Goal: Transaction & Acquisition: Download file/media

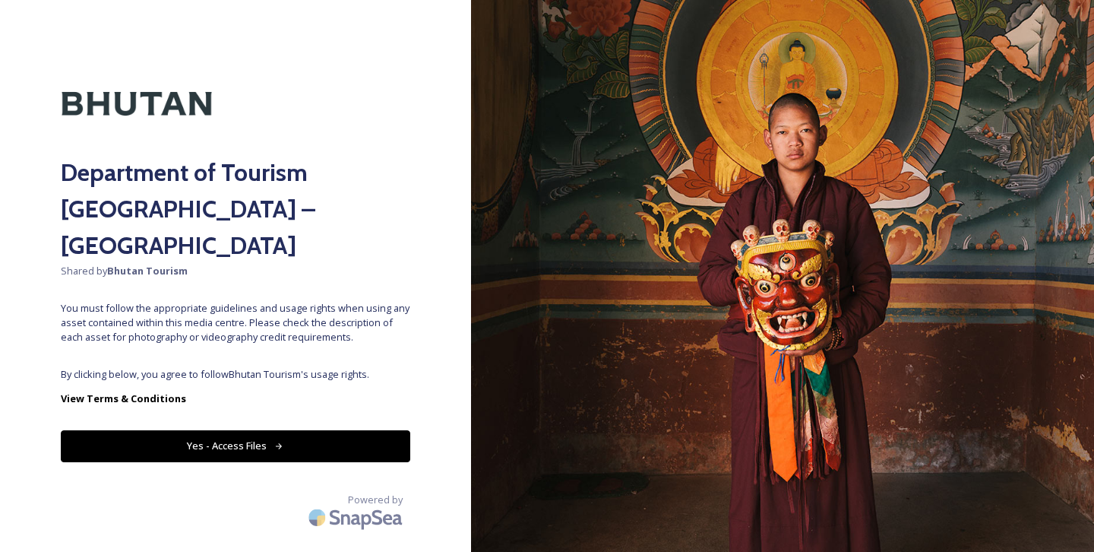
click at [302, 430] on button "Yes - Access Files" at bounding box center [236, 445] width 350 height 31
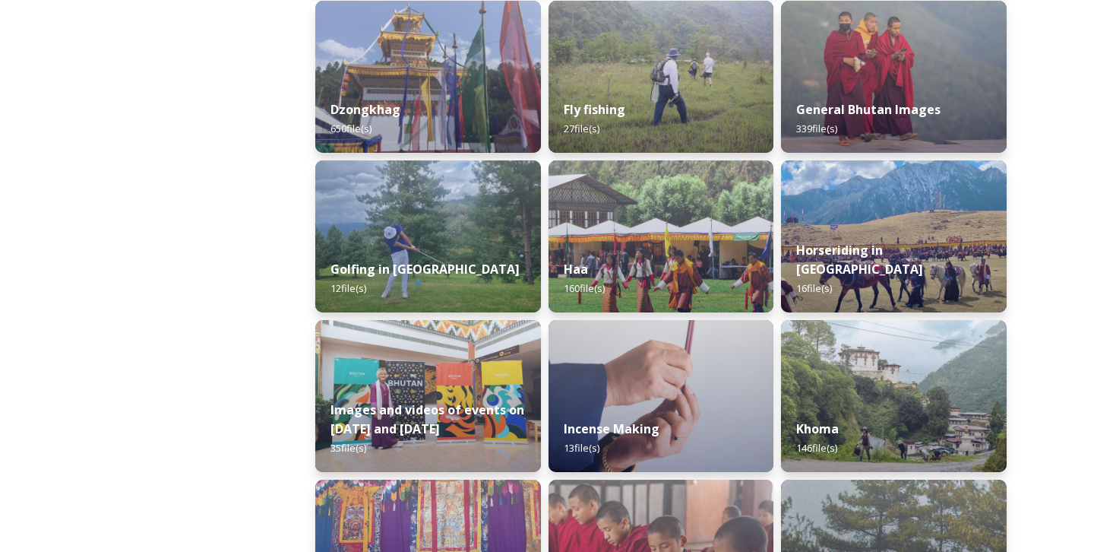
scroll to position [706, 0]
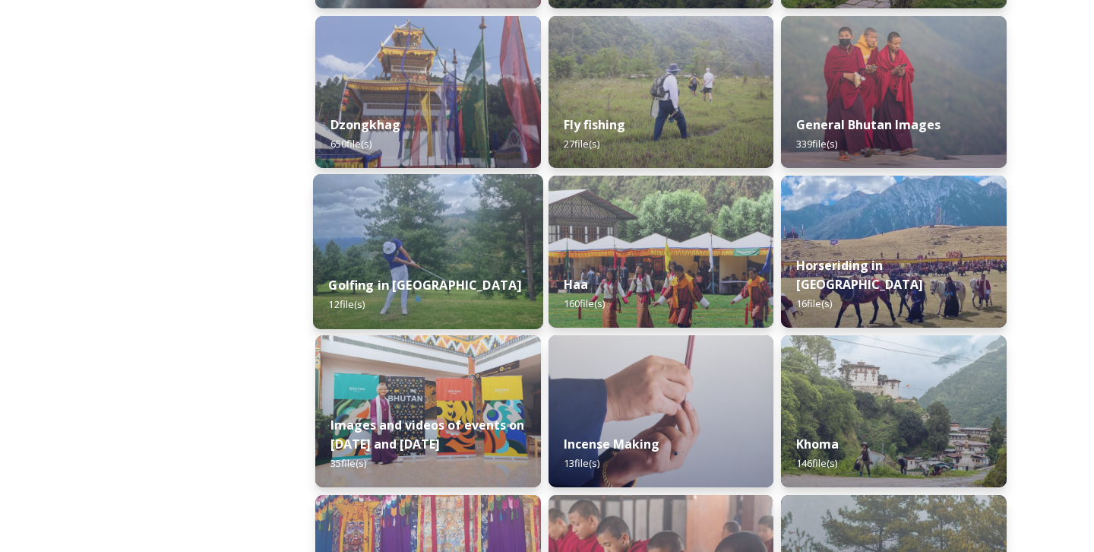
click at [429, 255] on img at bounding box center [428, 251] width 230 height 155
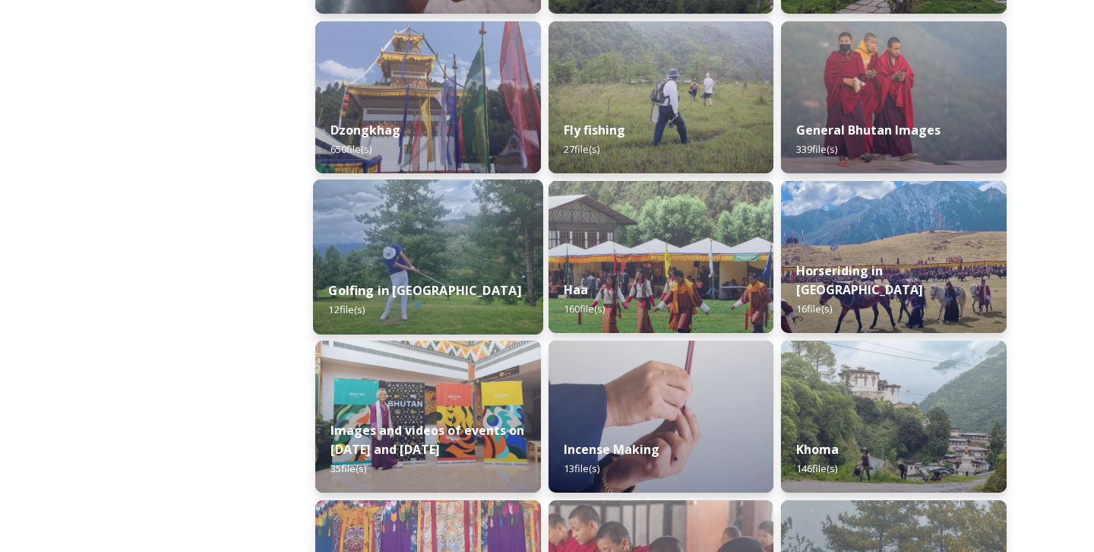
scroll to position [685, 0]
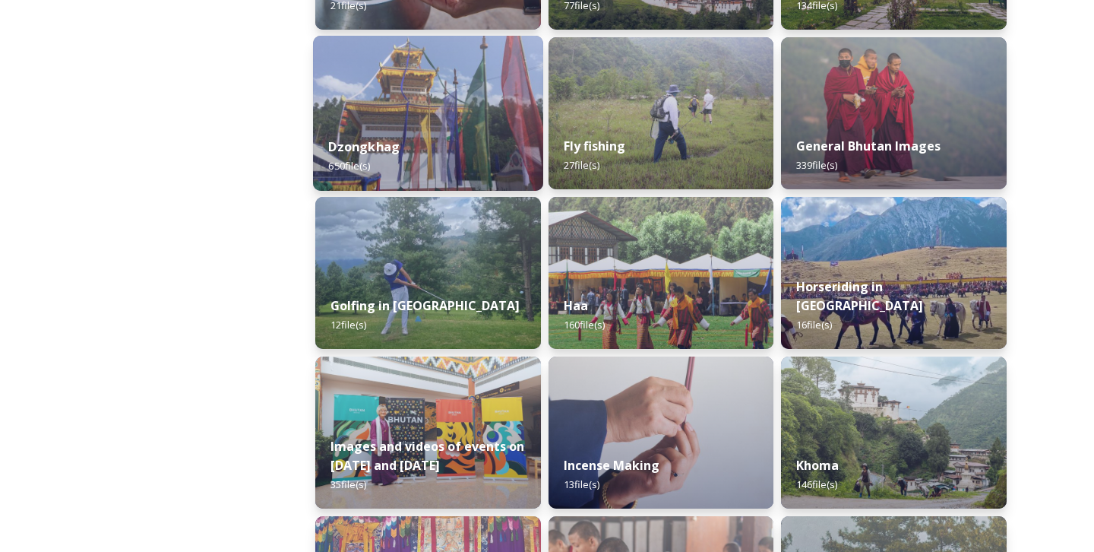
click at [432, 103] on img at bounding box center [428, 113] width 230 height 155
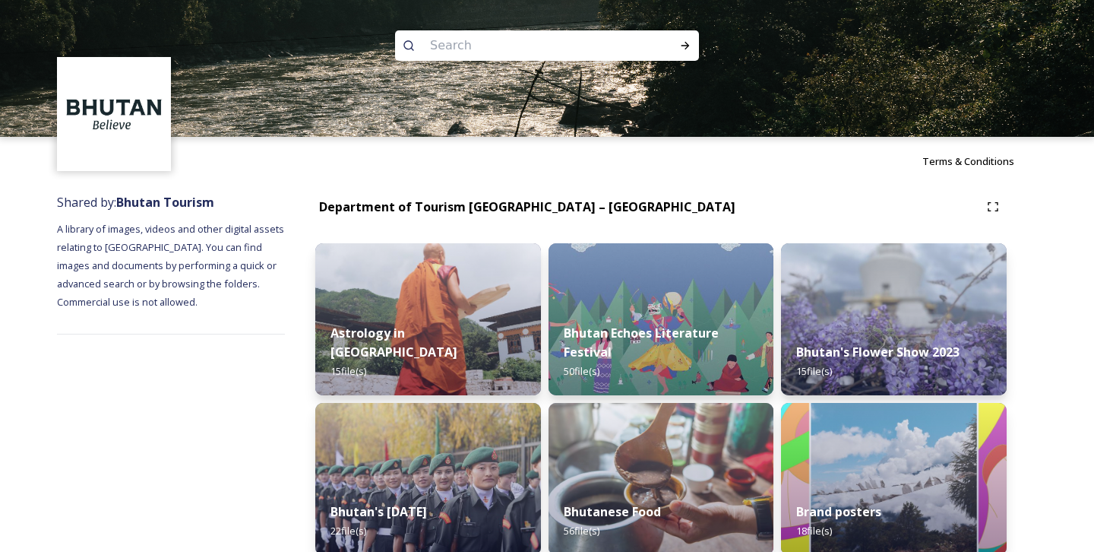
click at [432, 103] on img at bounding box center [547, 68] width 1094 height 137
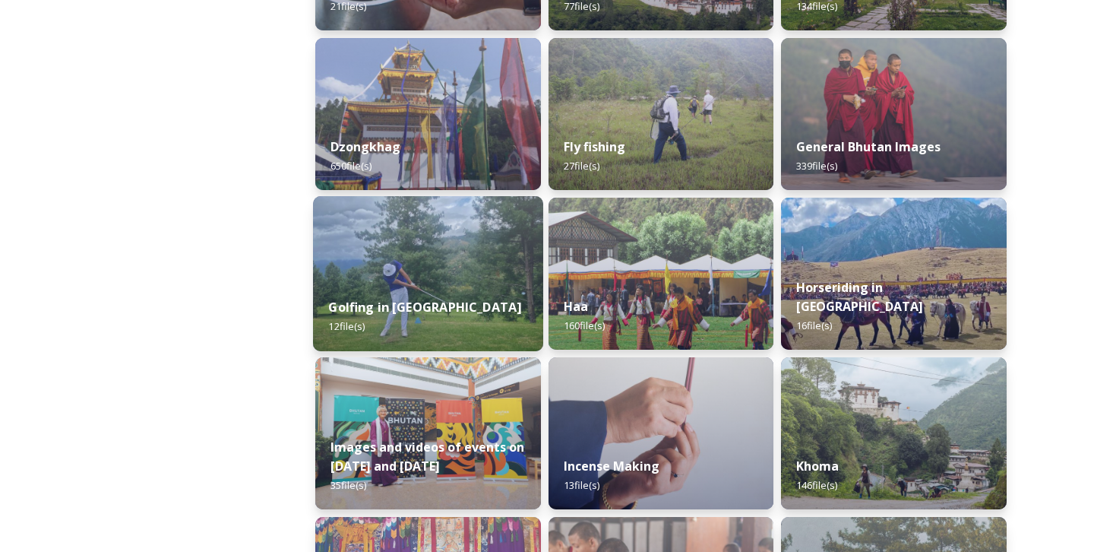
scroll to position [688, 0]
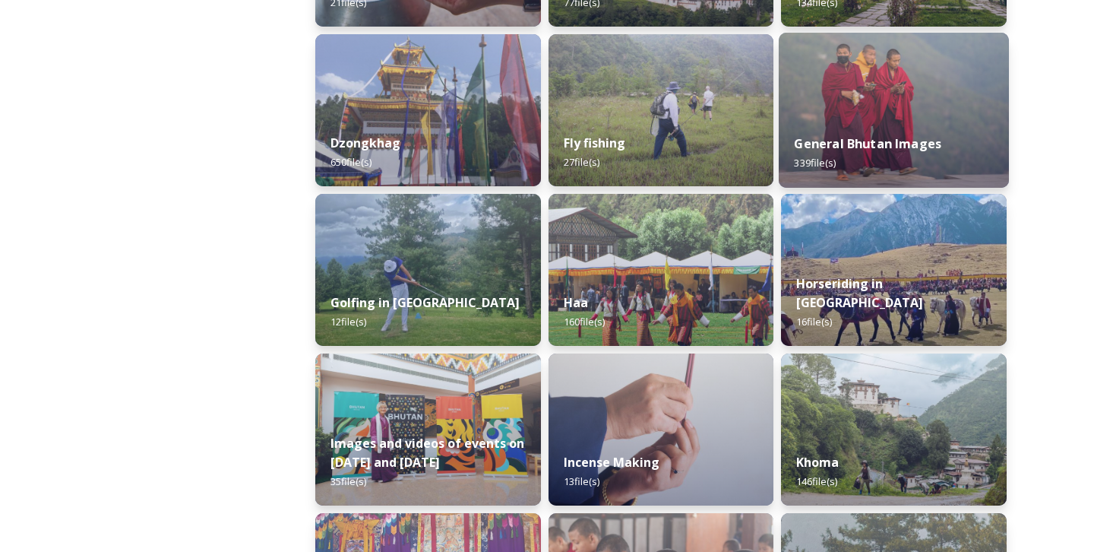
click at [865, 78] on img at bounding box center [894, 110] width 230 height 155
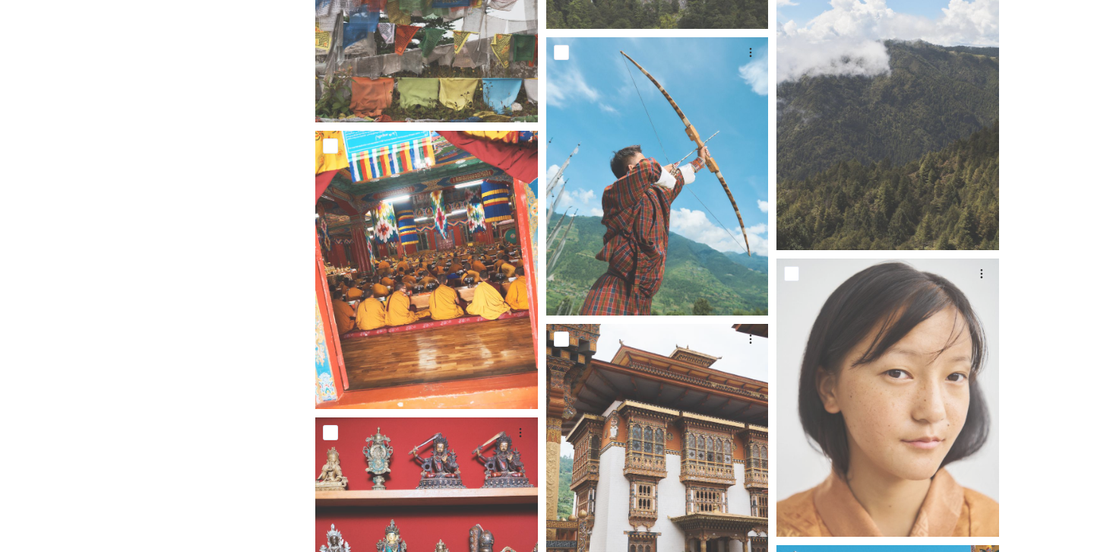
scroll to position [3558, 0]
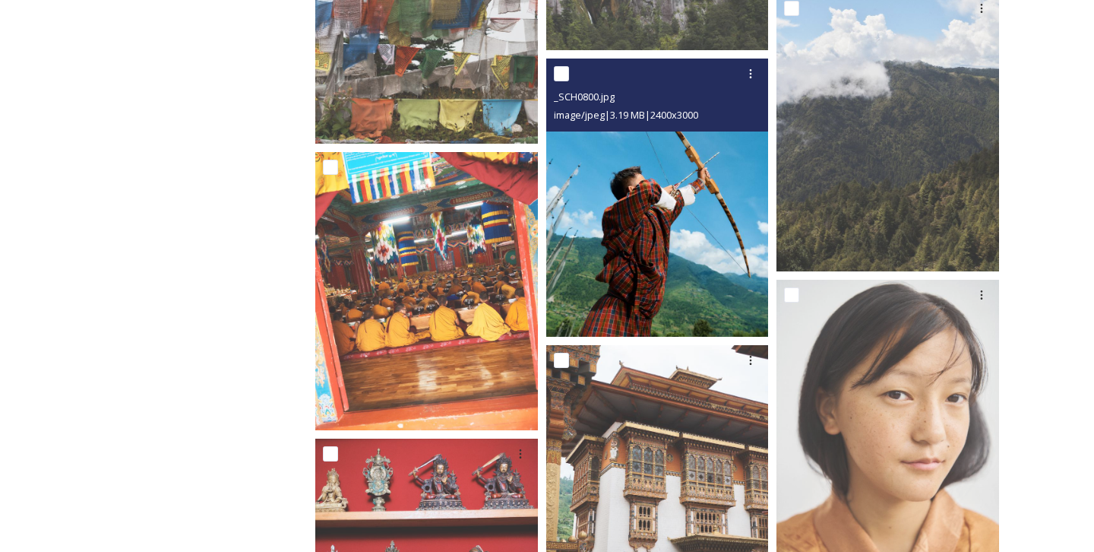
click at [681, 144] on img at bounding box center [657, 198] width 223 height 278
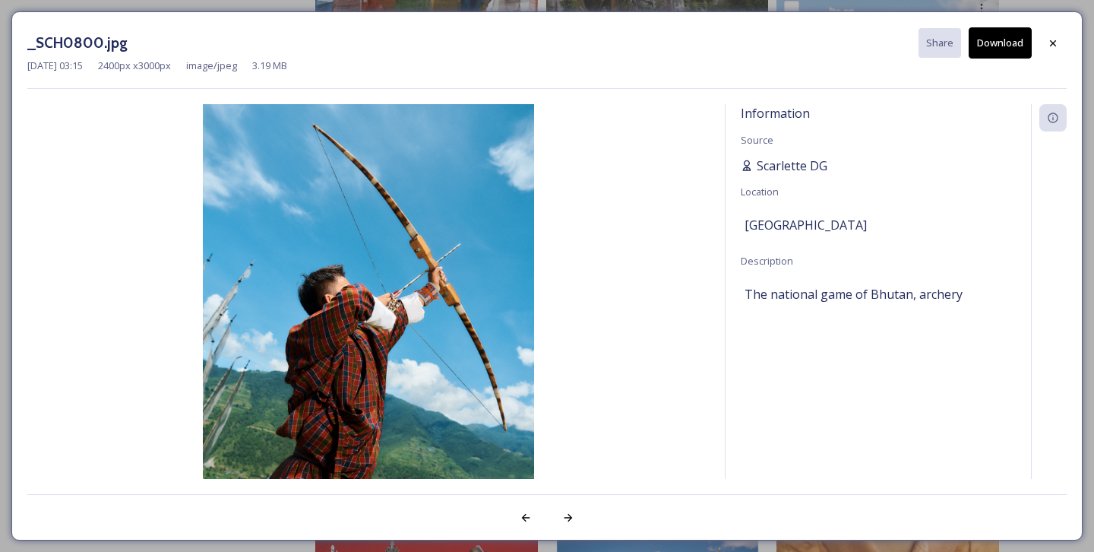
click at [787, 168] on span "Scarlette DG" at bounding box center [792, 166] width 71 height 18
click at [797, 168] on span "Scarlette DG" at bounding box center [792, 166] width 71 height 18
click at [444, 321] on img at bounding box center [368, 311] width 682 height 415
click at [1058, 44] on icon at bounding box center [1053, 43] width 12 height 12
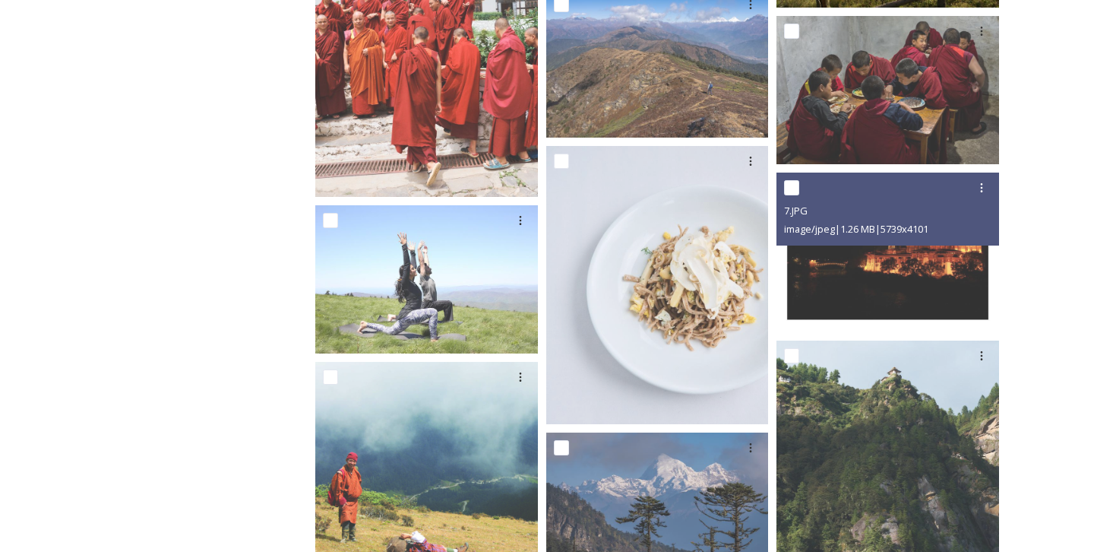
scroll to position [6006, 0]
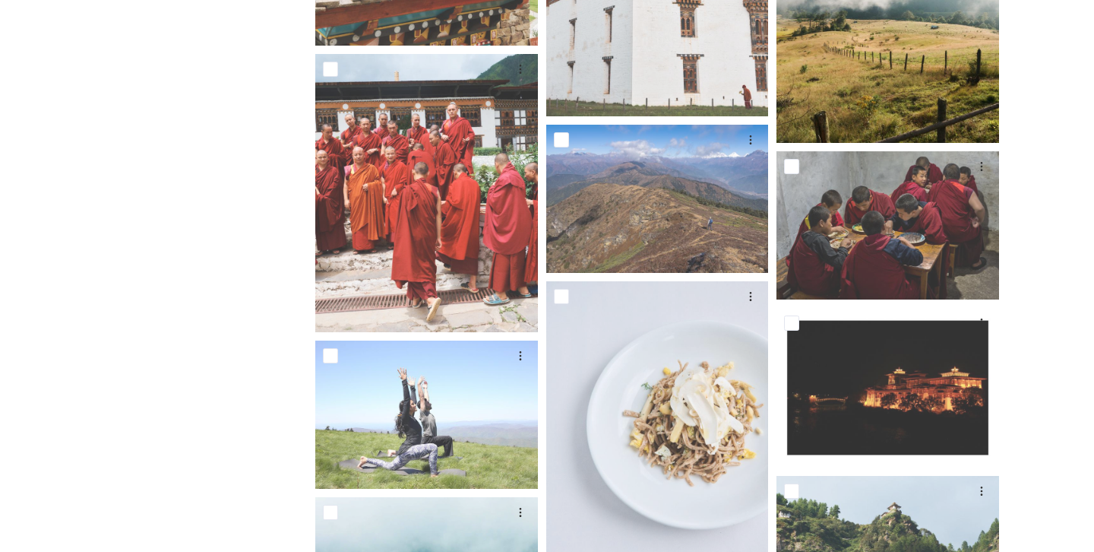
click at [922, 90] on img at bounding box center [888, 4] width 223 height 278
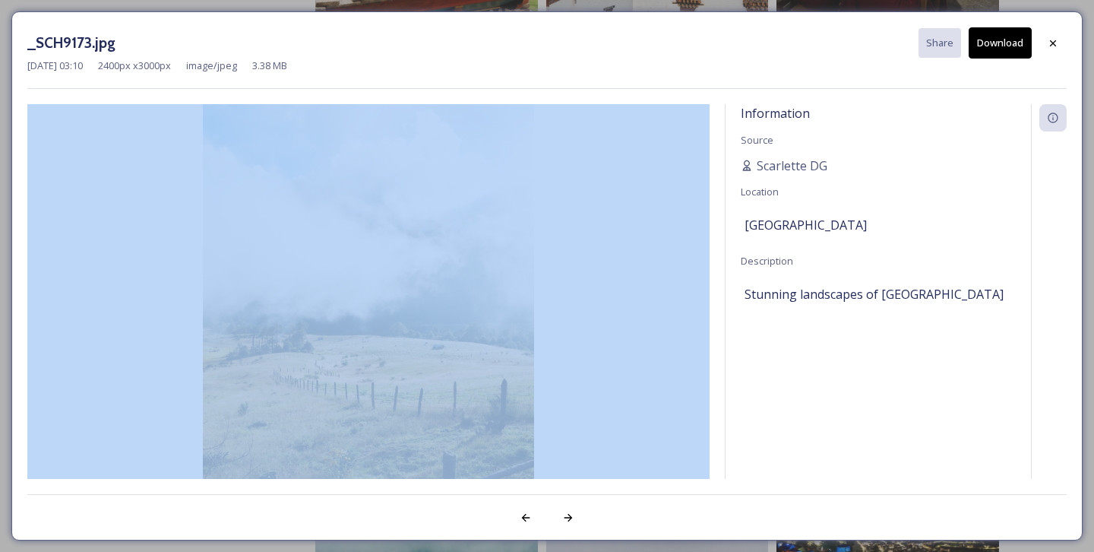
click at [922, 90] on div "_SCH9173.jpg Share Download [DATE] 03:10 2400 px x 3000 px image/jpeg 3.38 MB I…" at bounding box center [546, 275] width 1071 height 529
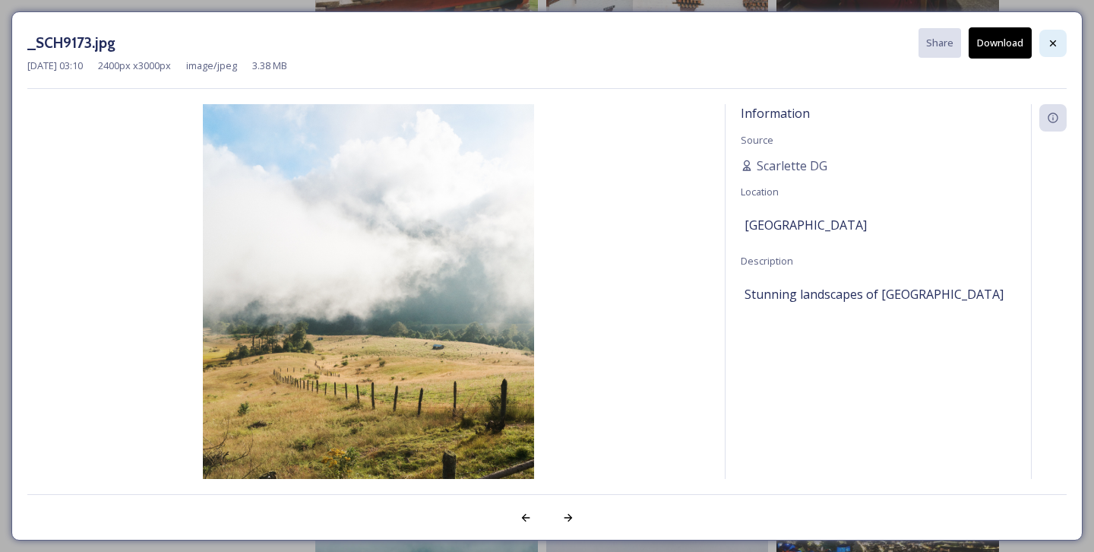
click at [1052, 41] on icon at bounding box center [1053, 43] width 6 height 6
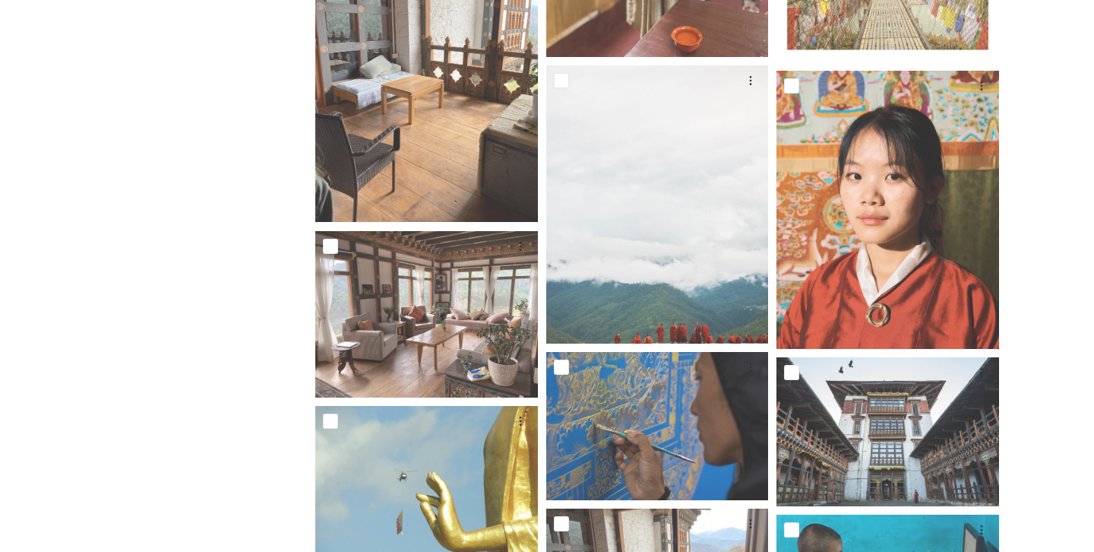
scroll to position [0, 0]
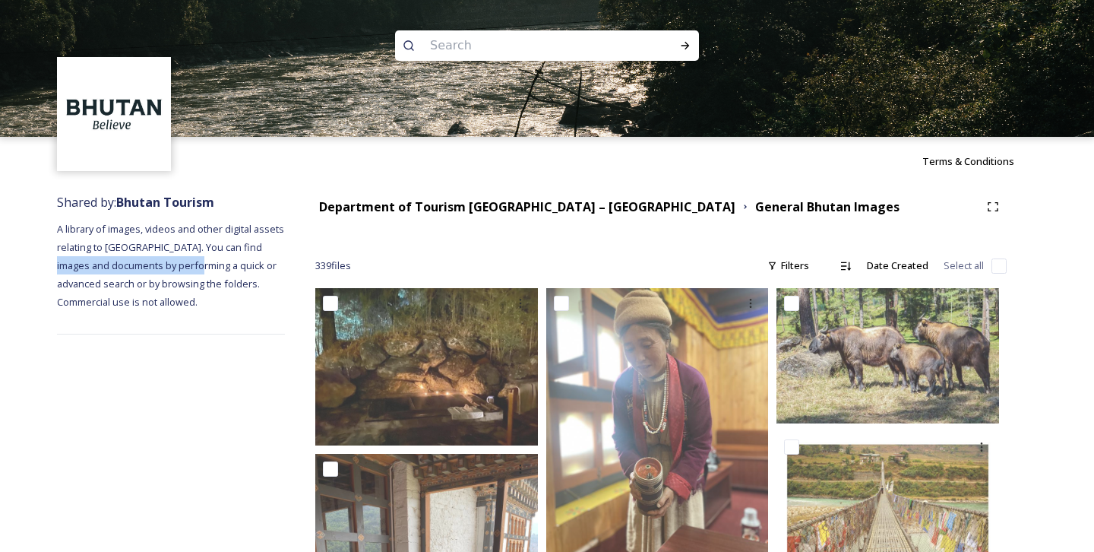
drag, startPoint x: 46, startPoint y: 262, endPoint x: 201, endPoint y: 264, distance: 155.0
click at [176, 334] on hr at bounding box center [171, 334] width 228 height 1
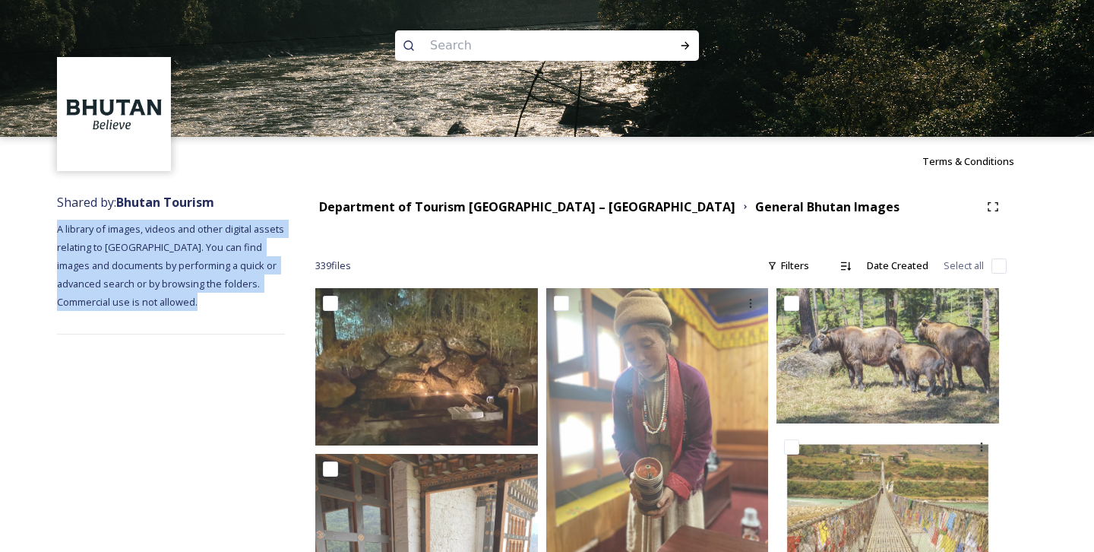
drag, startPoint x: 179, startPoint y: 321, endPoint x: 38, endPoint y: 225, distance: 170.5
drag, startPoint x: 178, startPoint y: 299, endPoint x: 40, endPoint y: 214, distance: 162.1
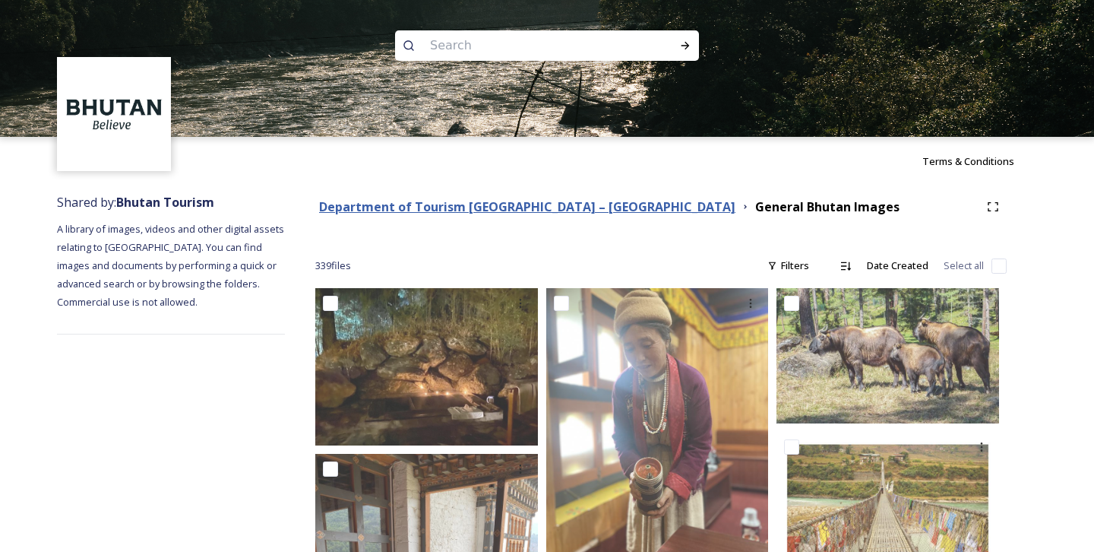
click at [587, 207] on strong "Department of Tourism [GEOGRAPHIC_DATA] – [GEOGRAPHIC_DATA]" at bounding box center [527, 206] width 416 height 17
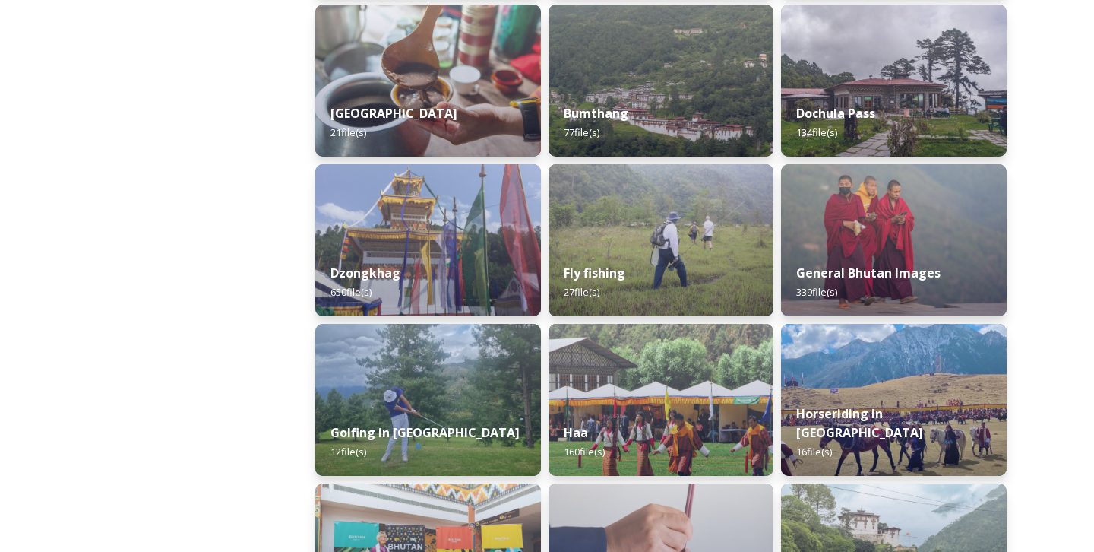
scroll to position [120, 0]
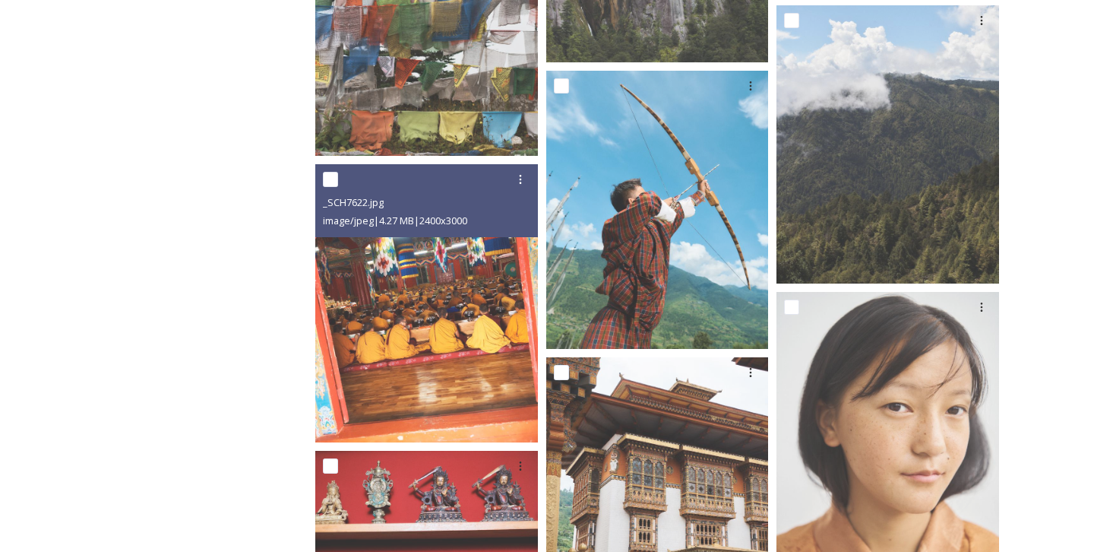
scroll to position [3523, 0]
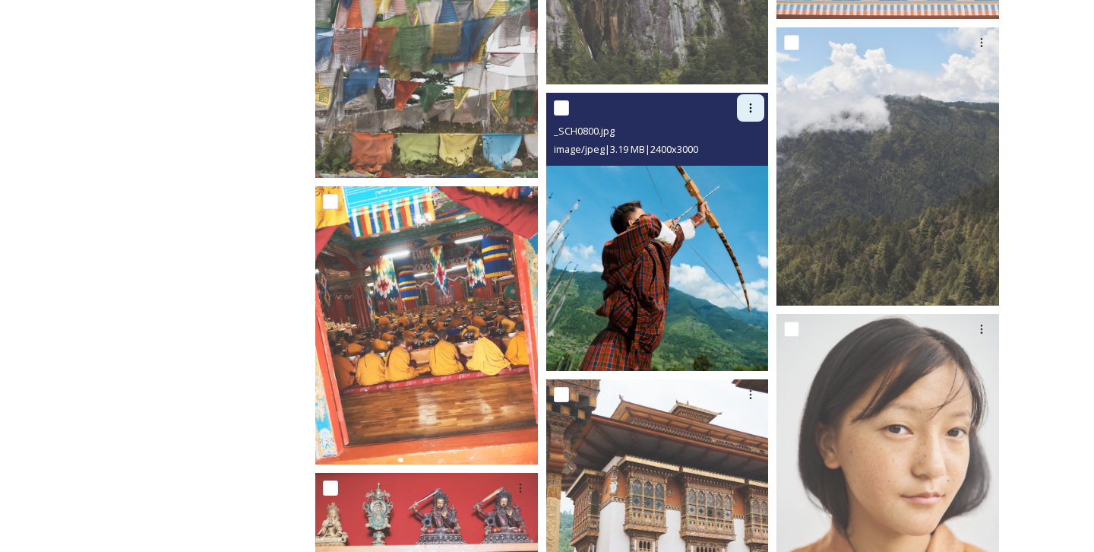
click at [751, 106] on icon at bounding box center [751, 108] width 12 height 12
click at [720, 172] on span "Download" at bounding box center [733, 170] width 46 height 14
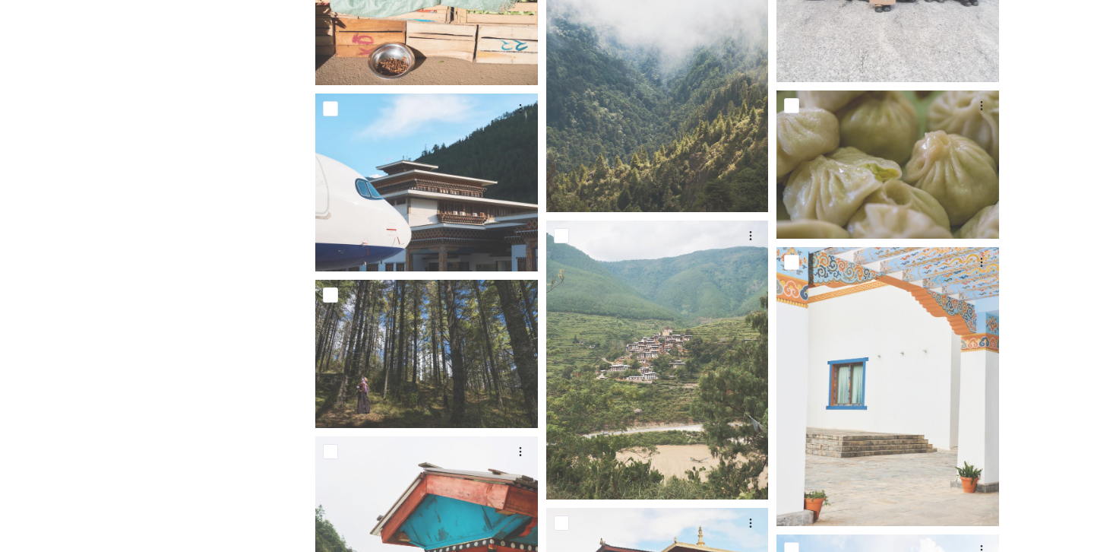
scroll to position [5642, 0]
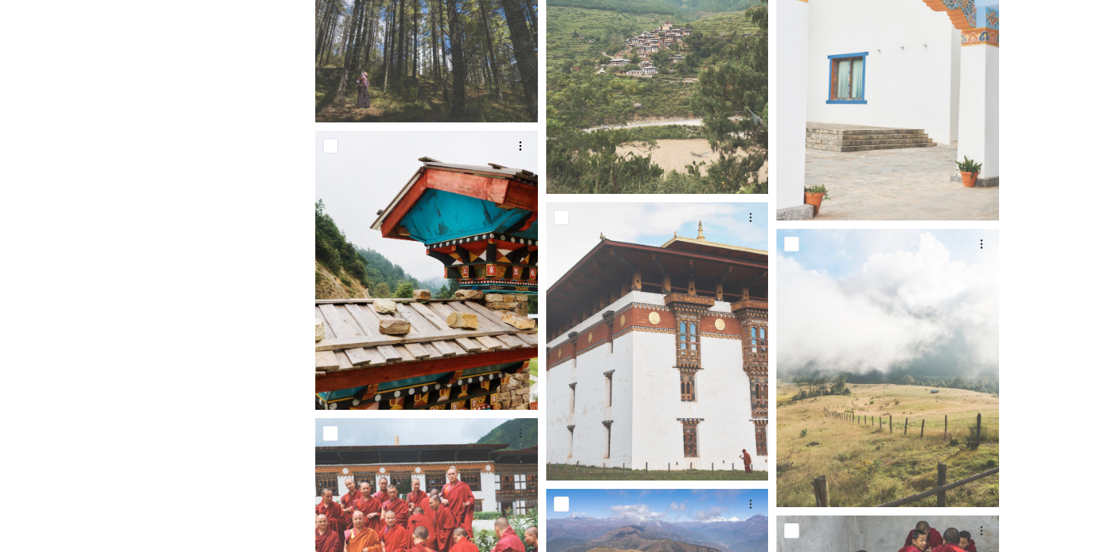
click at [452, 262] on img at bounding box center [426, 270] width 223 height 278
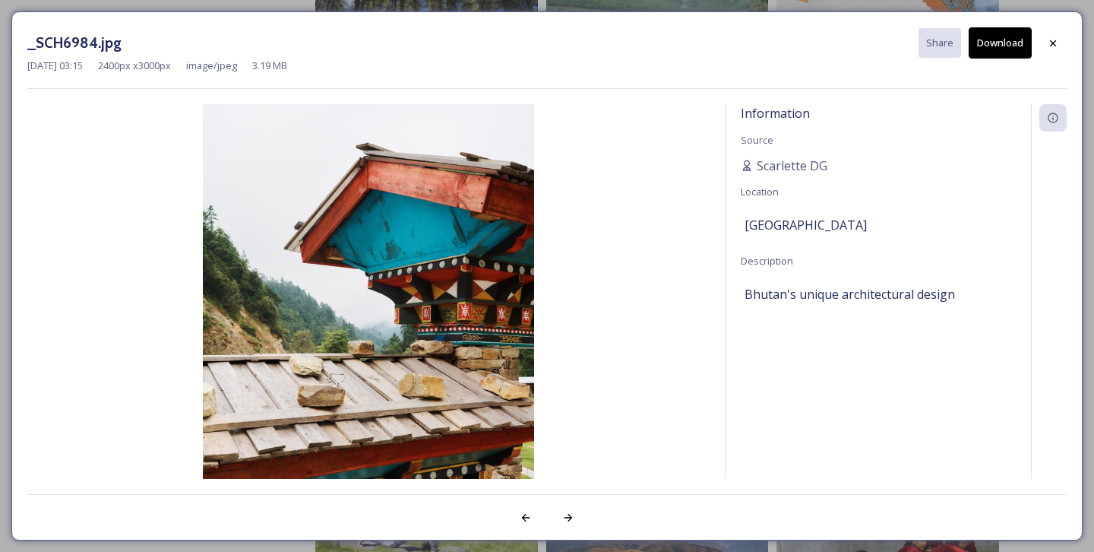
click at [452, 262] on img at bounding box center [368, 311] width 682 height 415
click at [1052, 43] on icon at bounding box center [1053, 43] width 12 height 12
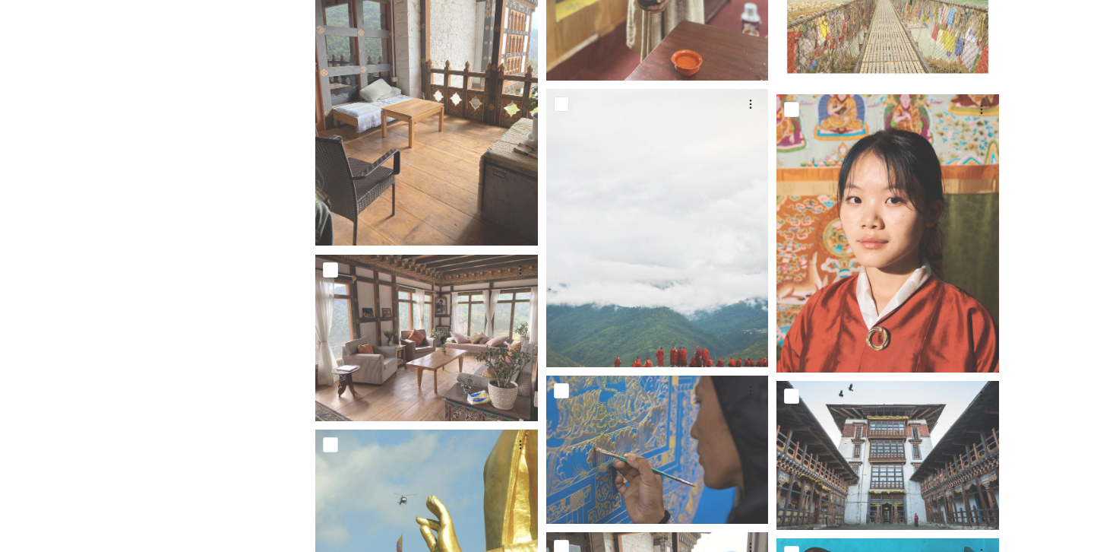
scroll to position [0, 0]
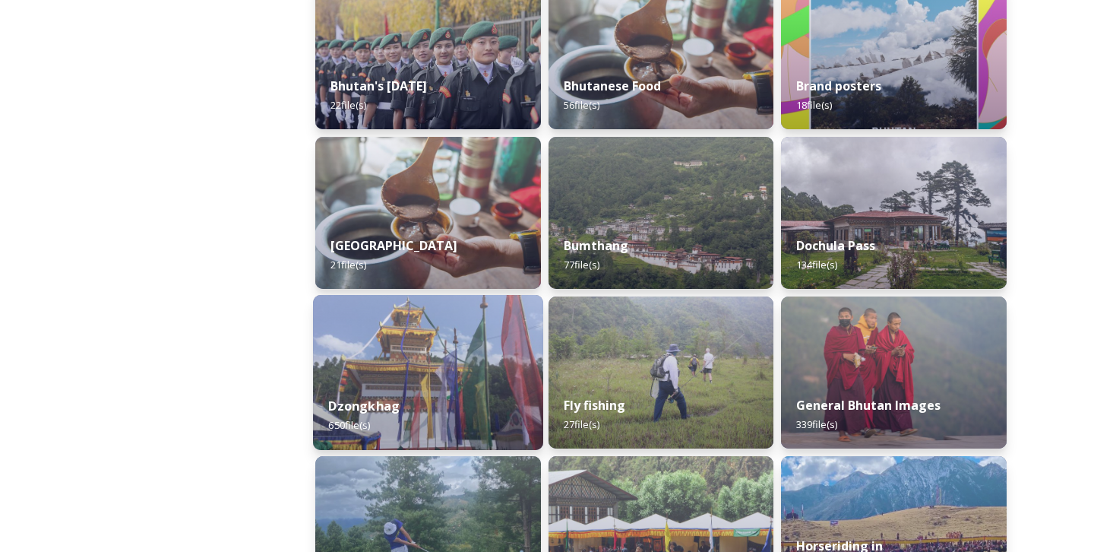
scroll to position [426, 0]
click at [436, 374] on img at bounding box center [428, 371] width 230 height 155
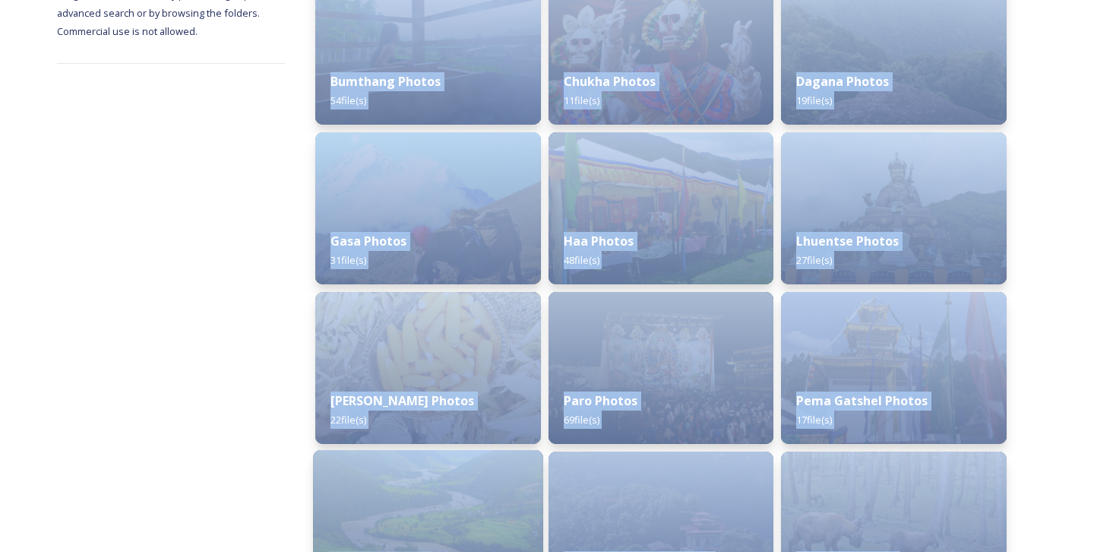
scroll to position [267, 0]
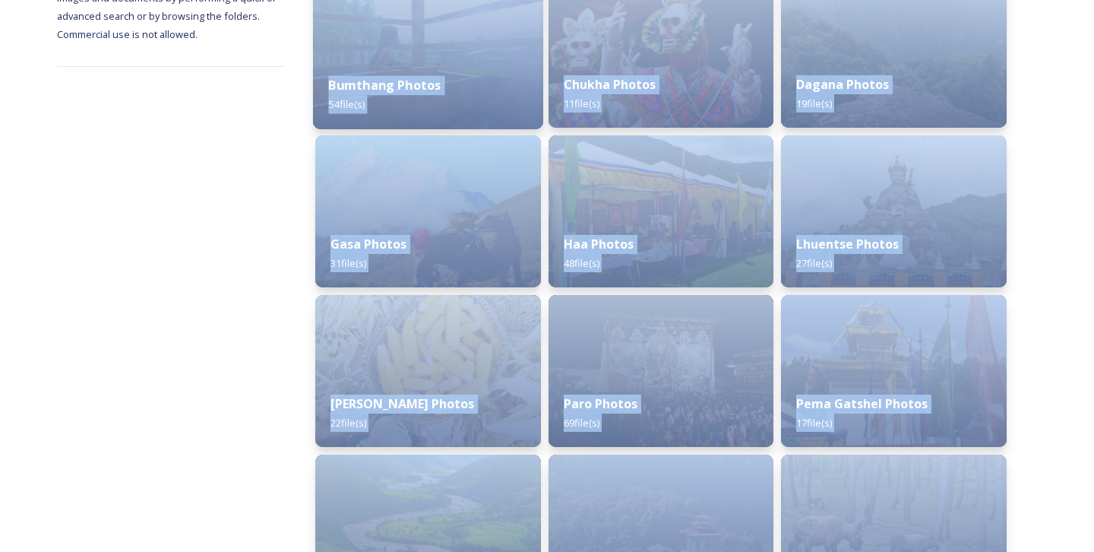
click at [429, 50] on img at bounding box center [428, 51] width 230 height 155
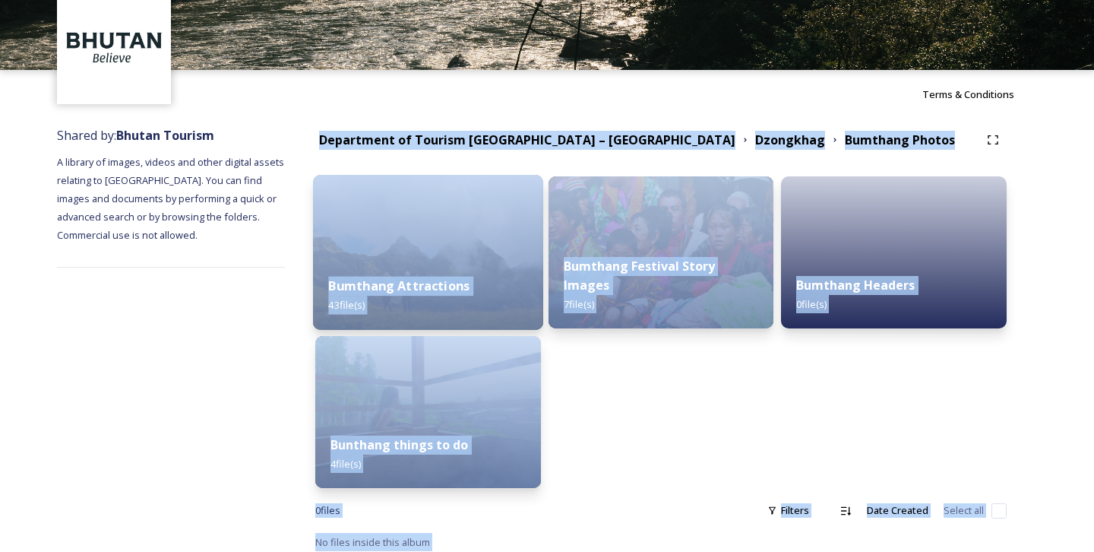
scroll to position [74, 0]
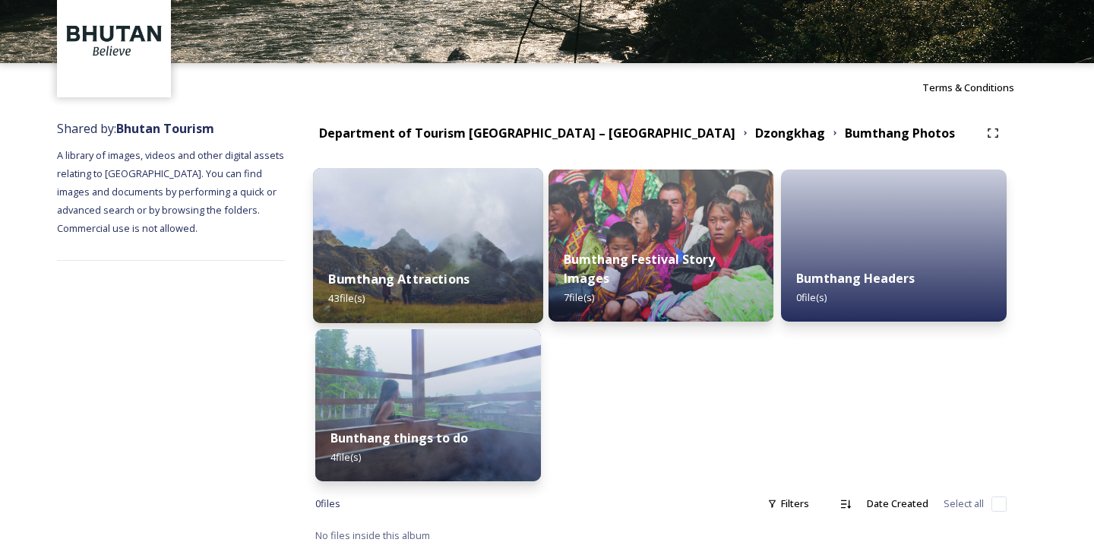
click at [445, 272] on strong "Bumthang Attractions" at bounding box center [398, 279] width 141 height 17
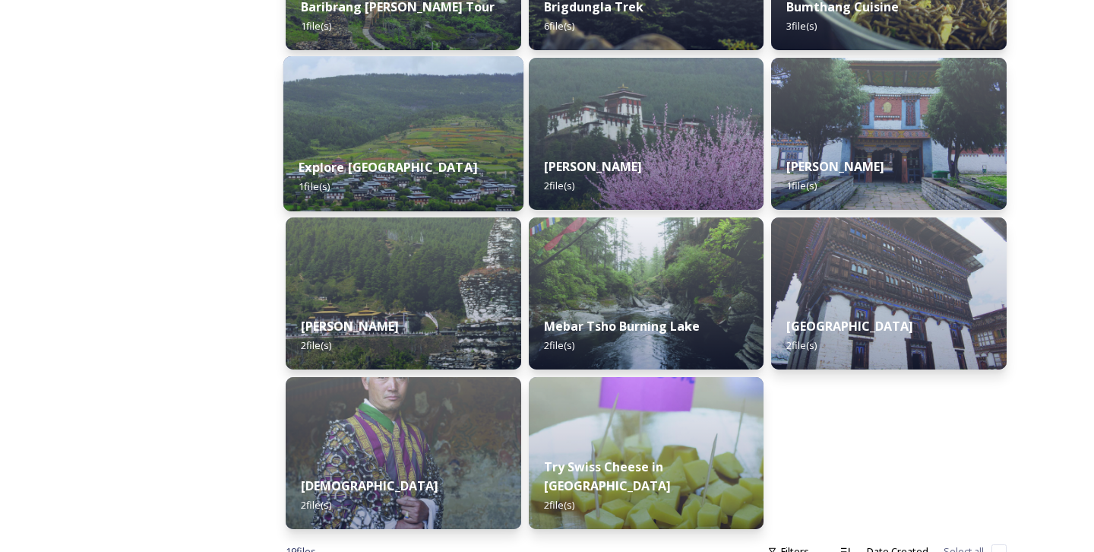
scroll to position [373, 0]
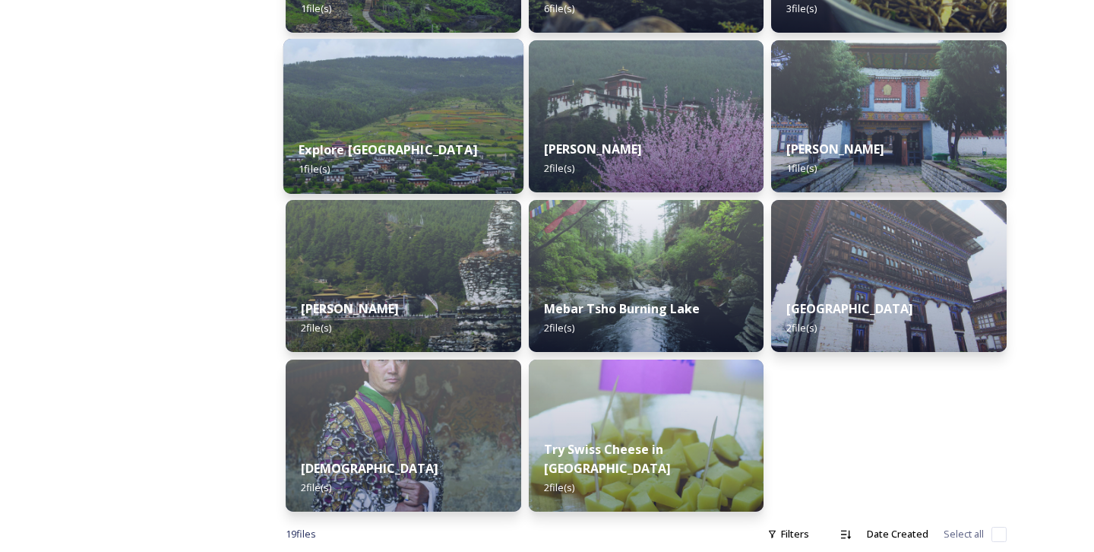
click at [460, 107] on img at bounding box center [403, 116] width 240 height 155
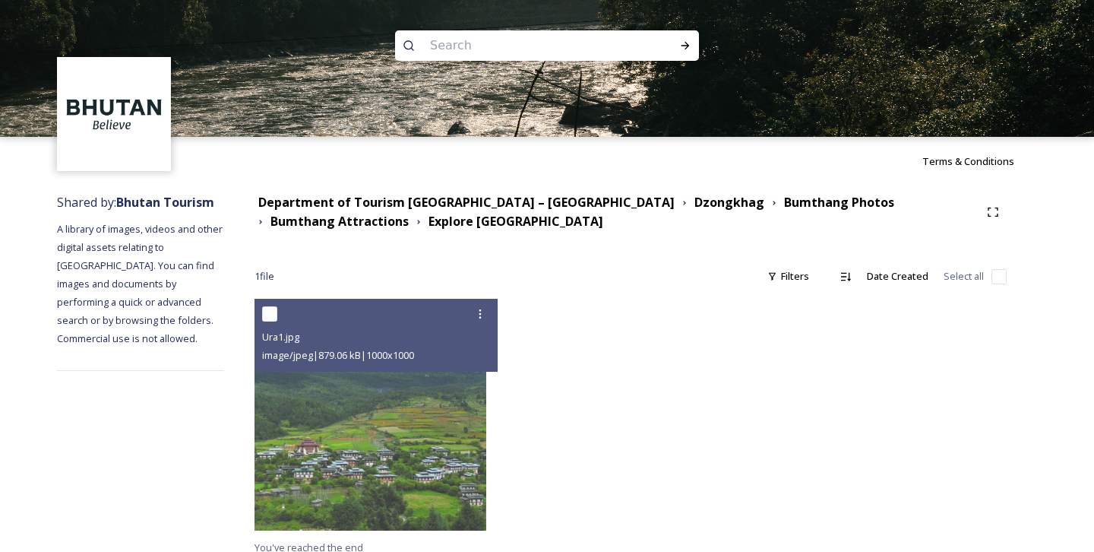
scroll to position [11, 0]
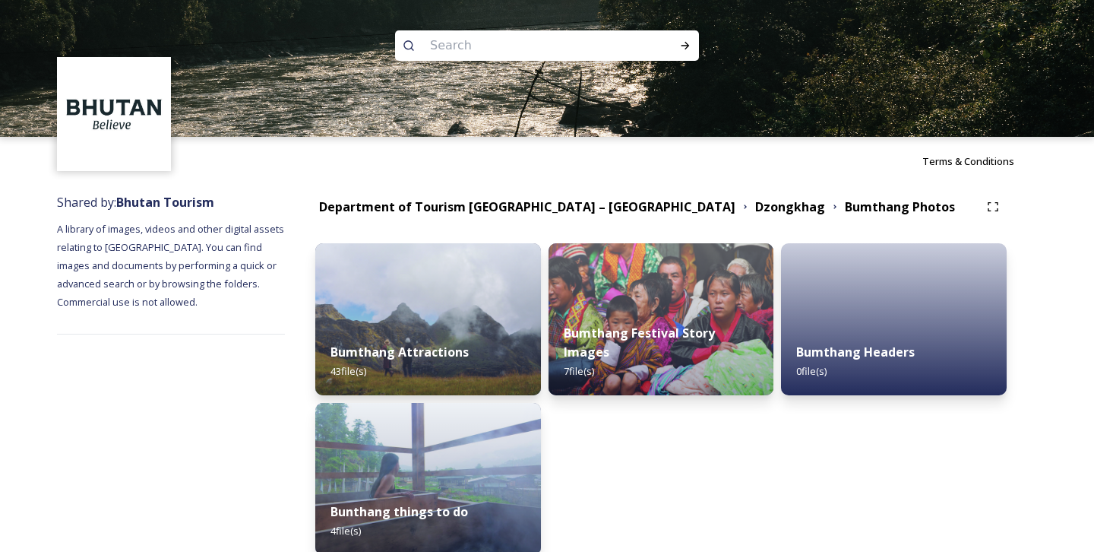
scroll to position [74, 0]
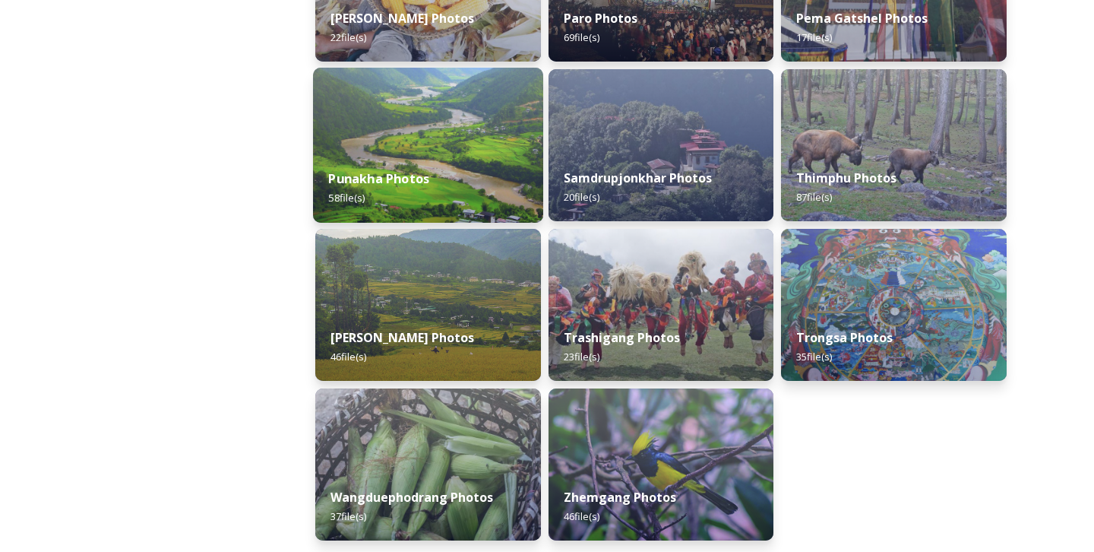
scroll to position [667, 0]
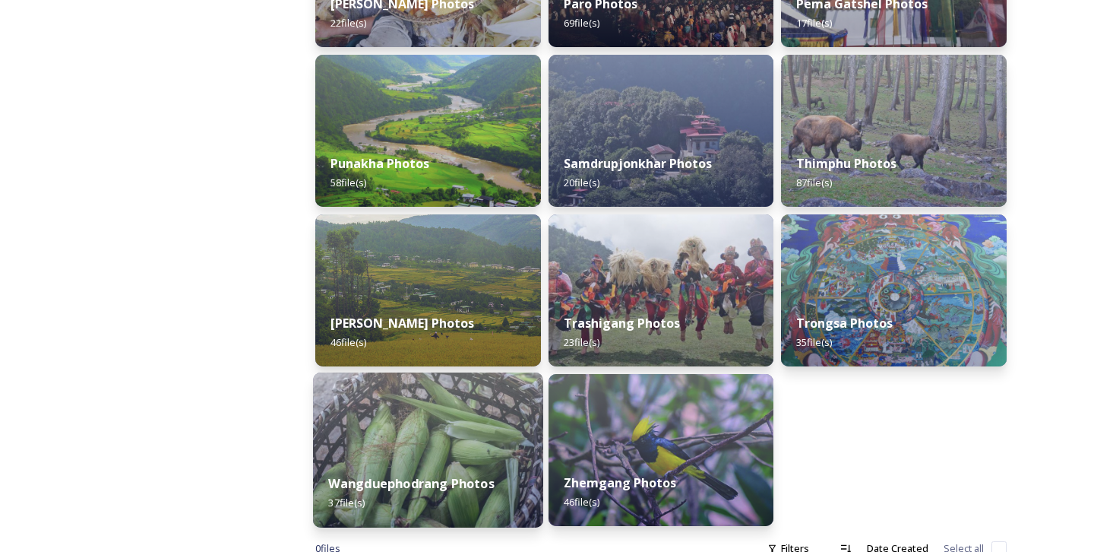
click at [454, 427] on img at bounding box center [428, 449] width 230 height 155
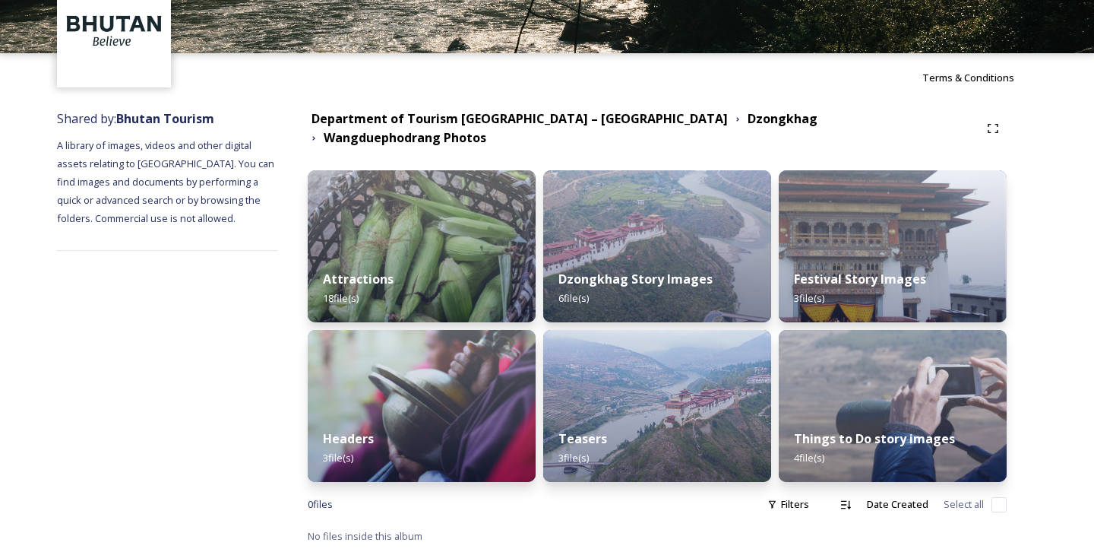
scroll to position [74, 0]
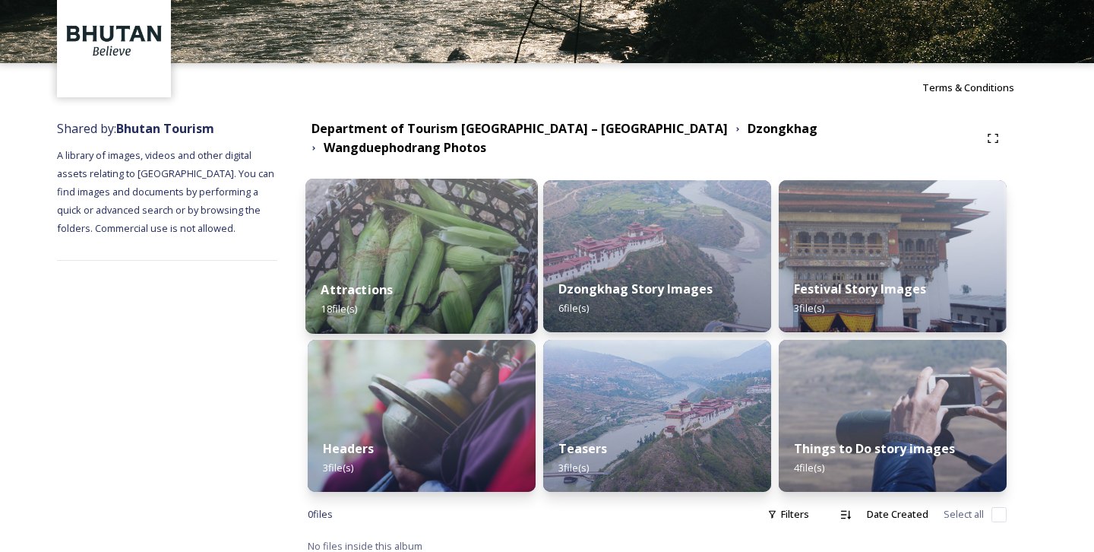
click at [433, 201] on img at bounding box center [421, 256] width 233 height 155
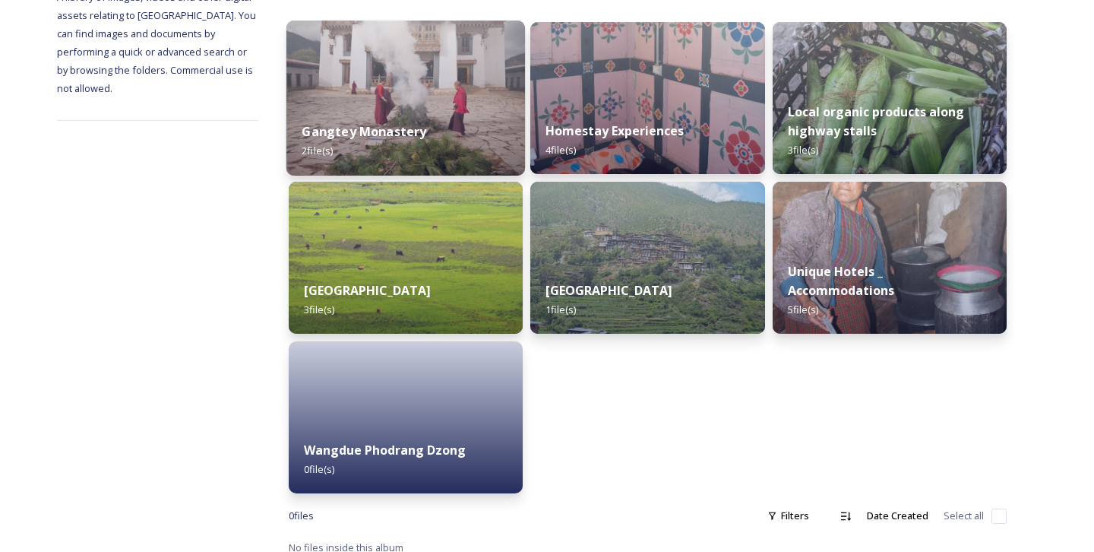
scroll to position [233, 0]
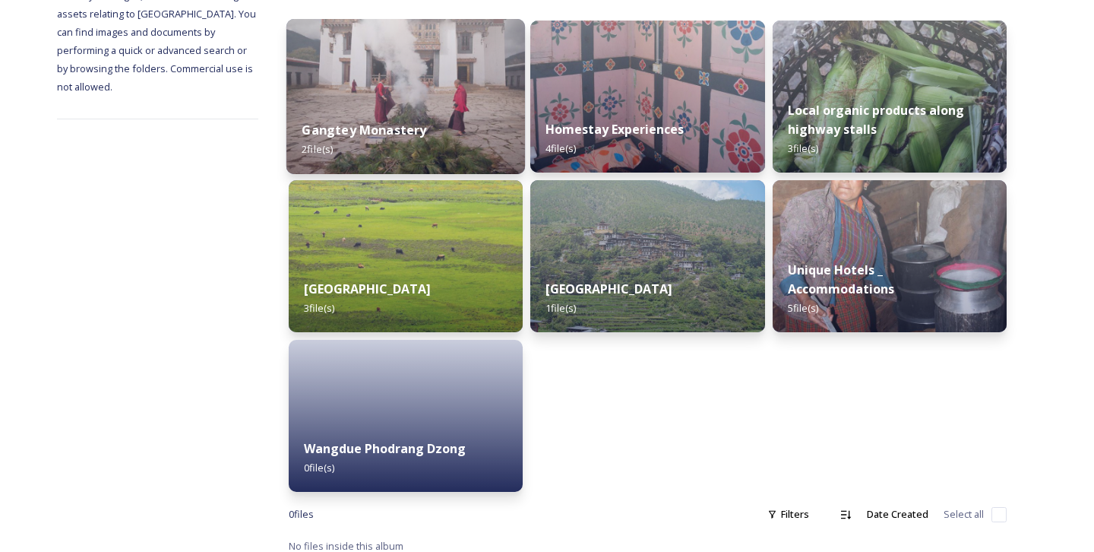
click at [475, 124] on div "Gangtey Monastery 2 file(s)" at bounding box center [405, 139] width 239 height 69
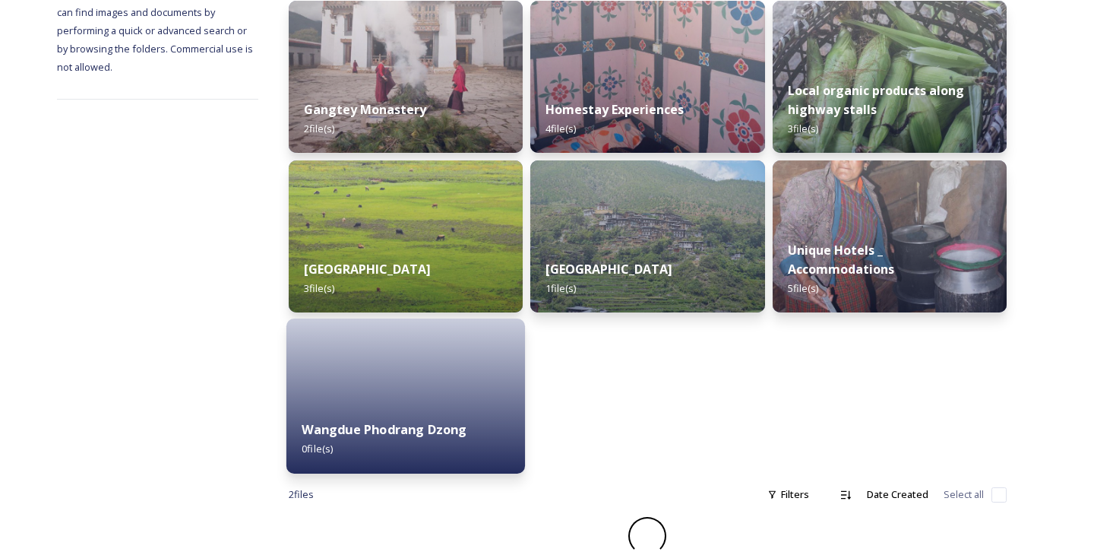
scroll to position [233, 0]
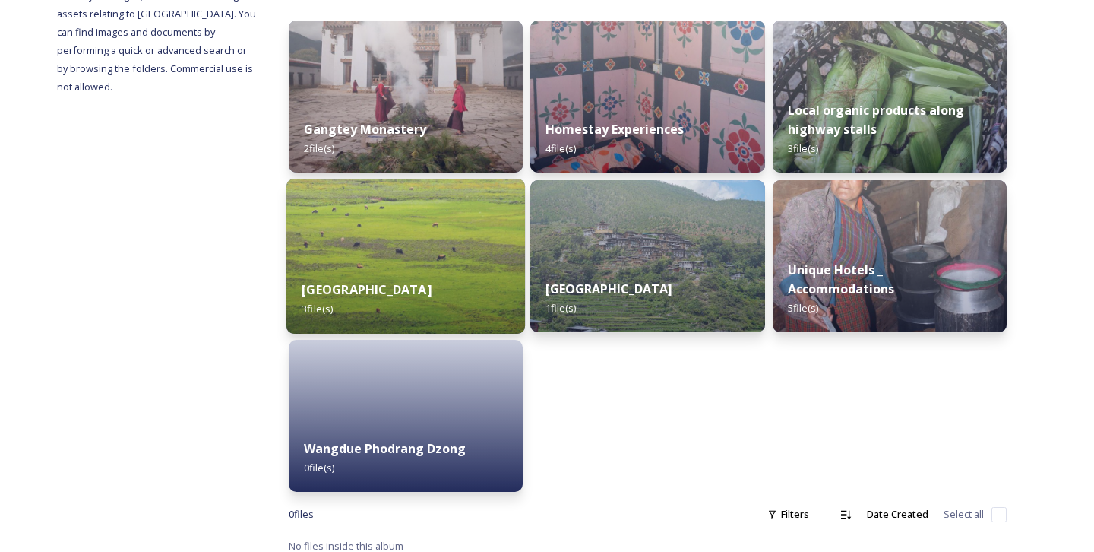
click at [444, 235] on img at bounding box center [405, 256] width 239 height 155
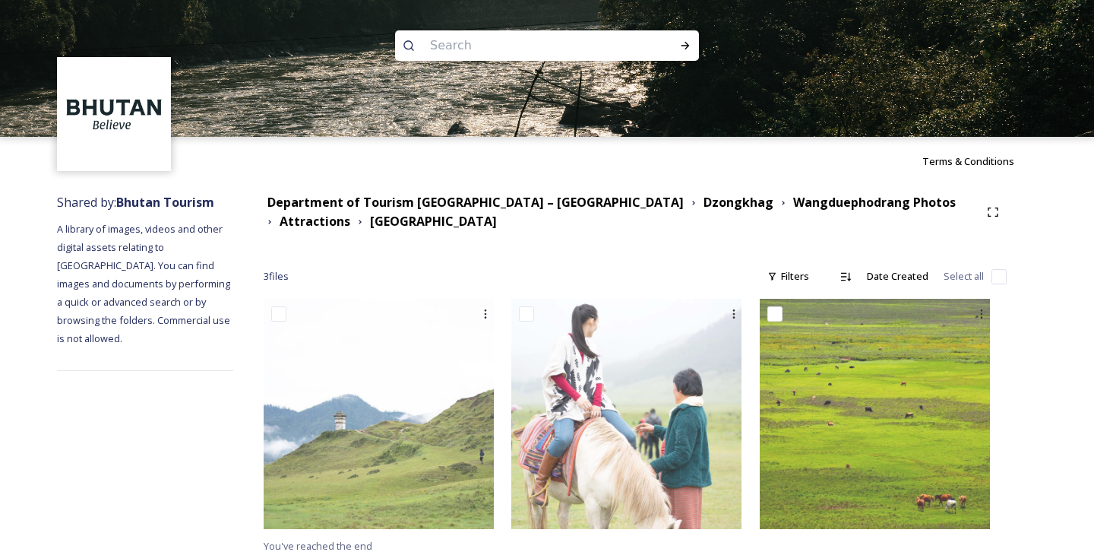
scroll to position [9, 0]
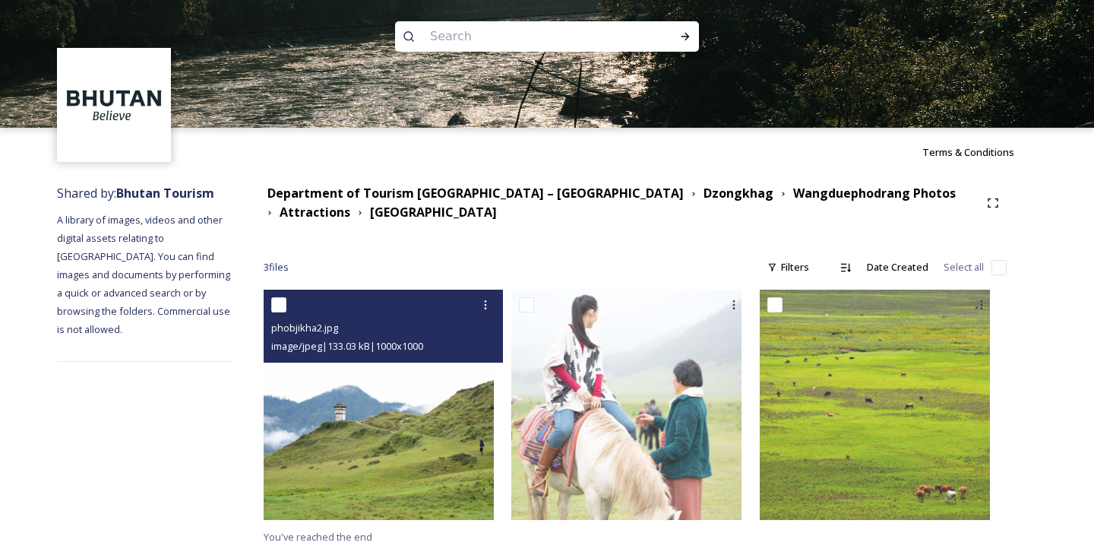
click at [413, 425] on img at bounding box center [379, 404] width 230 height 230
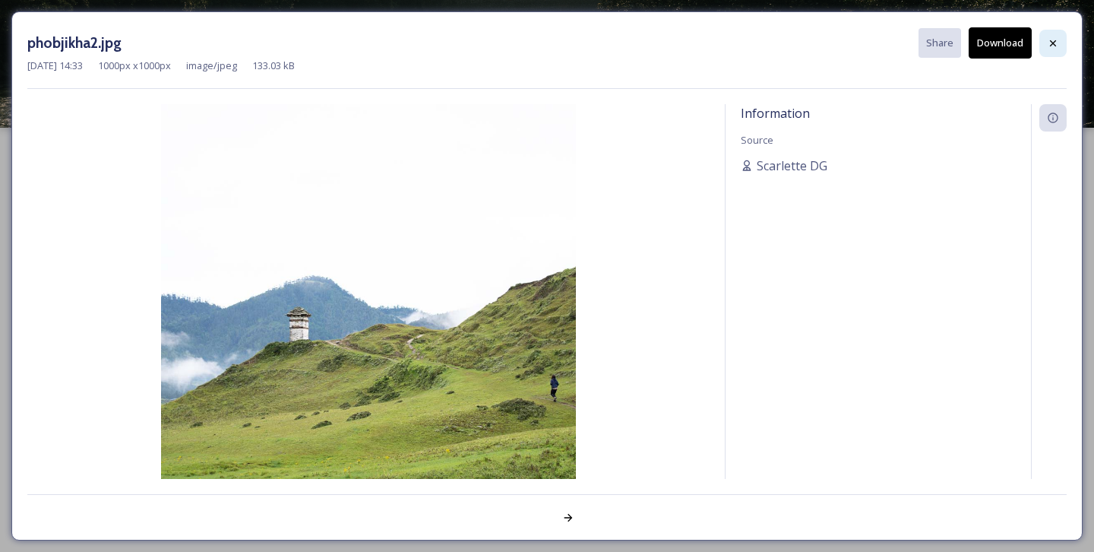
click at [1046, 45] on div at bounding box center [1052, 43] width 27 height 27
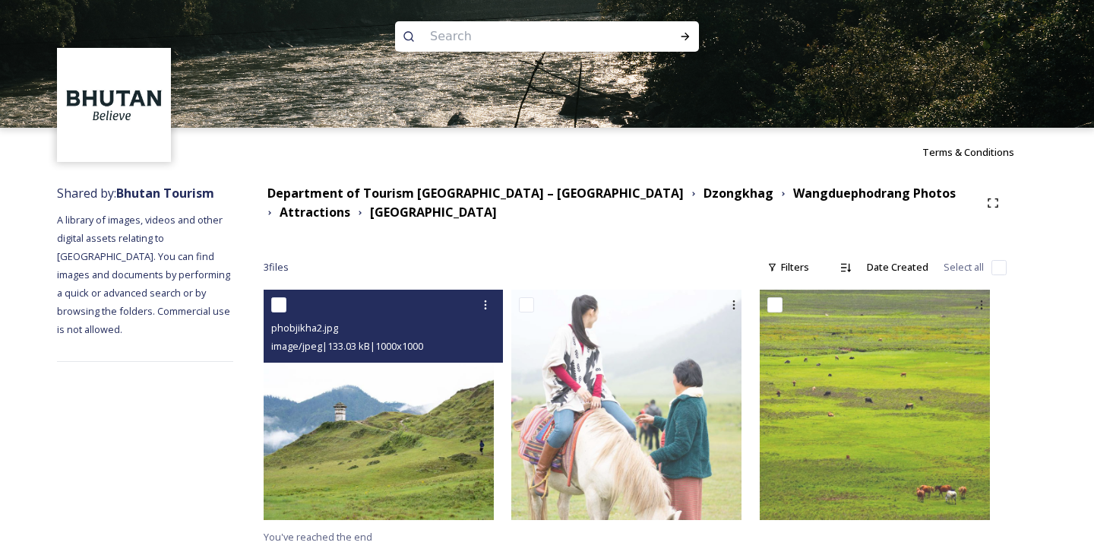
scroll to position [0, 0]
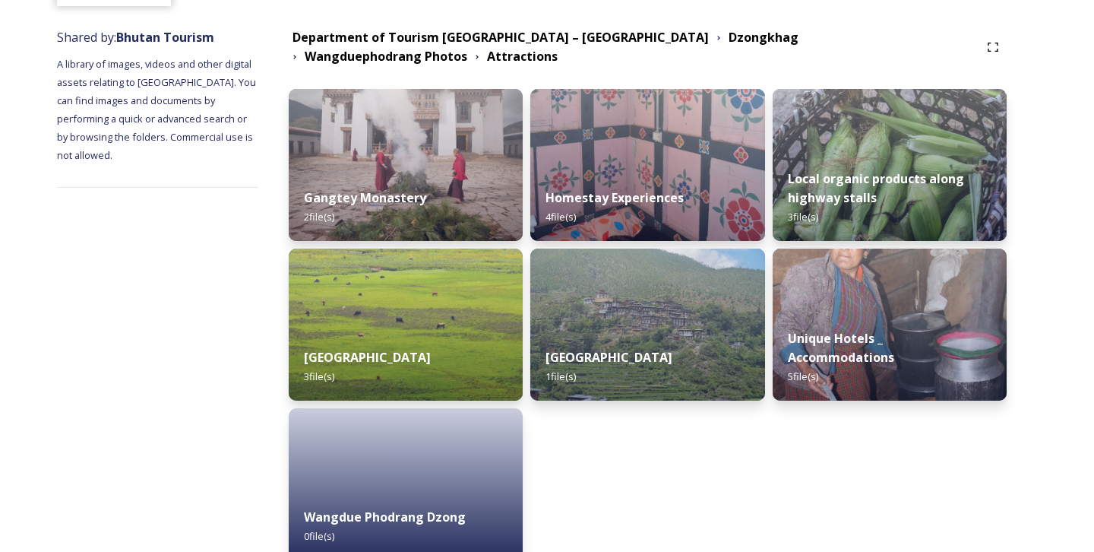
scroll to position [233, 0]
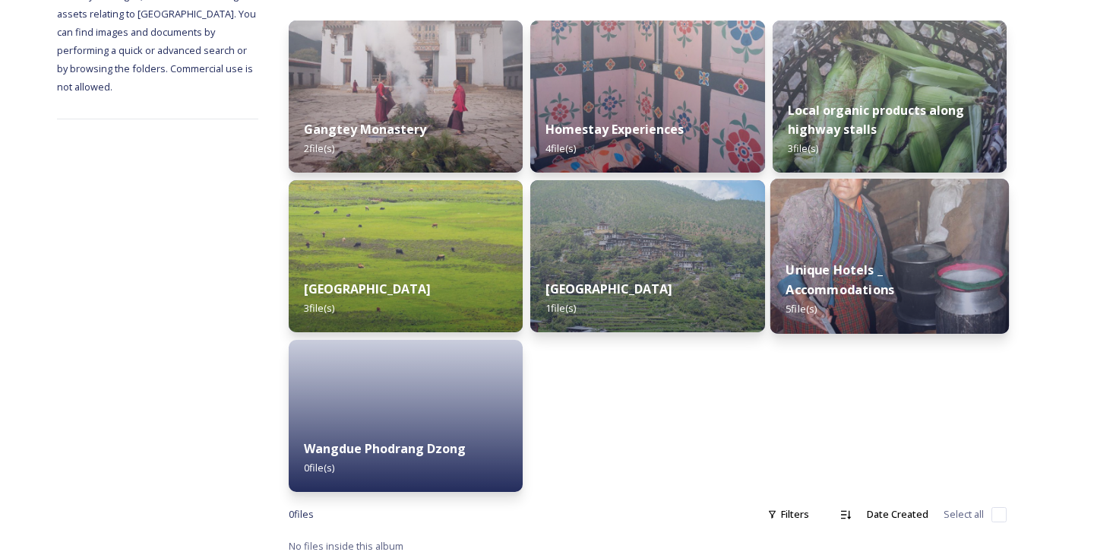
click at [850, 261] on strong "Unique Hotels _ Accommodations" at bounding box center [840, 279] width 109 height 36
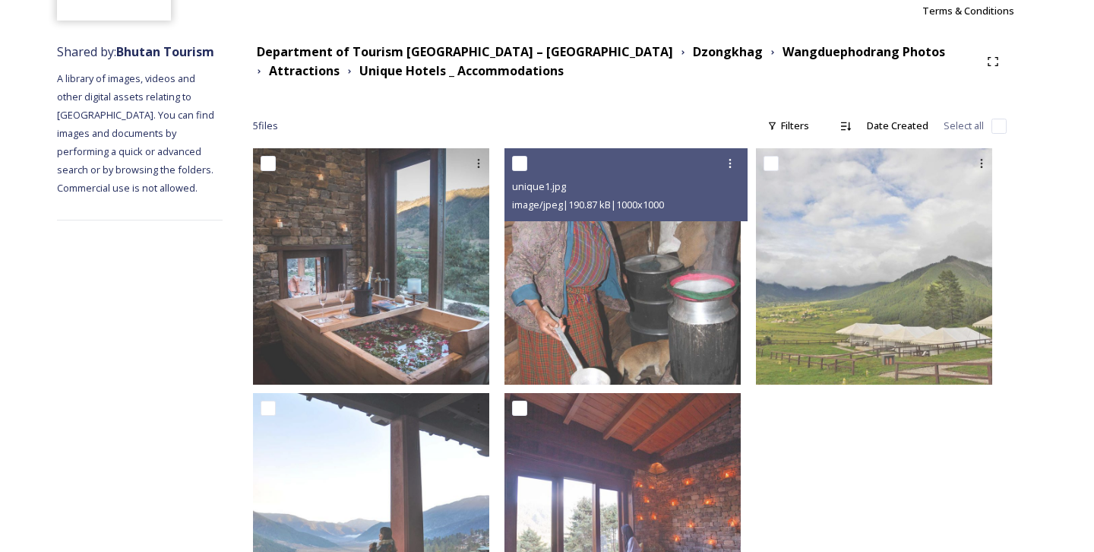
scroll to position [260, 0]
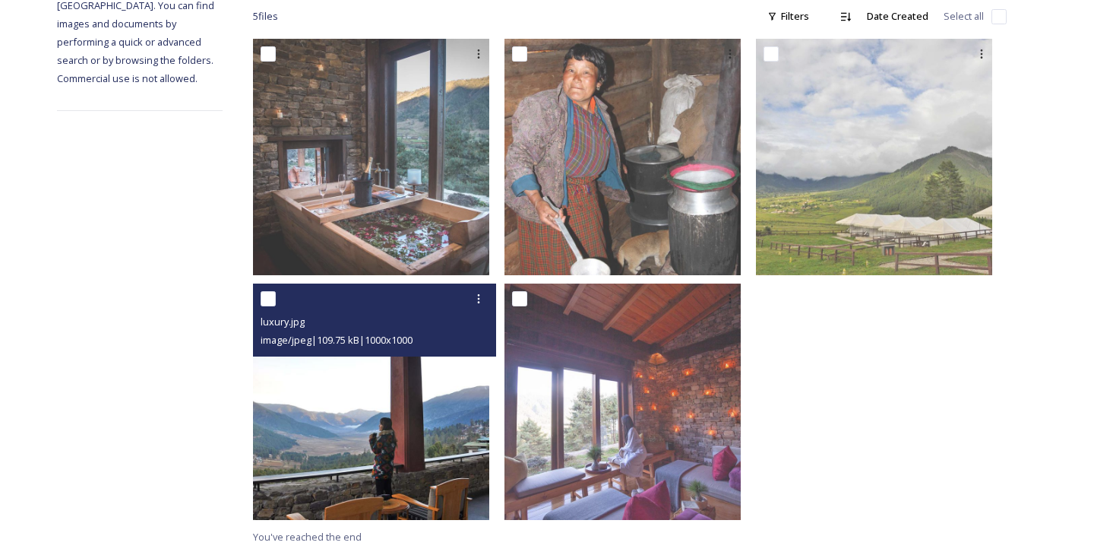
click at [444, 420] on img at bounding box center [371, 401] width 236 height 236
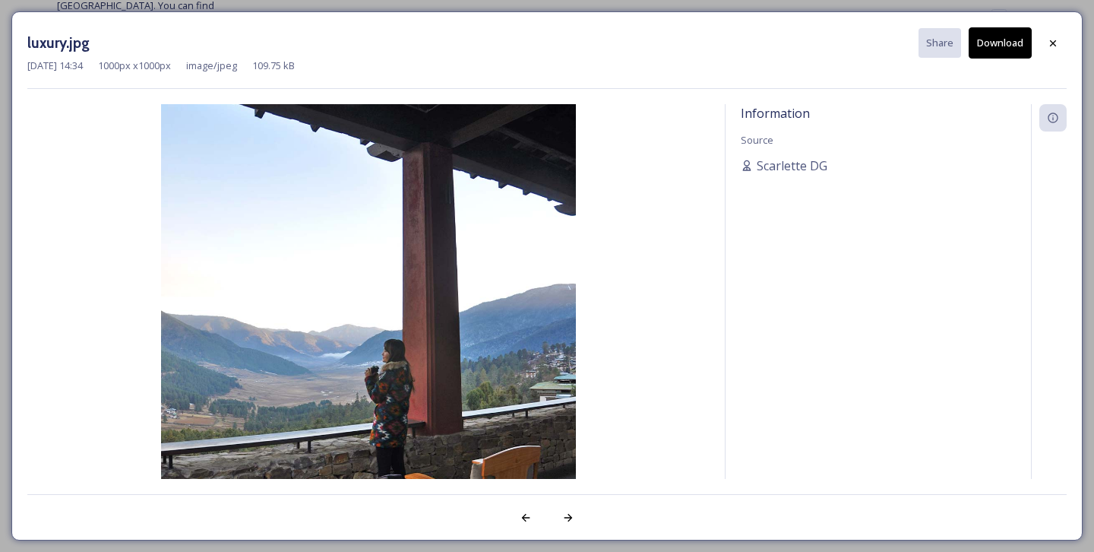
click at [987, 59] on div "[DATE] 14:34 1000 px x 1000 px image/jpeg 109.75 kB" at bounding box center [546, 66] width 1039 height 14
click at [1005, 41] on button "Download" at bounding box center [1000, 42] width 63 height 31
click at [1057, 34] on div at bounding box center [1052, 43] width 27 height 27
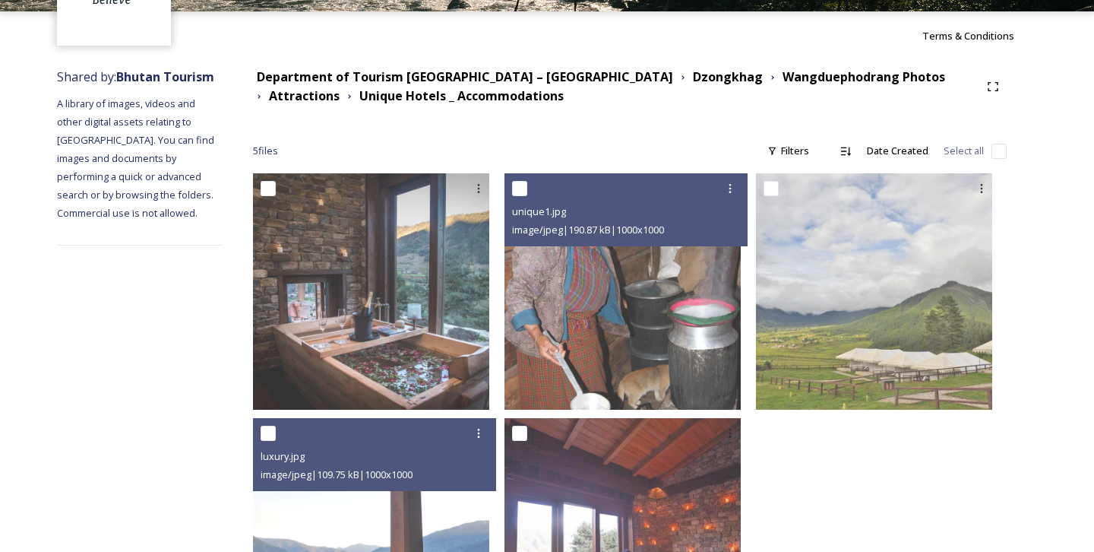
scroll to position [0, 0]
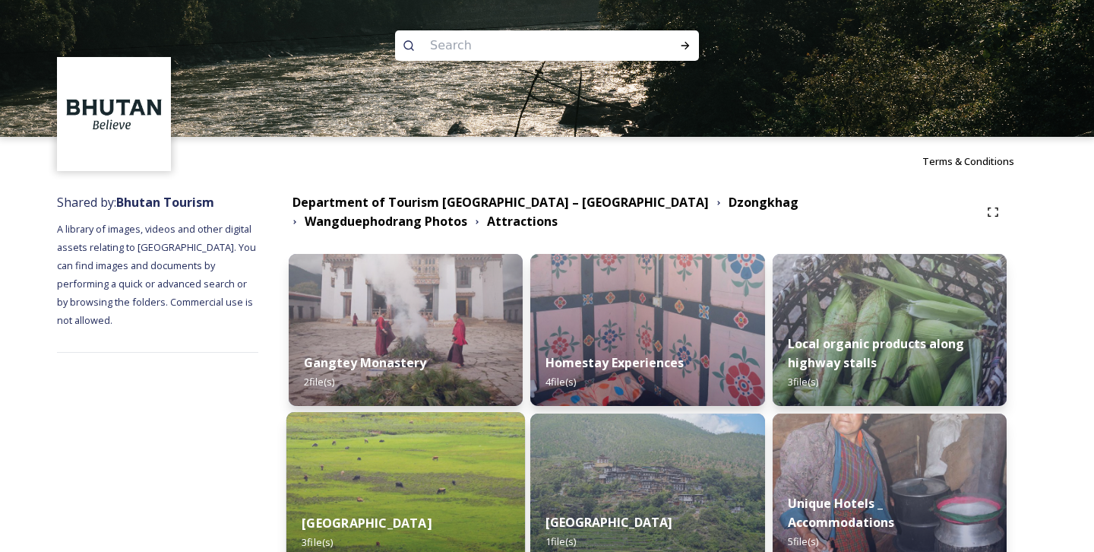
scroll to position [233, 0]
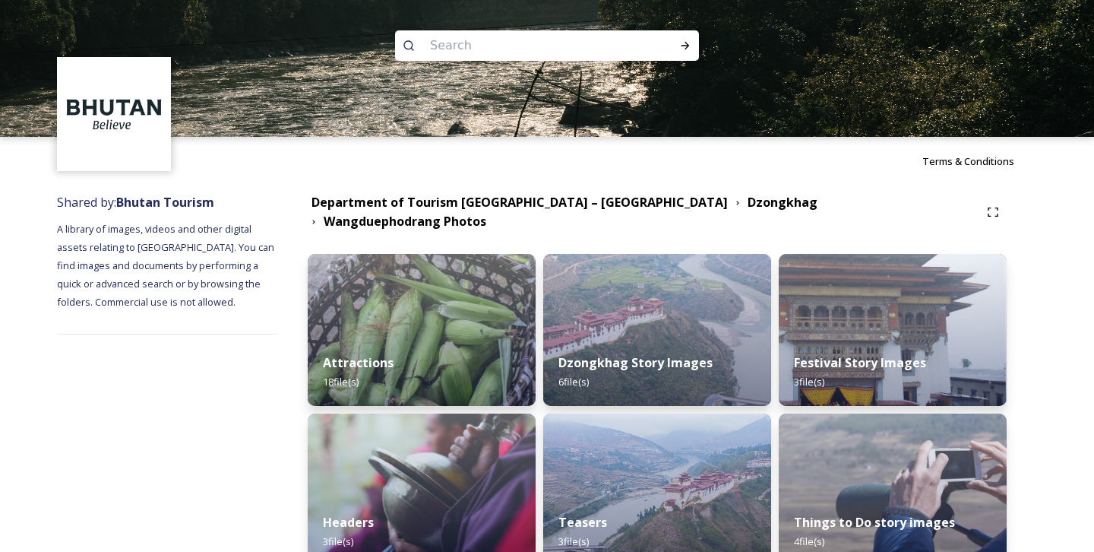
scroll to position [74, 0]
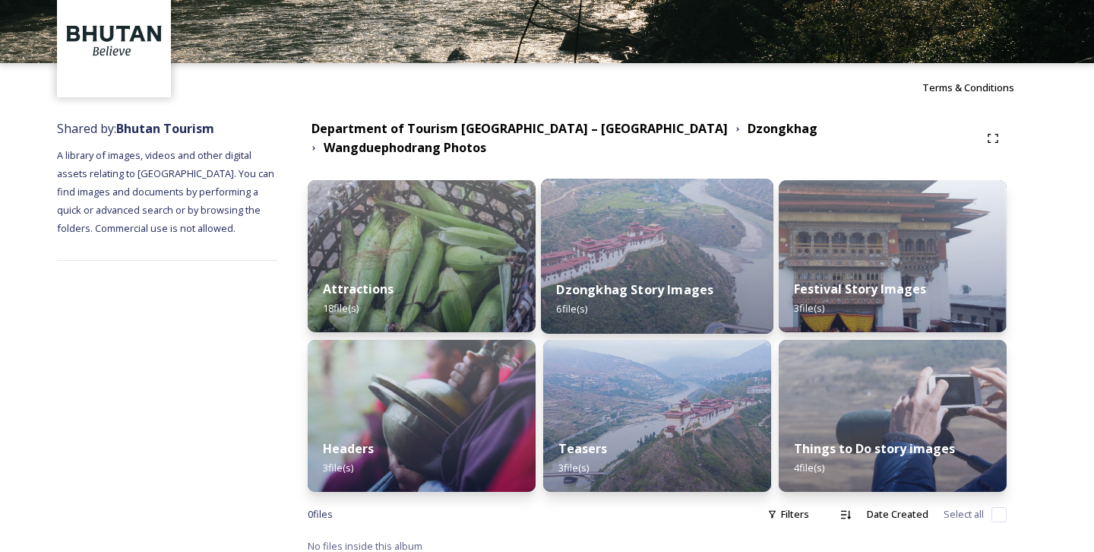
click at [594, 233] on img at bounding box center [657, 256] width 233 height 155
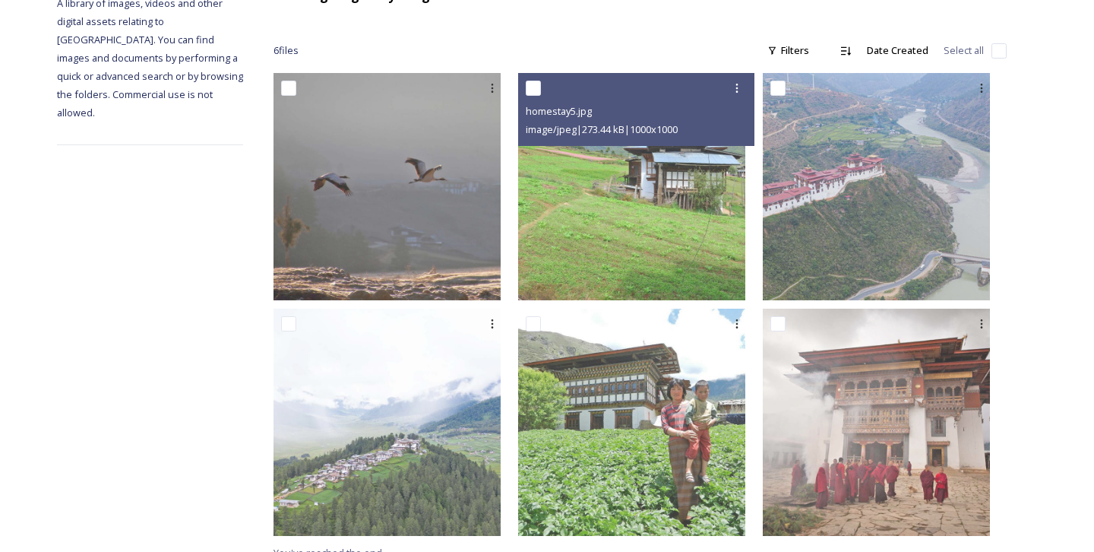
scroll to position [242, 0]
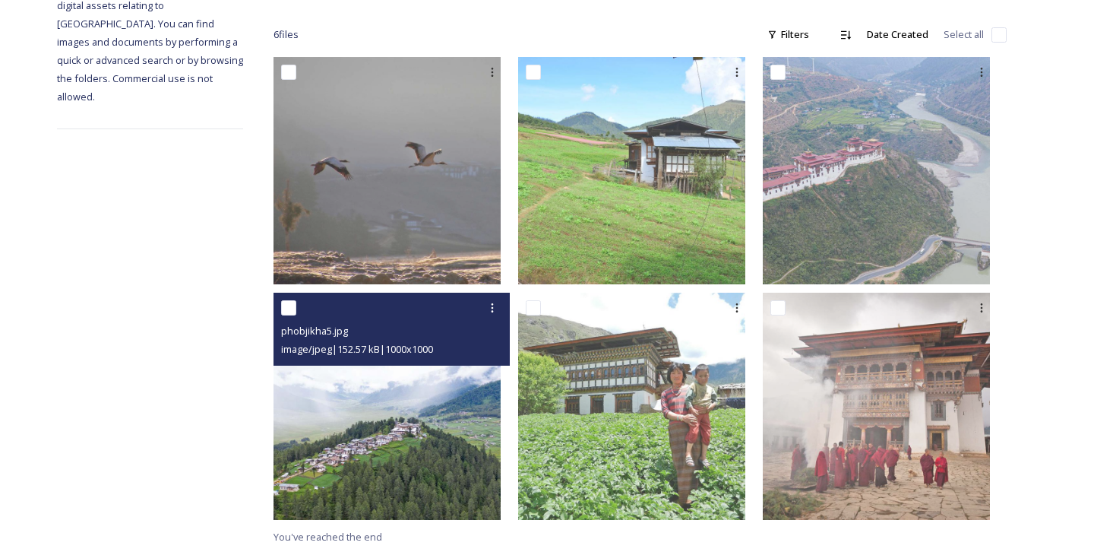
click at [467, 452] on img at bounding box center [387, 406] width 227 height 227
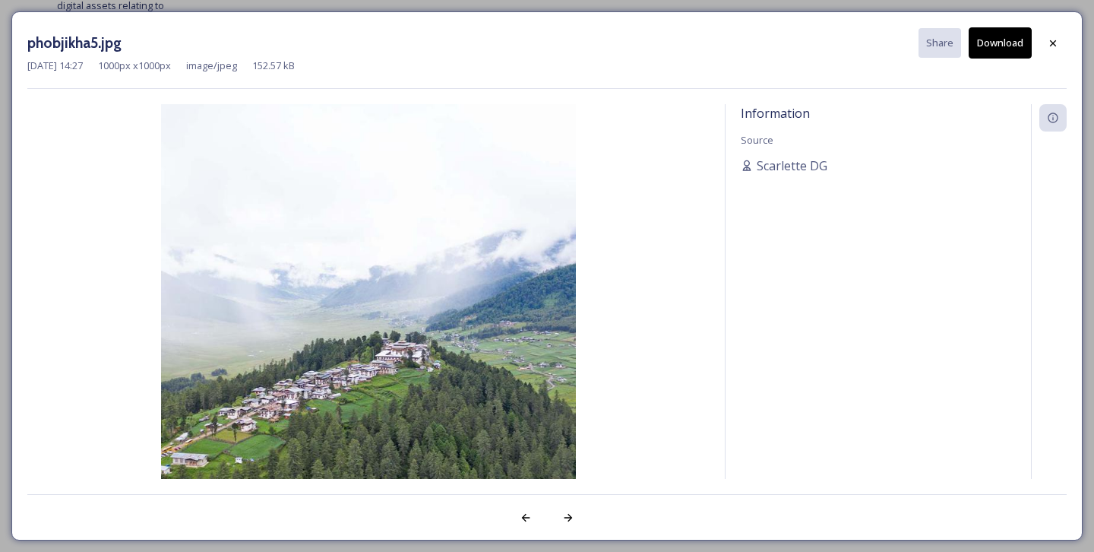
click at [467, 452] on img at bounding box center [368, 311] width 682 height 415
click at [469, 296] on img at bounding box center [368, 311] width 682 height 415
click at [1060, 40] on div at bounding box center [1052, 43] width 27 height 27
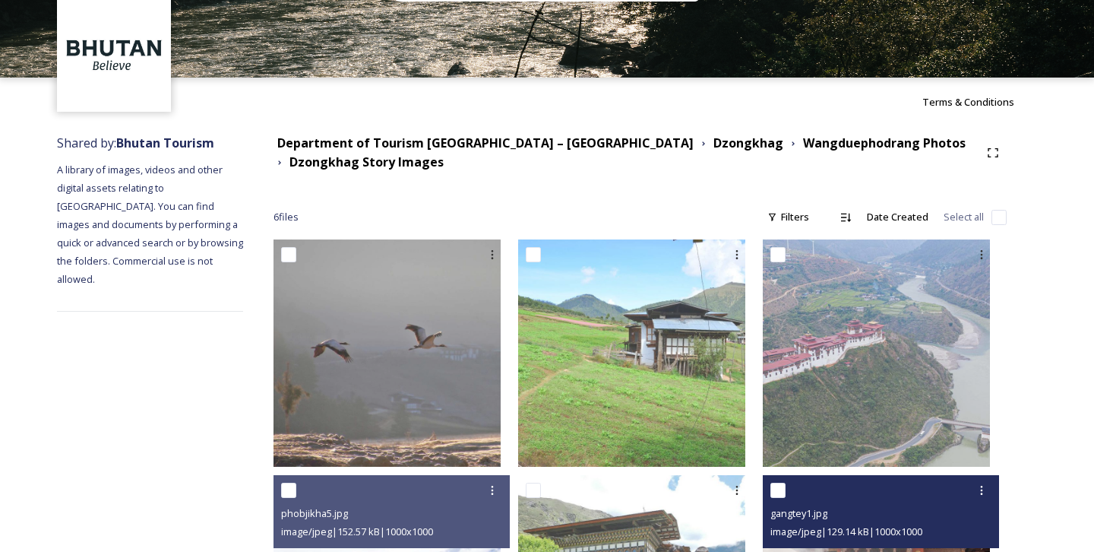
scroll to position [57, 0]
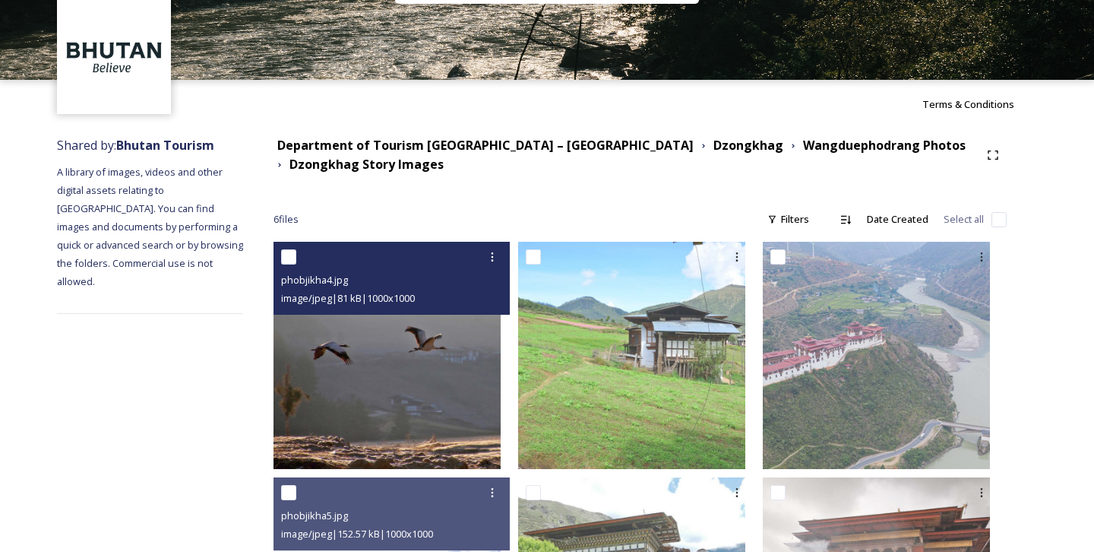
click at [426, 349] on img at bounding box center [387, 355] width 227 height 227
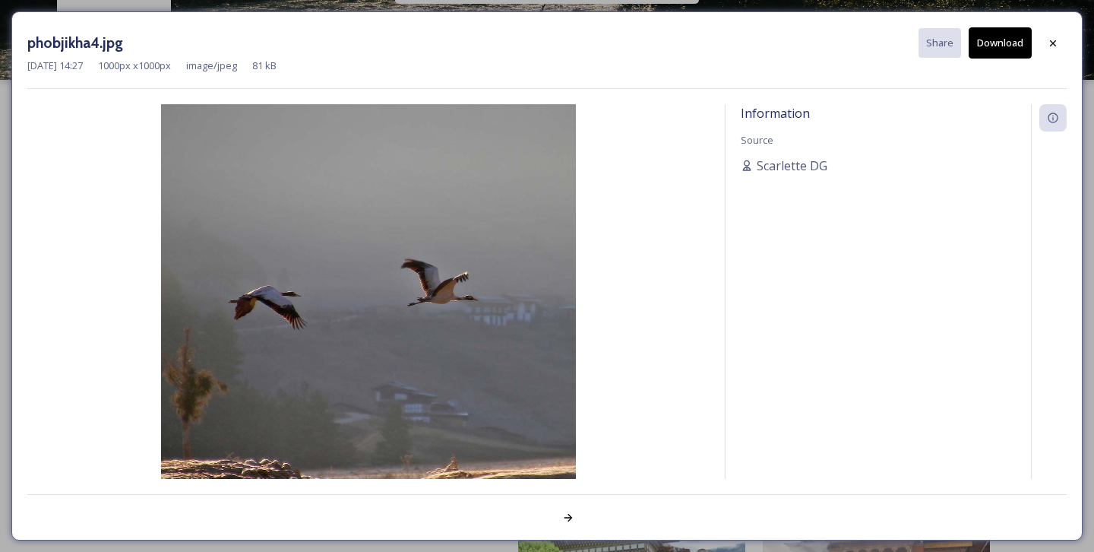
click at [1010, 40] on button "Download" at bounding box center [1000, 42] width 63 height 31
click at [1055, 48] on icon at bounding box center [1053, 43] width 12 height 12
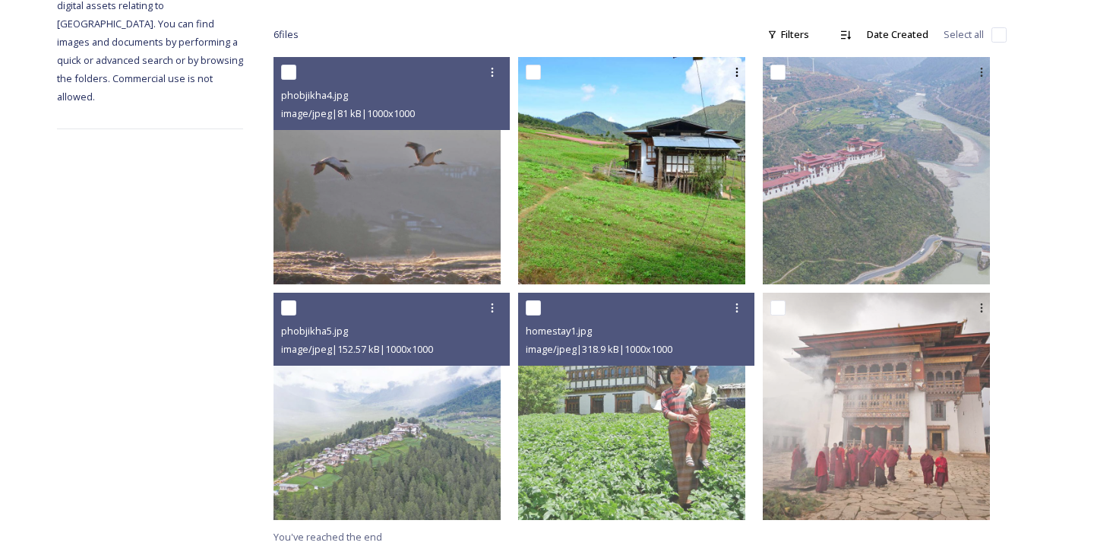
scroll to position [0, 0]
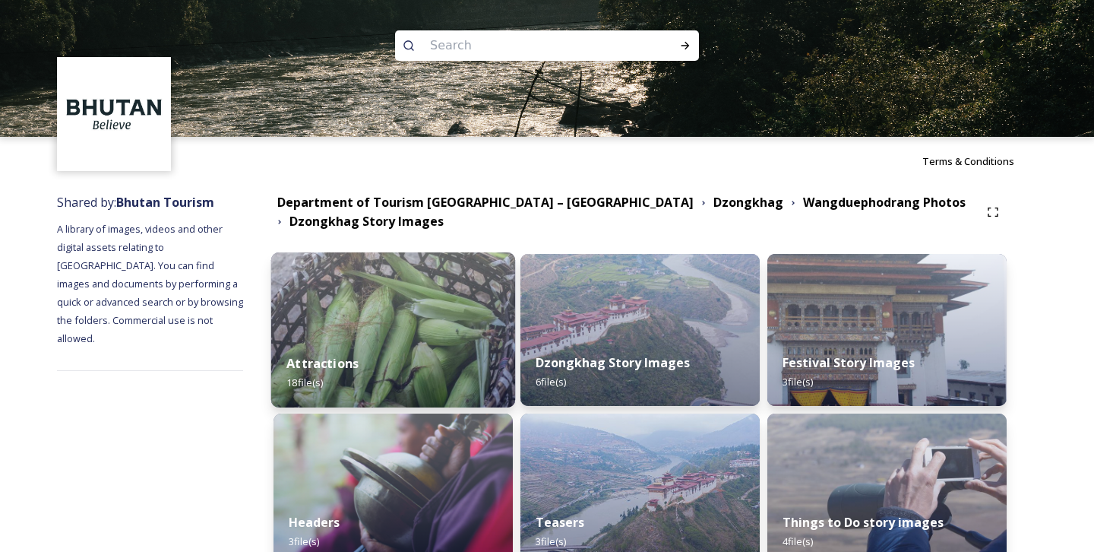
scroll to position [40, 0]
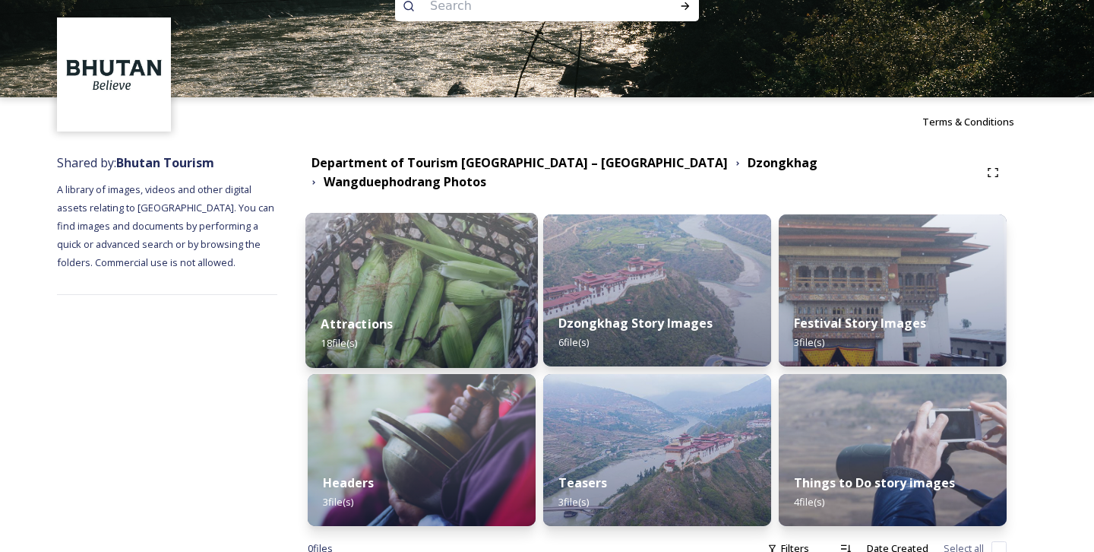
click at [449, 299] on div "Attractions 18 file(s)" at bounding box center [421, 333] width 233 height 69
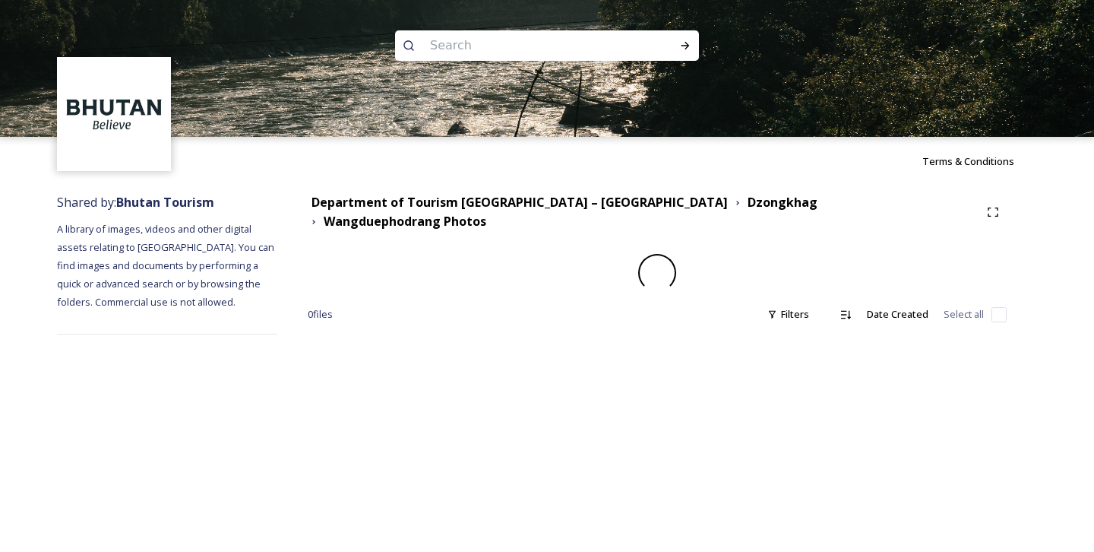
click at [449, 299] on div "0 file s Filters Date Created Select all" at bounding box center [657, 314] width 699 height 30
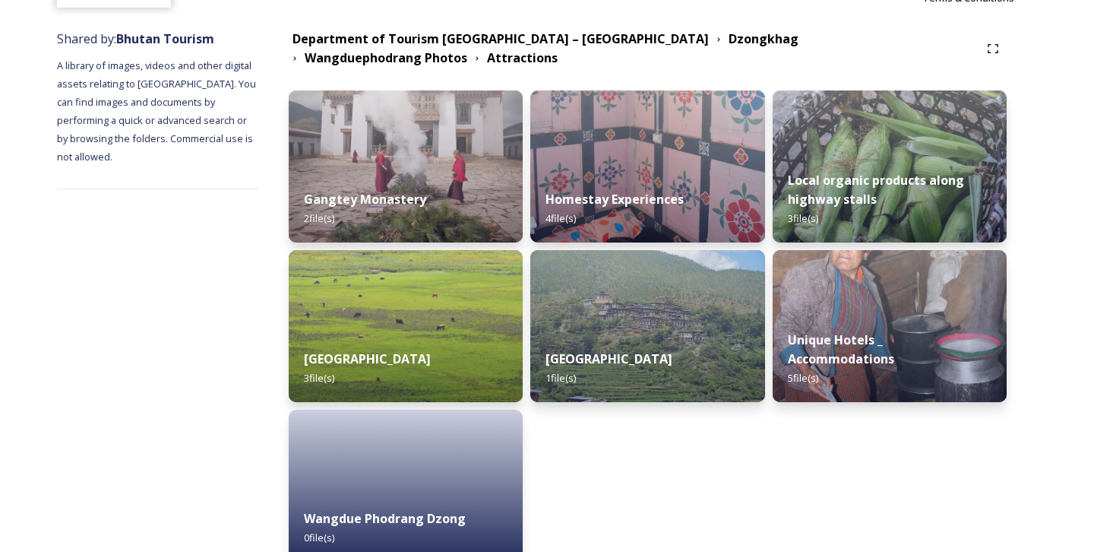
scroll to position [160, 0]
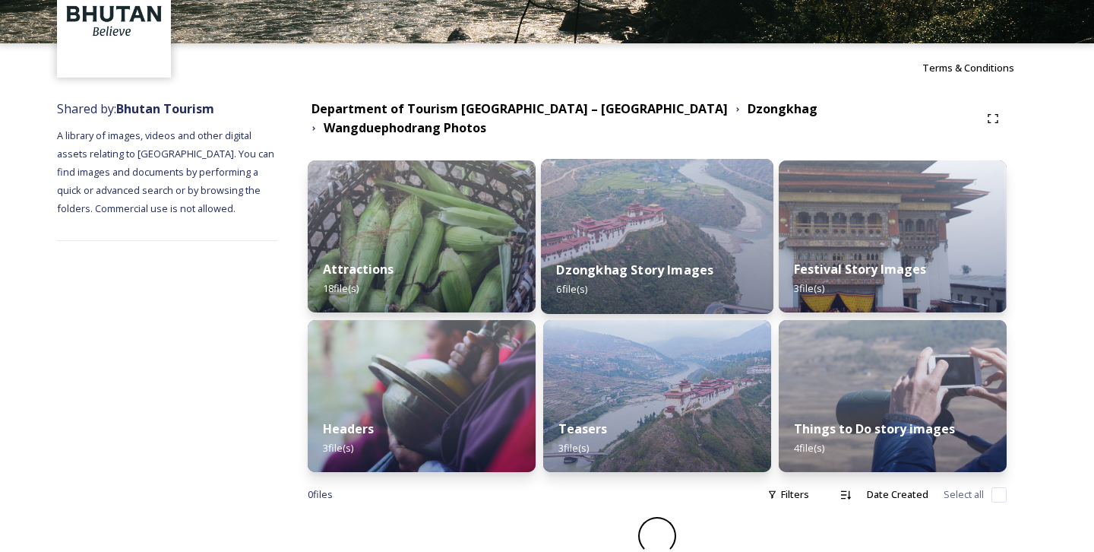
scroll to position [74, 0]
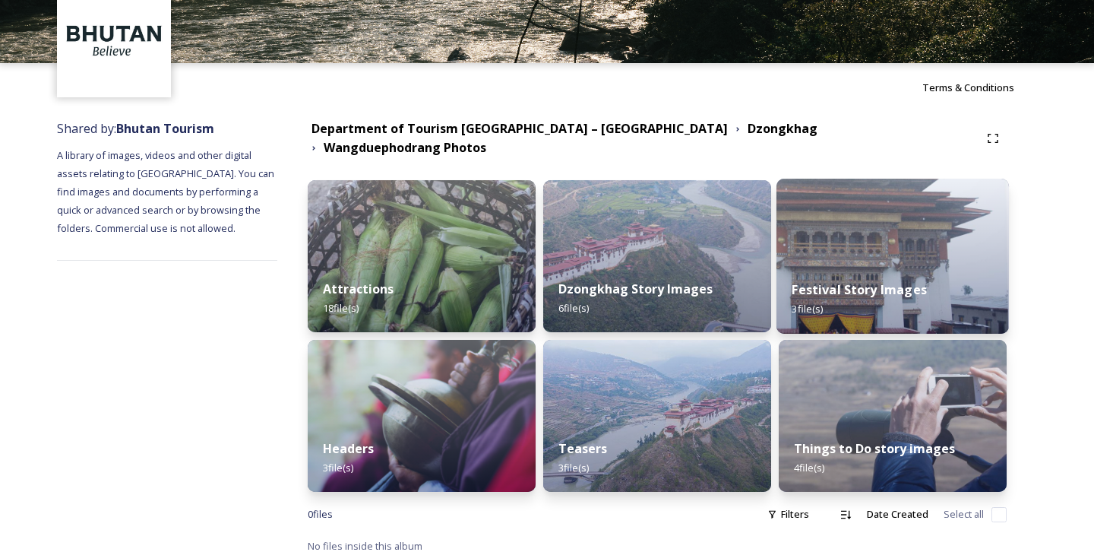
click at [843, 281] on strong "Festival Story Images" at bounding box center [859, 289] width 134 height 17
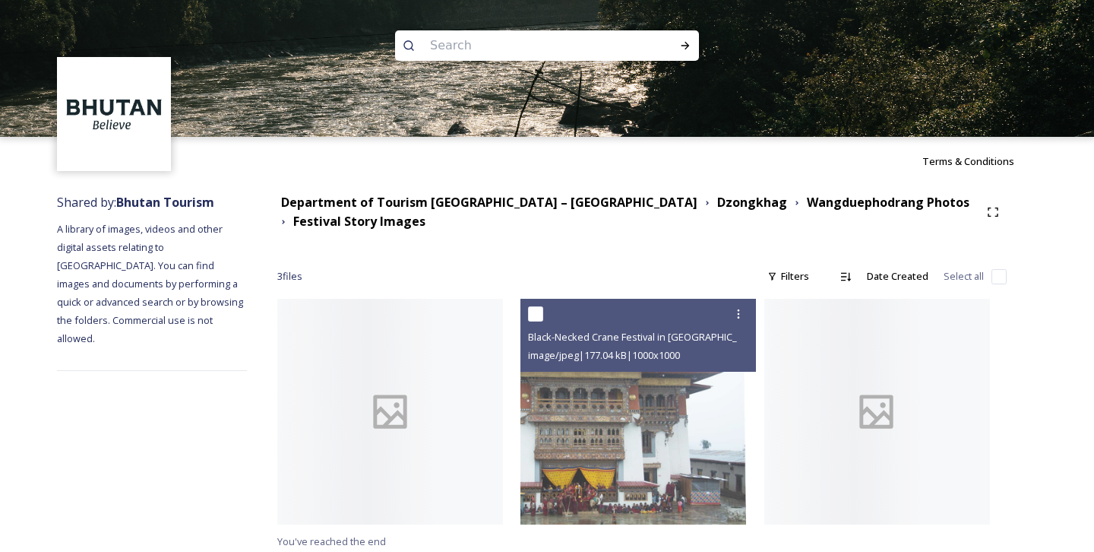
scroll to position [5, 0]
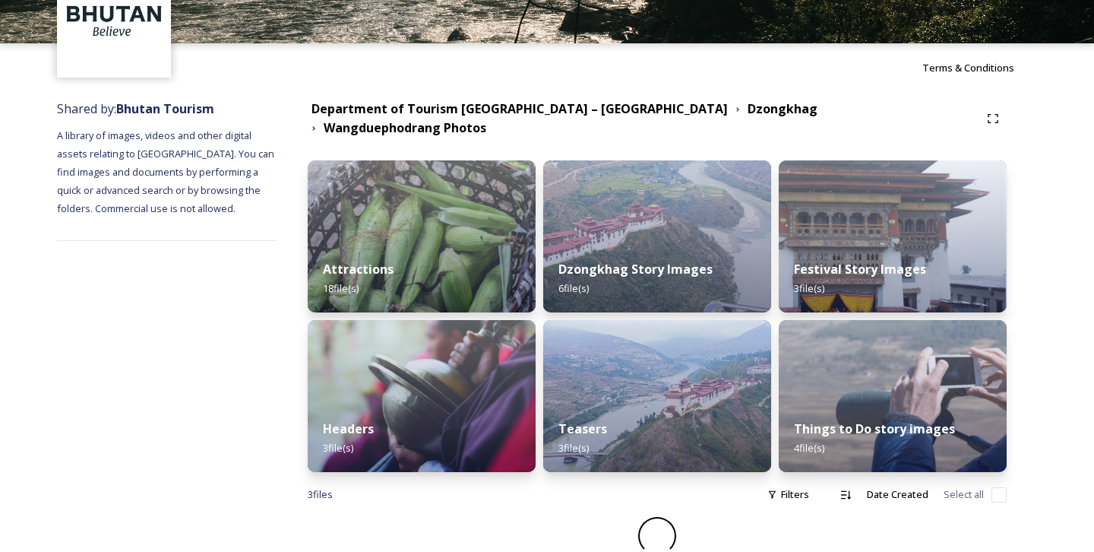
scroll to position [74, 0]
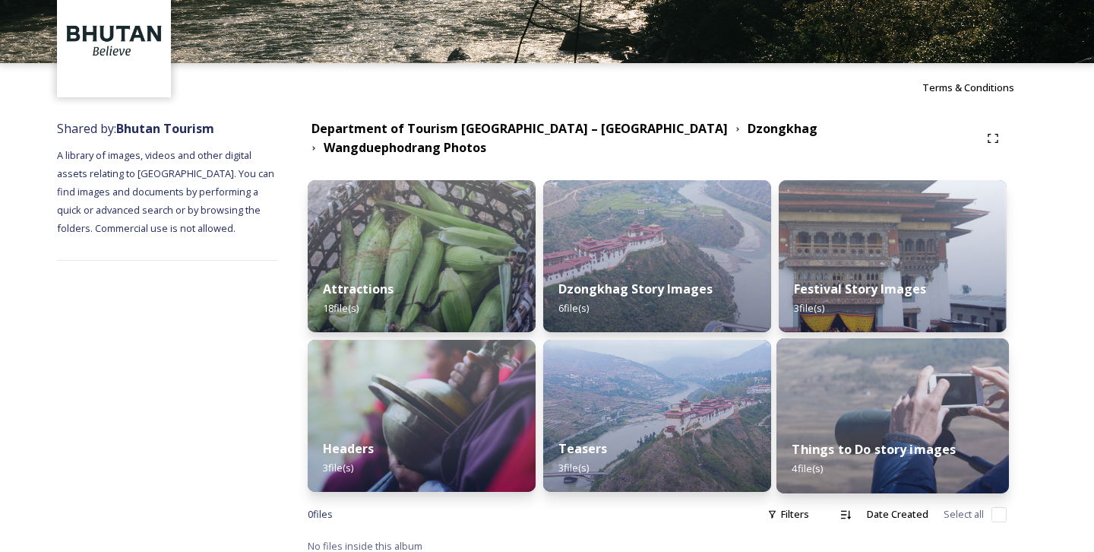
click at [854, 424] on div "Things to Do story images 4 file(s)" at bounding box center [893, 458] width 233 height 69
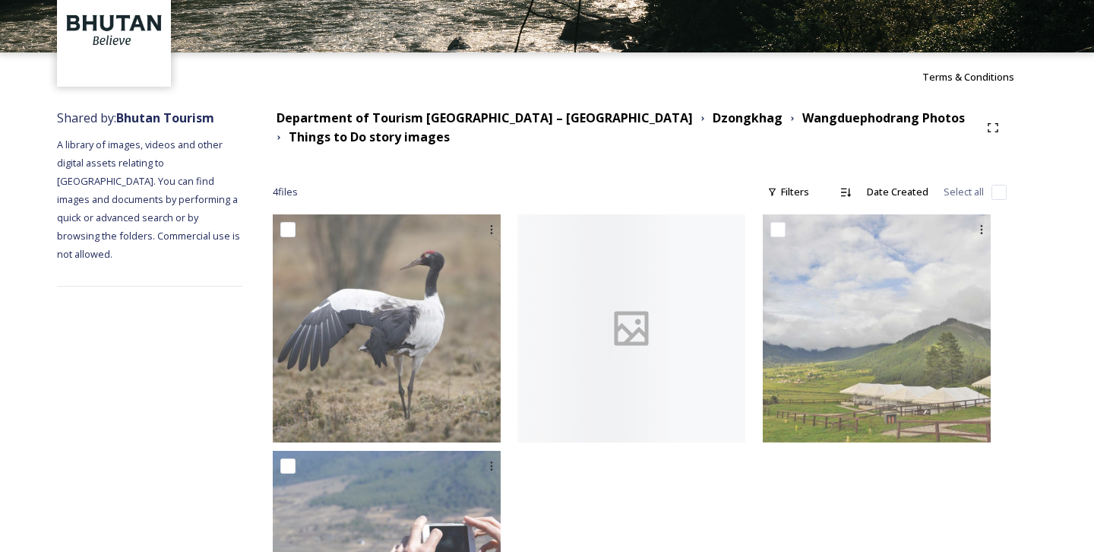
scroll to position [243, 0]
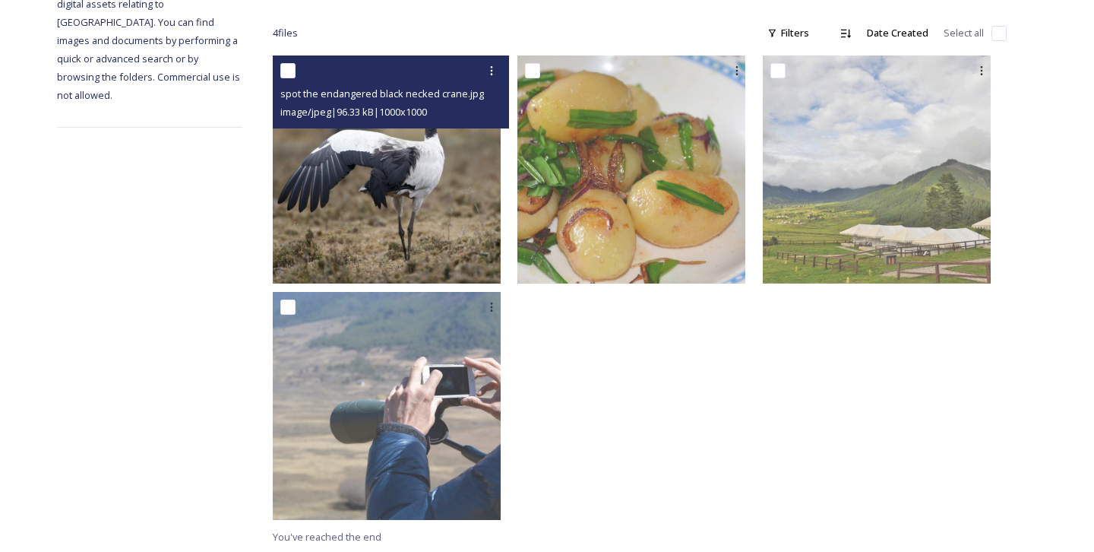
click at [422, 198] on img at bounding box center [387, 169] width 228 height 228
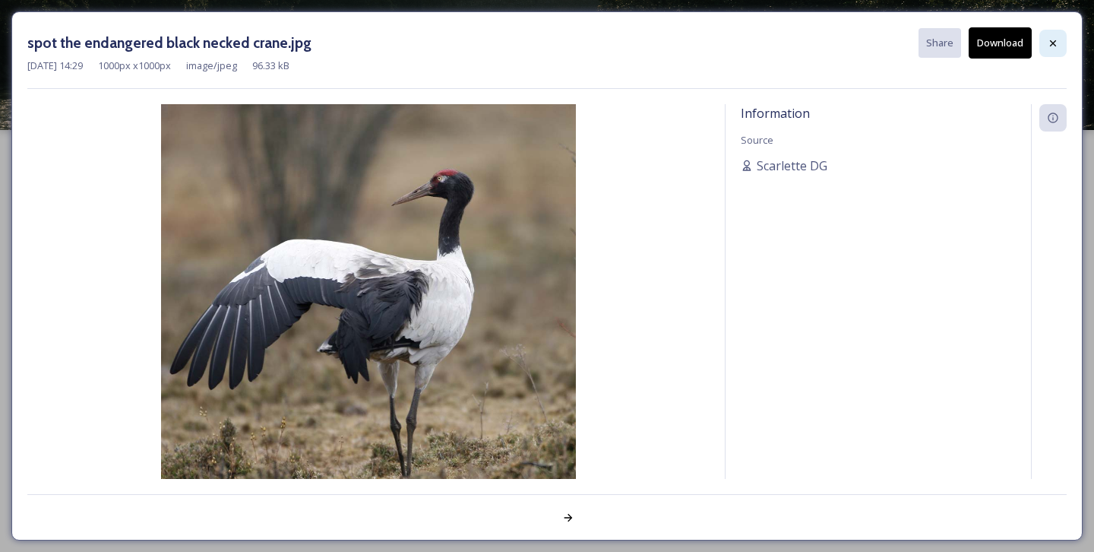
click at [1054, 39] on icon at bounding box center [1053, 43] width 12 height 12
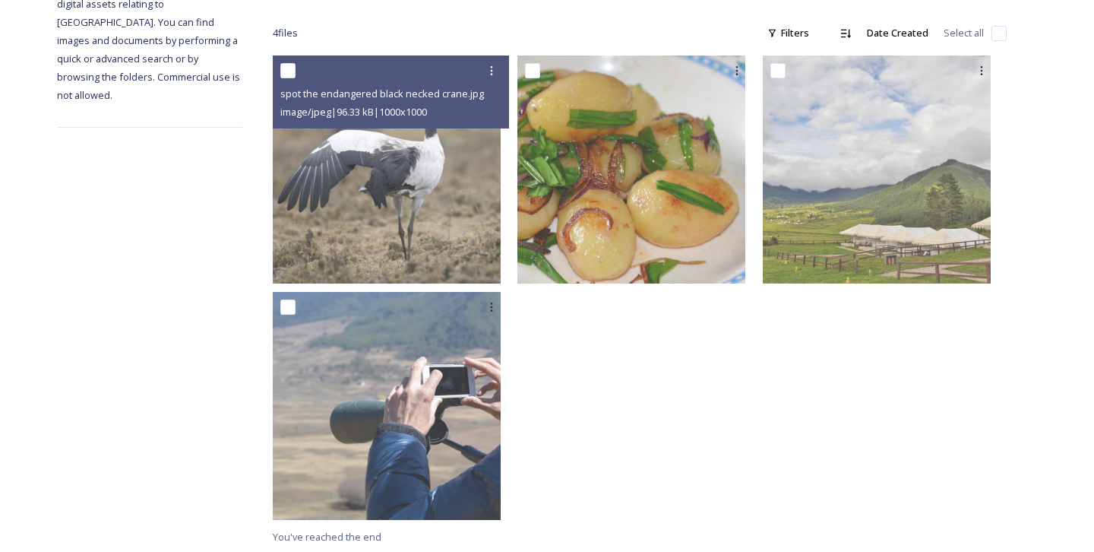
scroll to position [0, 0]
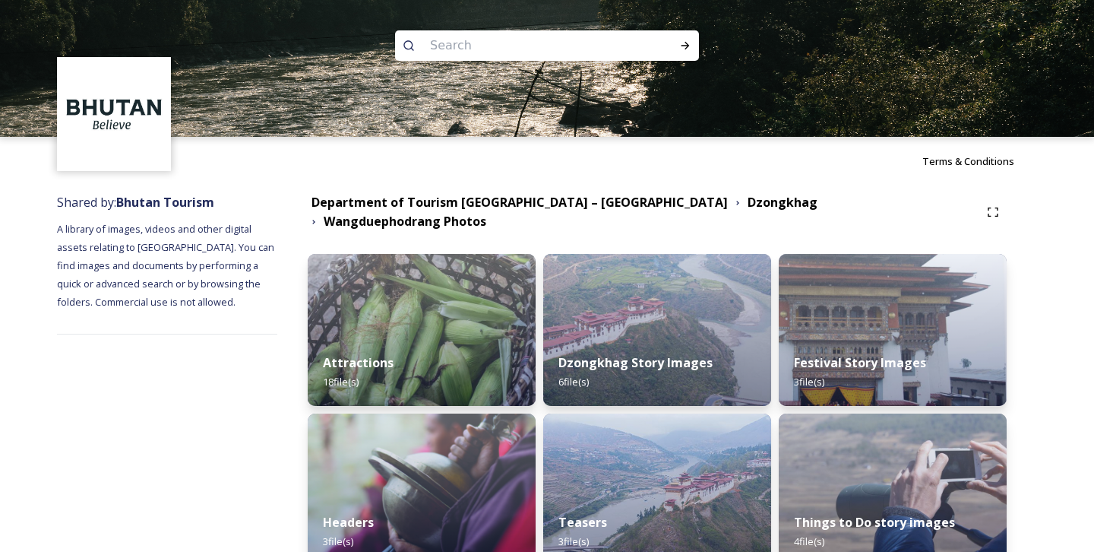
scroll to position [74, 0]
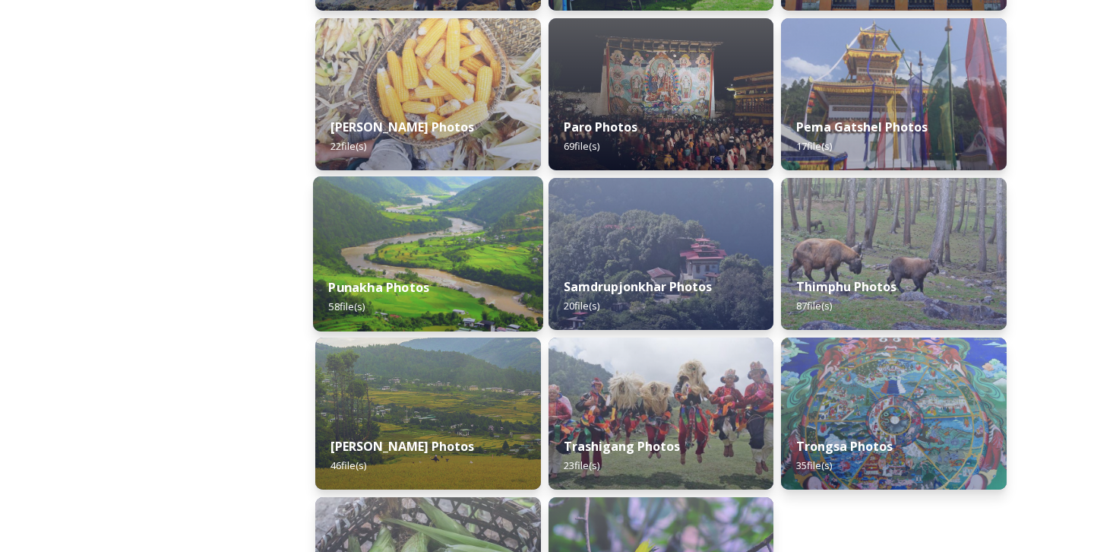
scroll to position [532, 0]
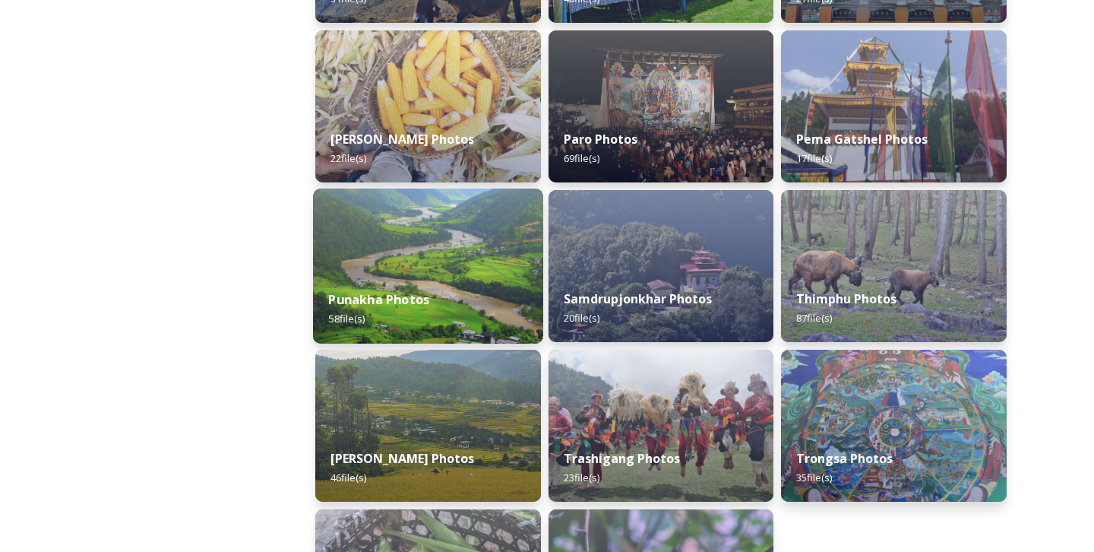
click at [410, 265] on img at bounding box center [428, 265] width 230 height 155
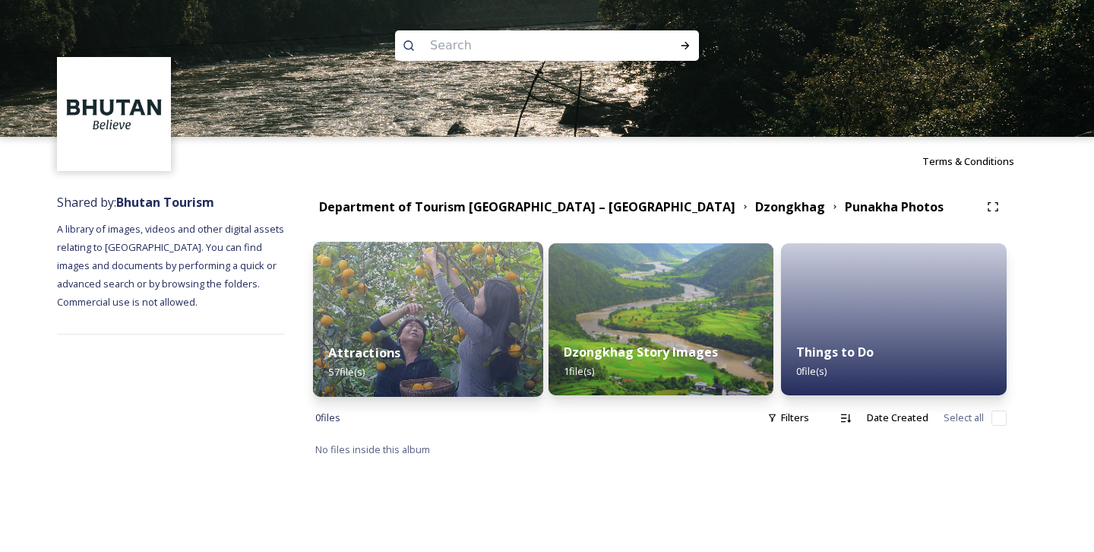
click at [441, 308] on img at bounding box center [428, 319] width 230 height 155
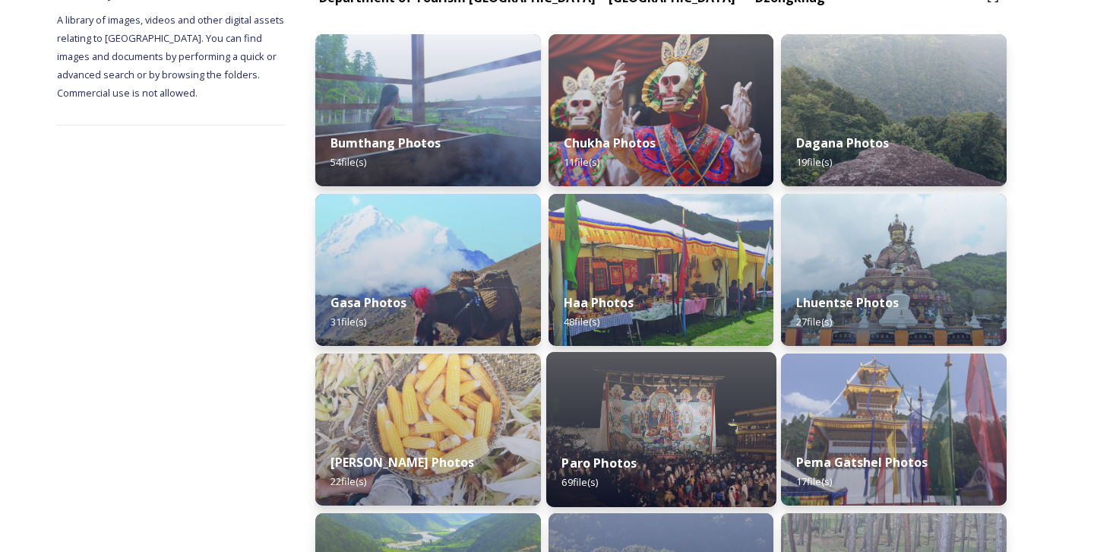
scroll to position [334, 0]
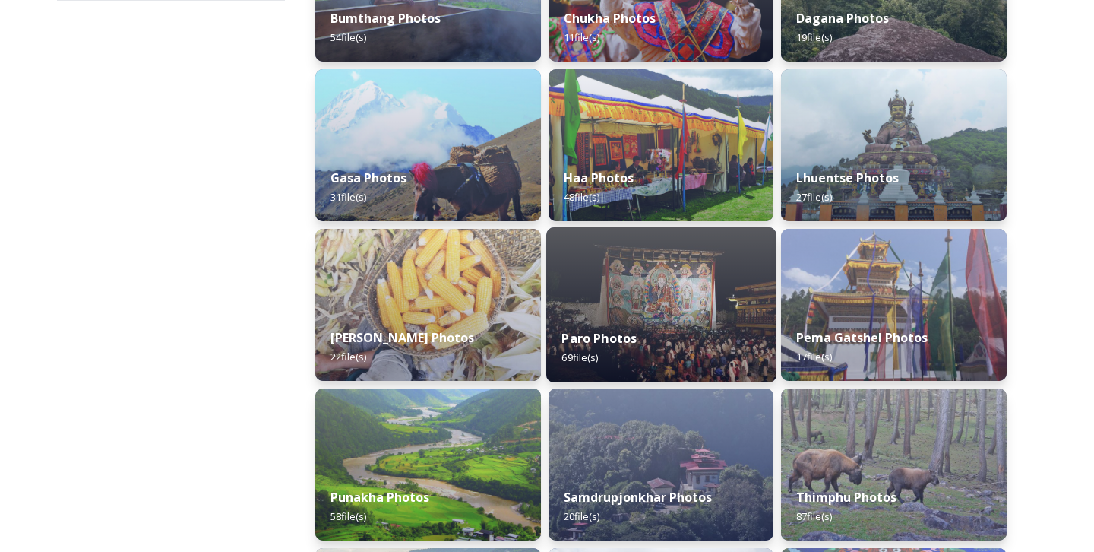
click at [606, 323] on div "Paro Photos 69 file(s)" at bounding box center [661, 347] width 230 height 69
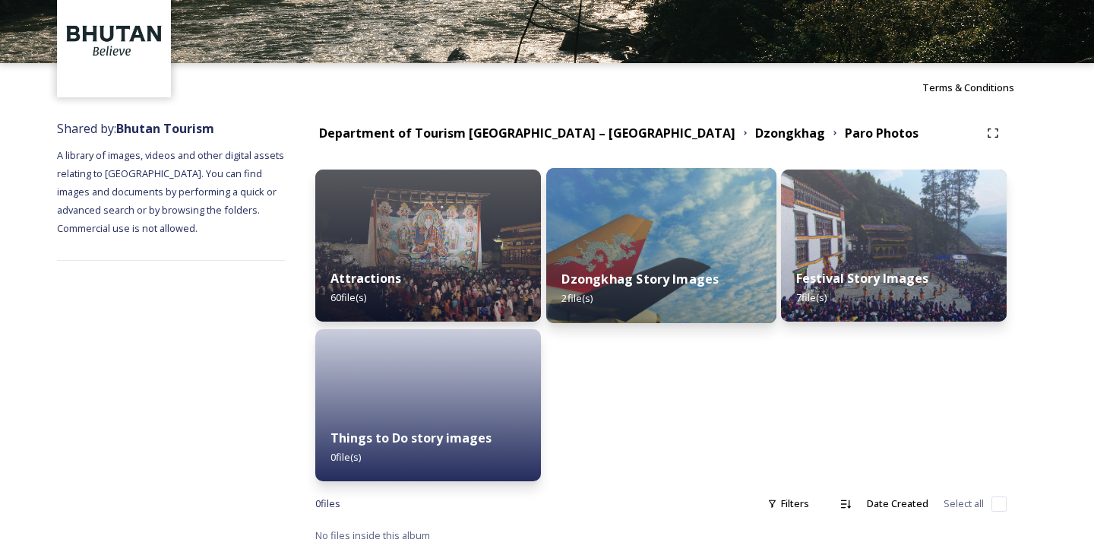
scroll to position [74, 0]
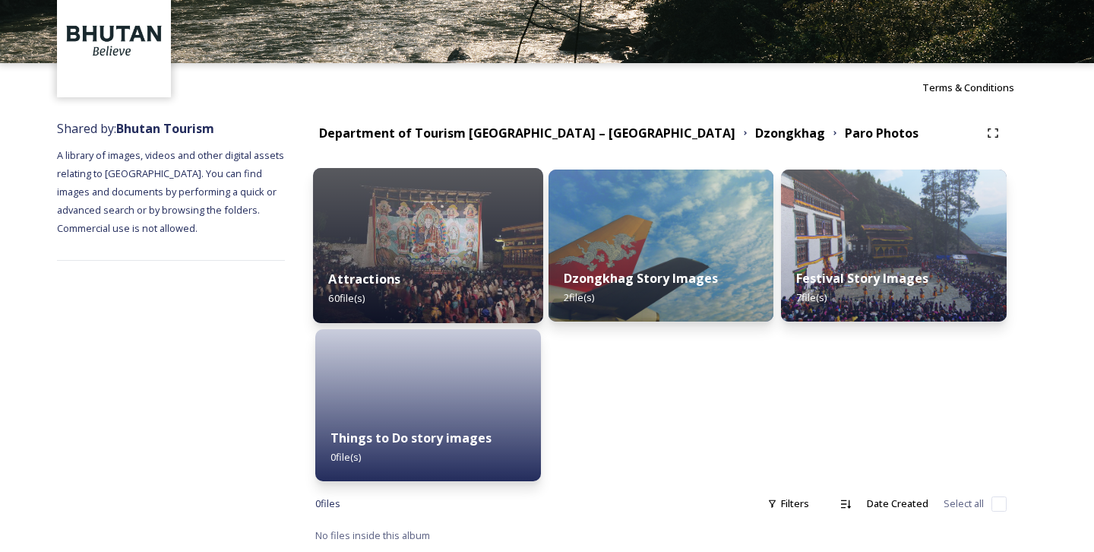
click at [470, 232] on img at bounding box center [428, 245] width 230 height 155
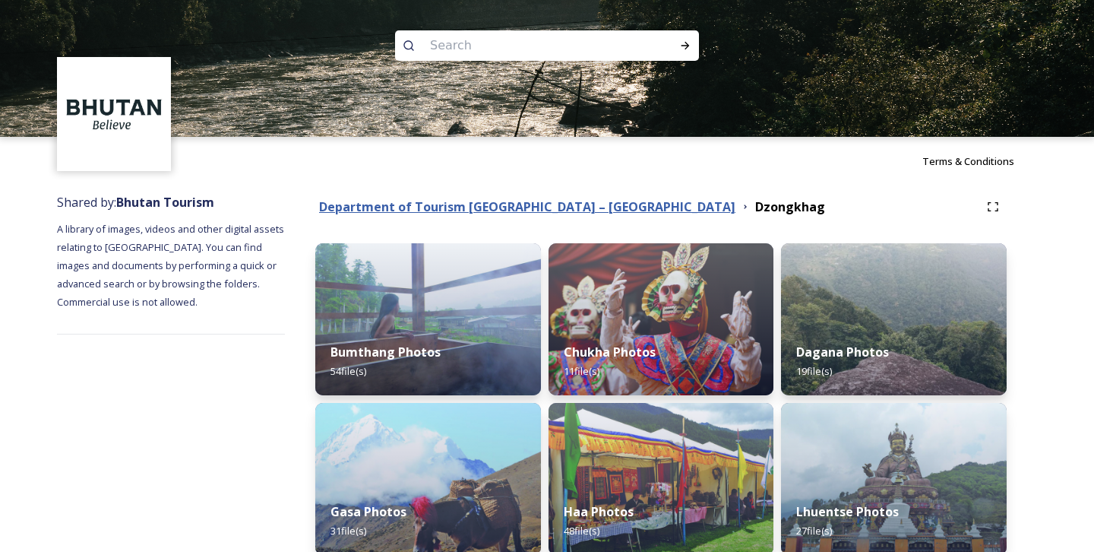
click at [498, 205] on strong "Department of Tourism [GEOGRAPHIC_DATA] – [GEOGRAPHIC_DATA]" at bounding box center [527, 206] width 416 height 17
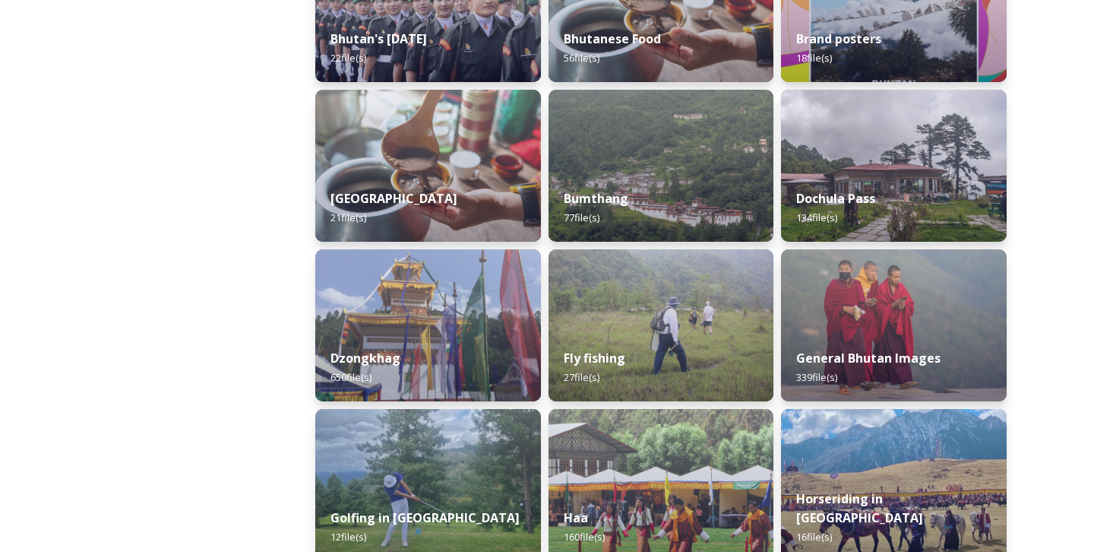
scroll to position [492, 0]
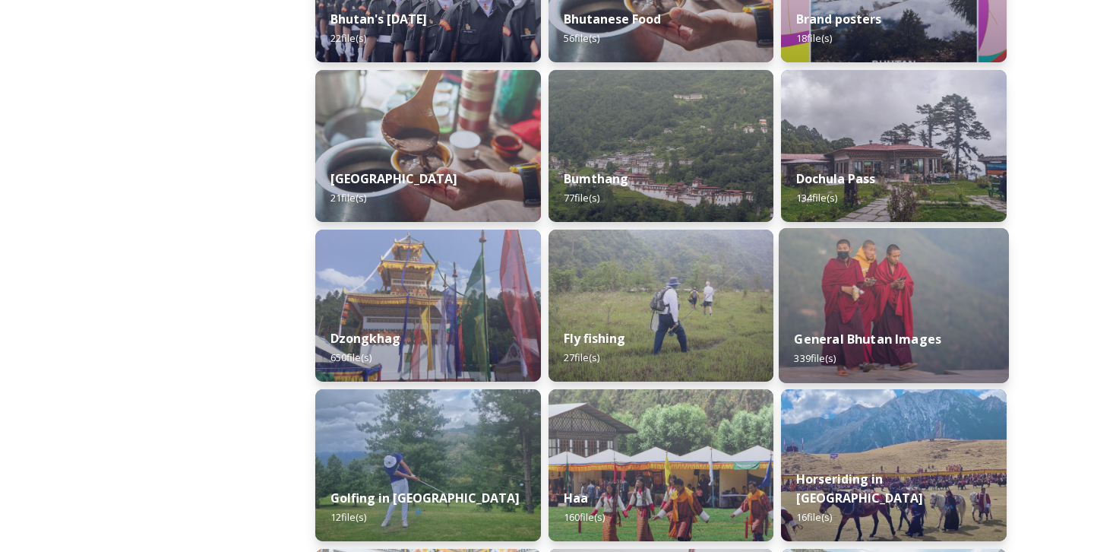
click at [965, 300] on img at bounding box center [894, 305] width 230 height 155
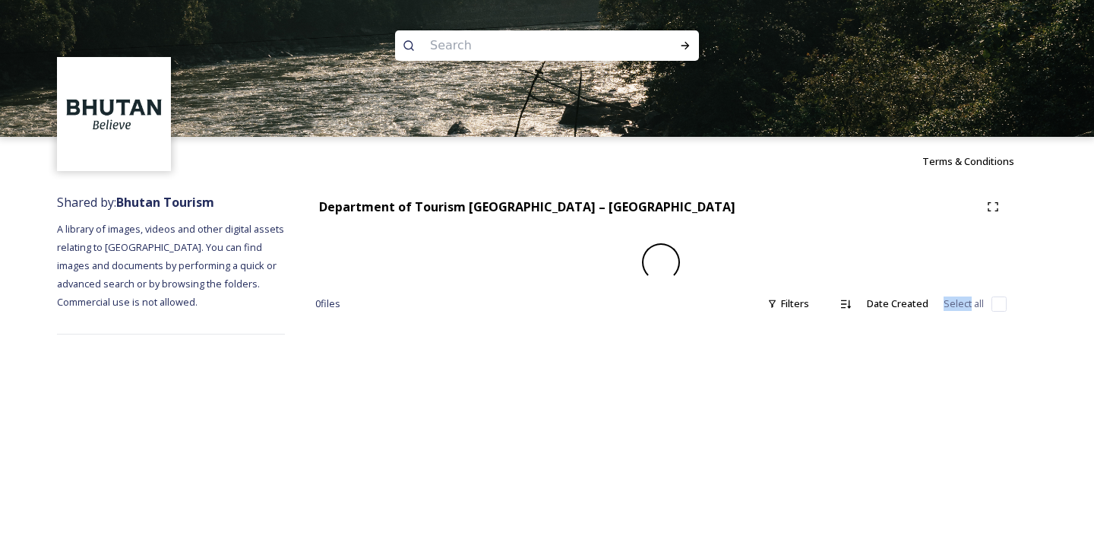
click at [965, 300] on span "Select all" at bounding box center [964, 303] width 40 height 14
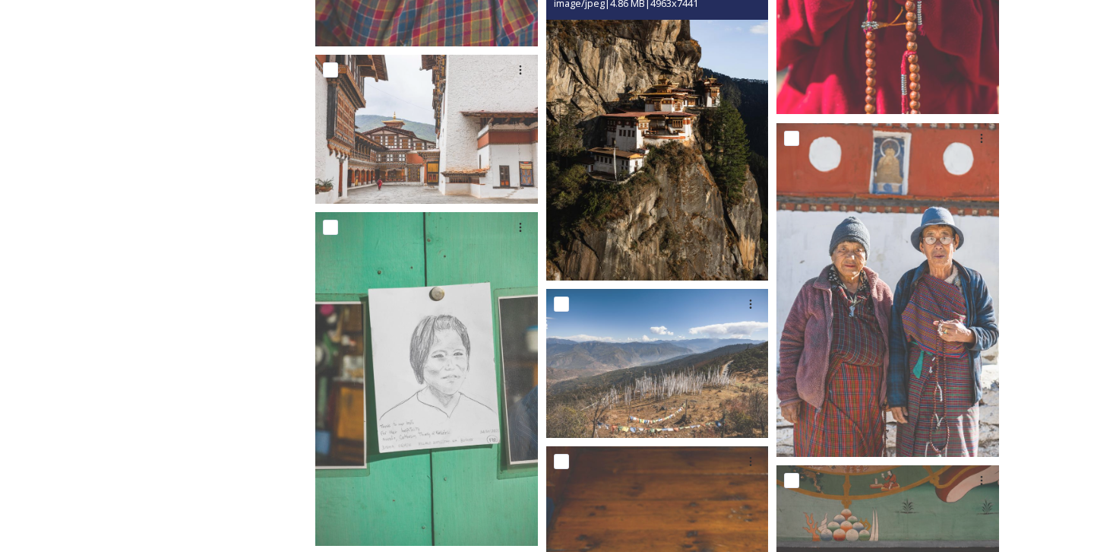
scroll to position [22051, 0]
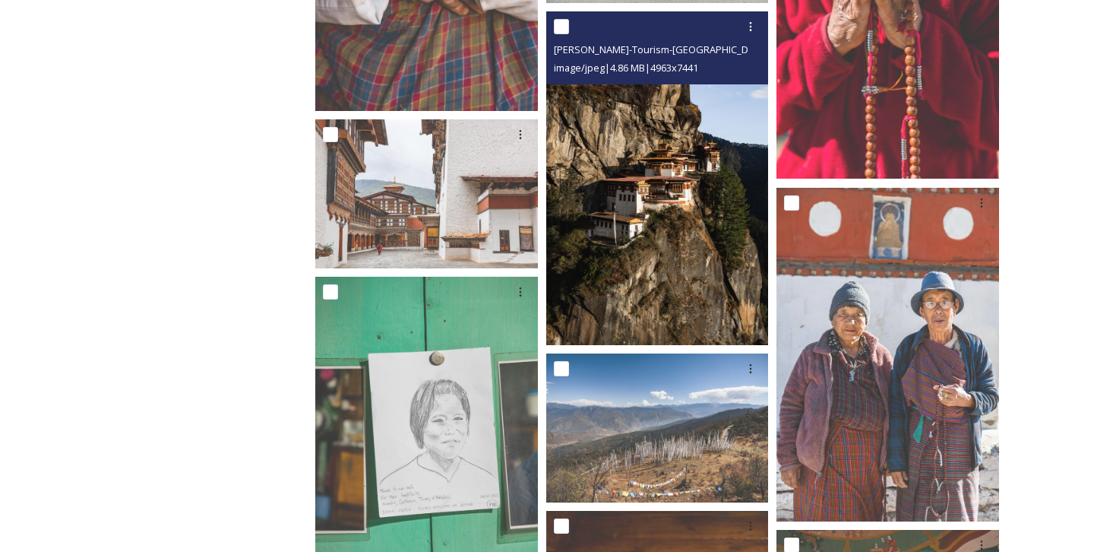
click at [645, 208] on img at bounding box center [657, 178] width 223 height 334
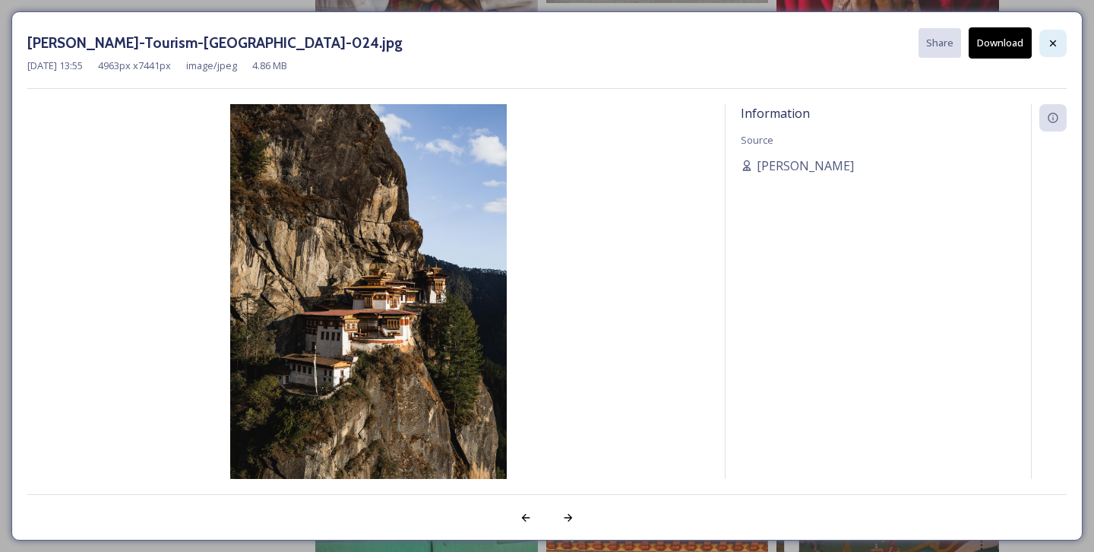
click at [1049, 43] on icon at bounding box center [1053, 43] width 12 height 12
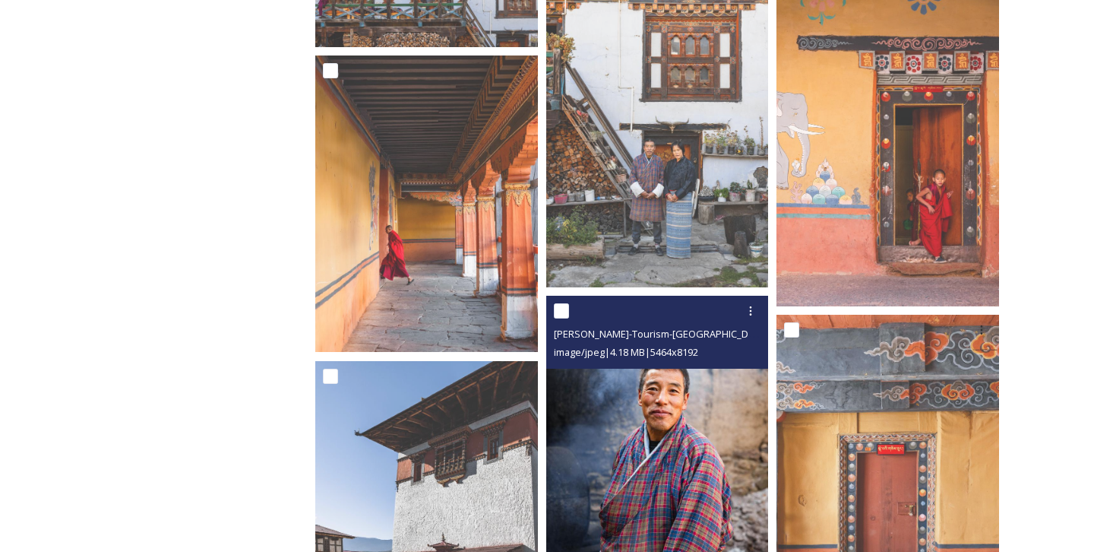
scroll to position [22934, 0]
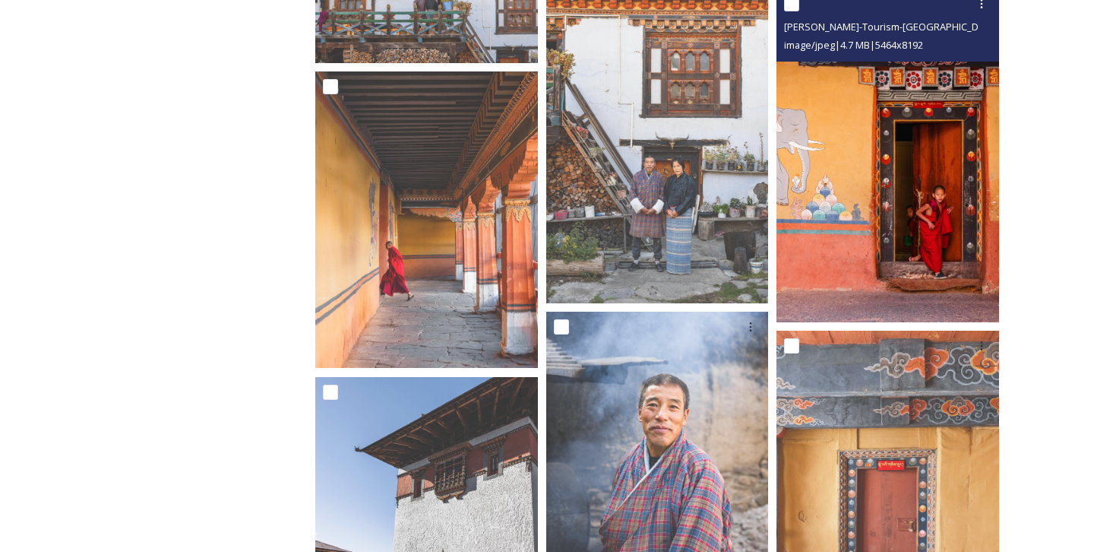
click at [865, 280] on img at bounding box center [888, 156] width 223 height 334
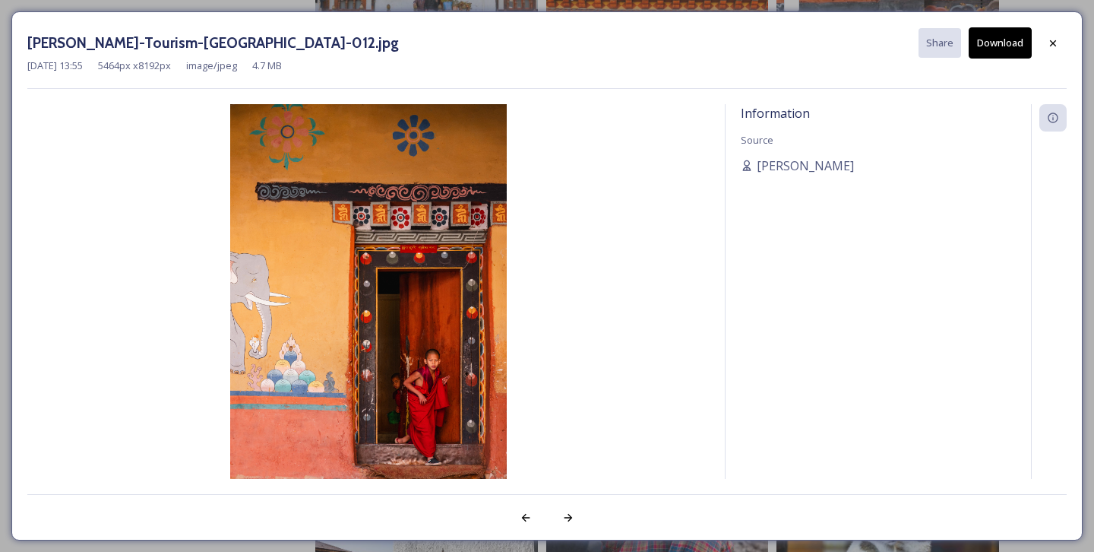
click at [422, 305] on img at bounding box center [368, 311] width 682 height 415
click at [1050, 37] on icon at bounding box center [1053, 43] width 12 height 12
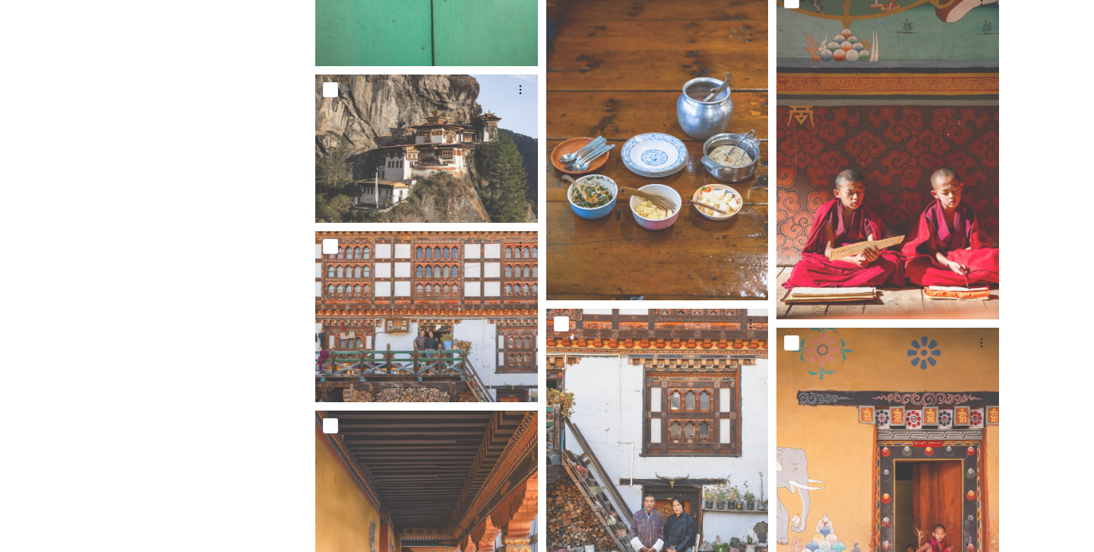
scroll to position [22479, 0]
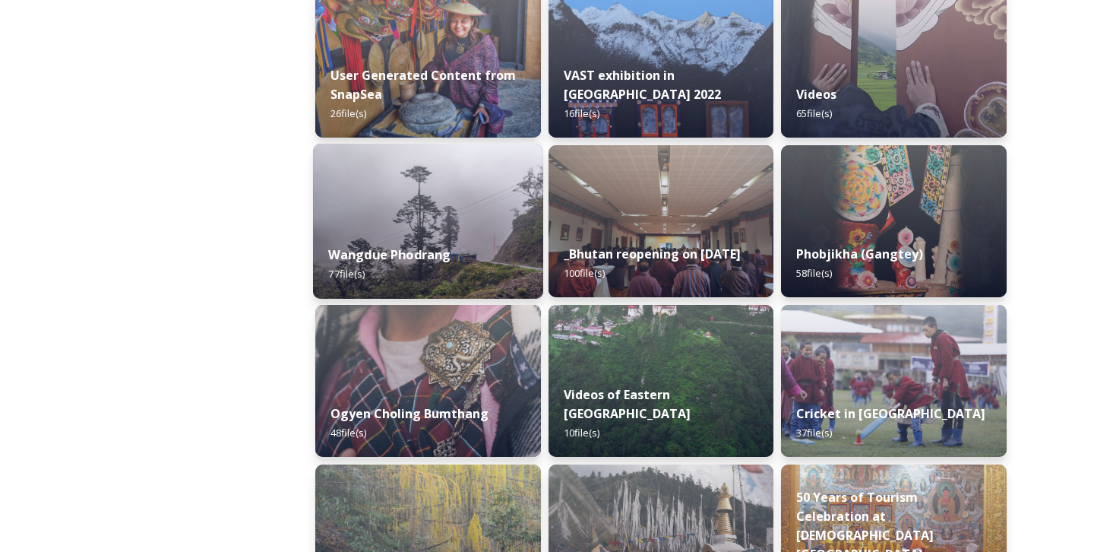
scroll to position [2173, 0]
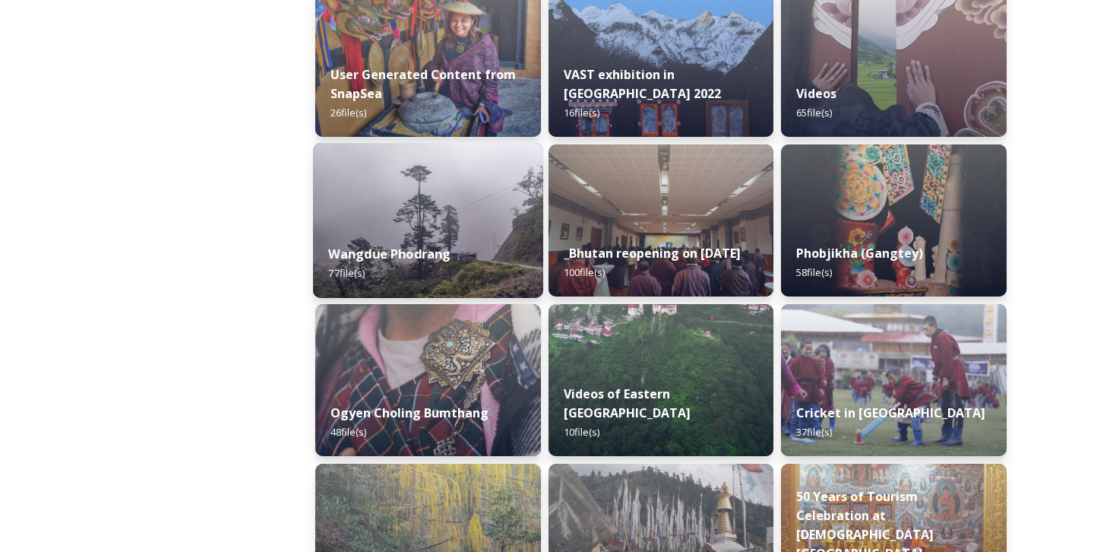
click at [406, 213] on img at bounding box center [428, 220] width 230 height 155
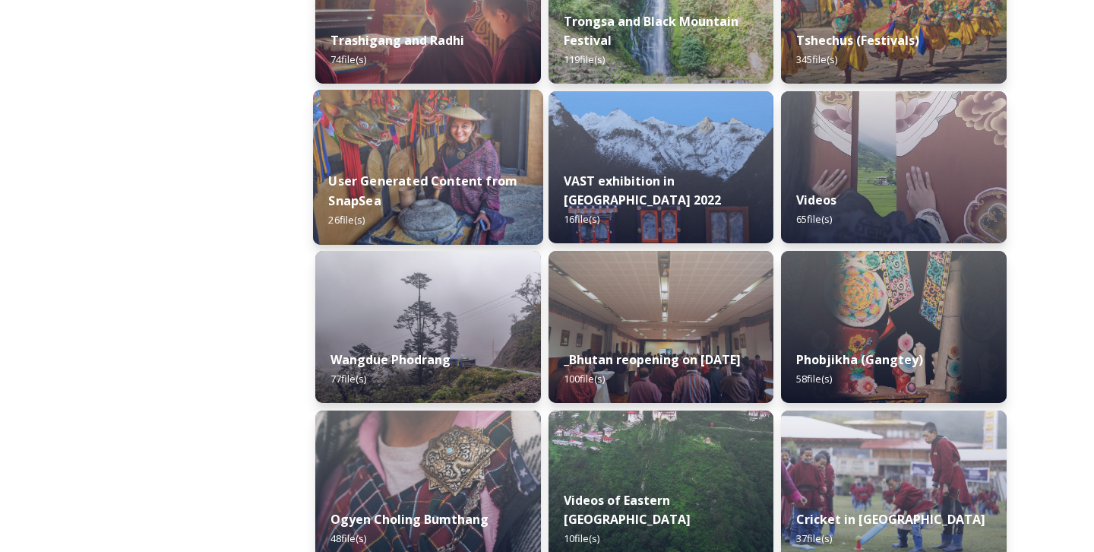
scroll to position [2071, 0]
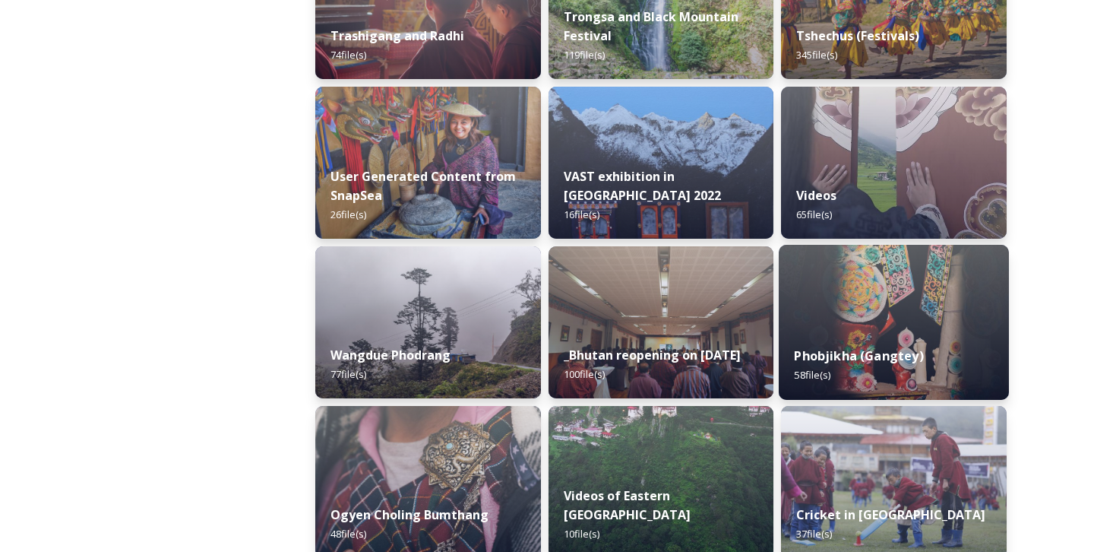
click at [805, 357] on strong "Phobjikha (Gangtey)" at bounding box center [859, 355] width 129 height 17
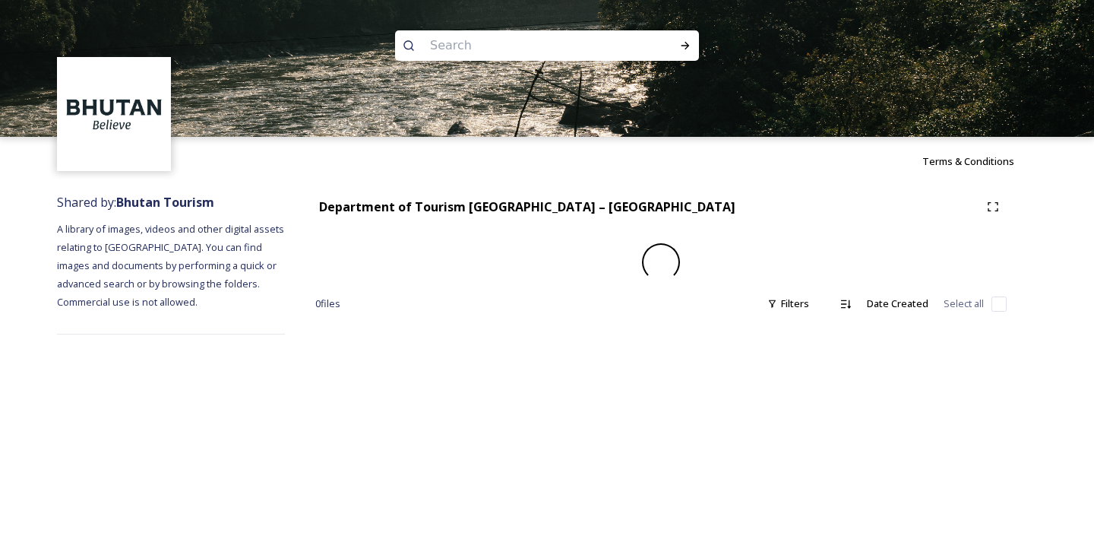
click at [805, 357] on div "Terms & Conditions Shared by: Bhutan Tourism A library of images, videos and ot…" at bounding box center [547, 276] width 1094 height 552
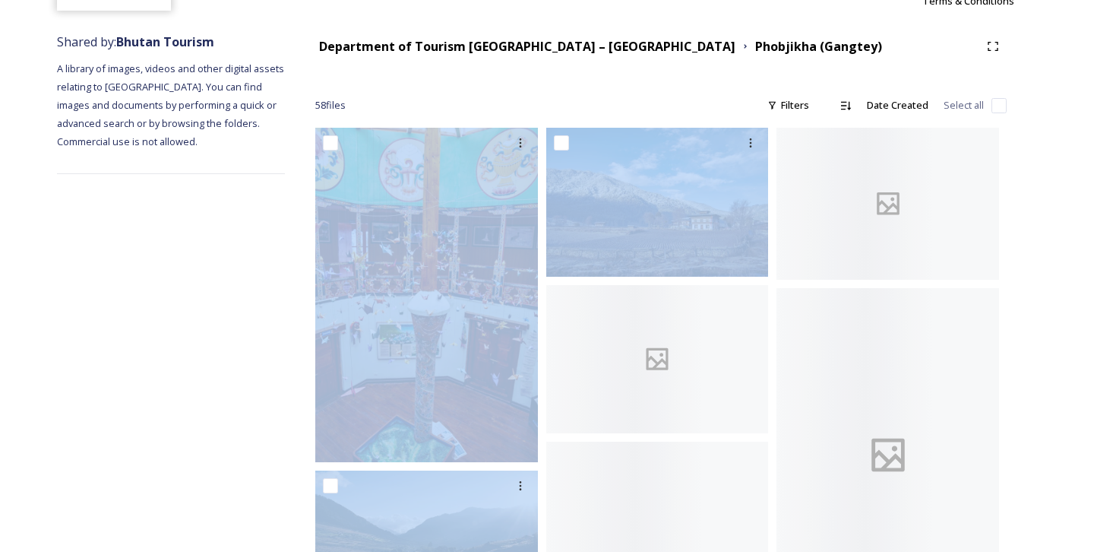
scroll to position [233, 0]
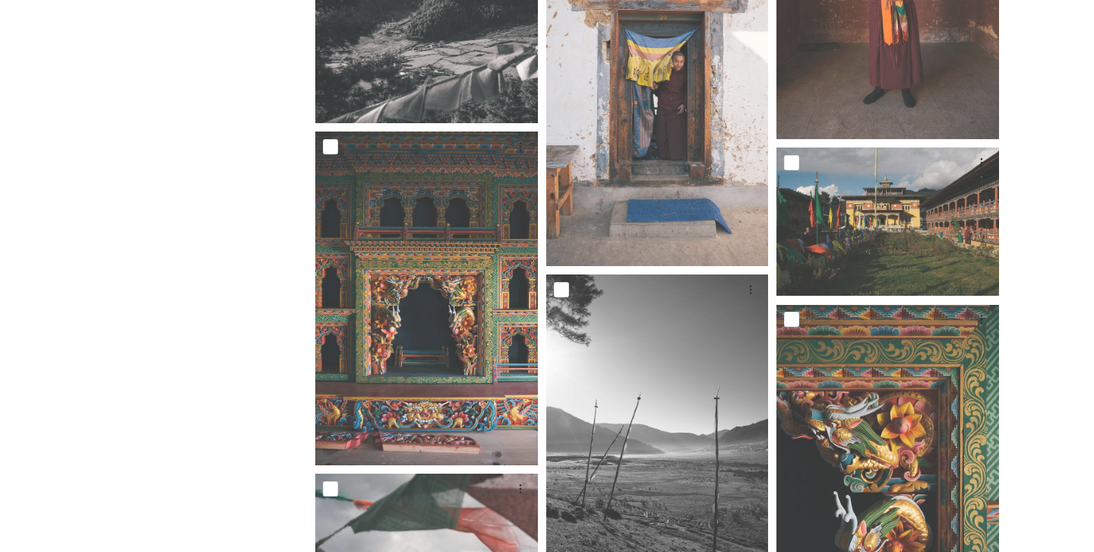
scroll to position [3769, 0]
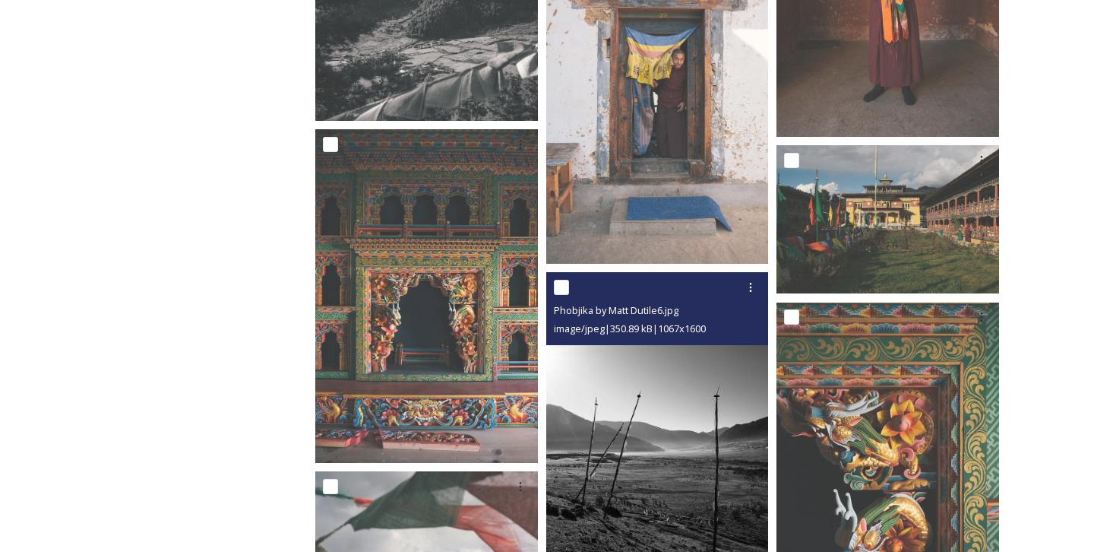
click at [656, 427] on img at bounding box center [657, 439] width 223 height 334
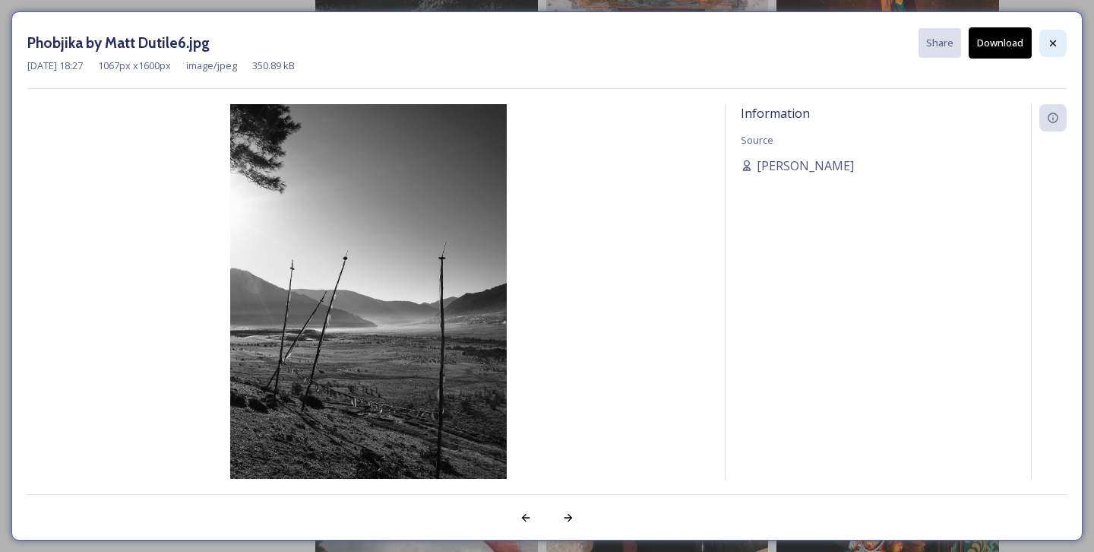
click at [1052, 38] on icon at bounding box center [1053, 43] width 12 height 12
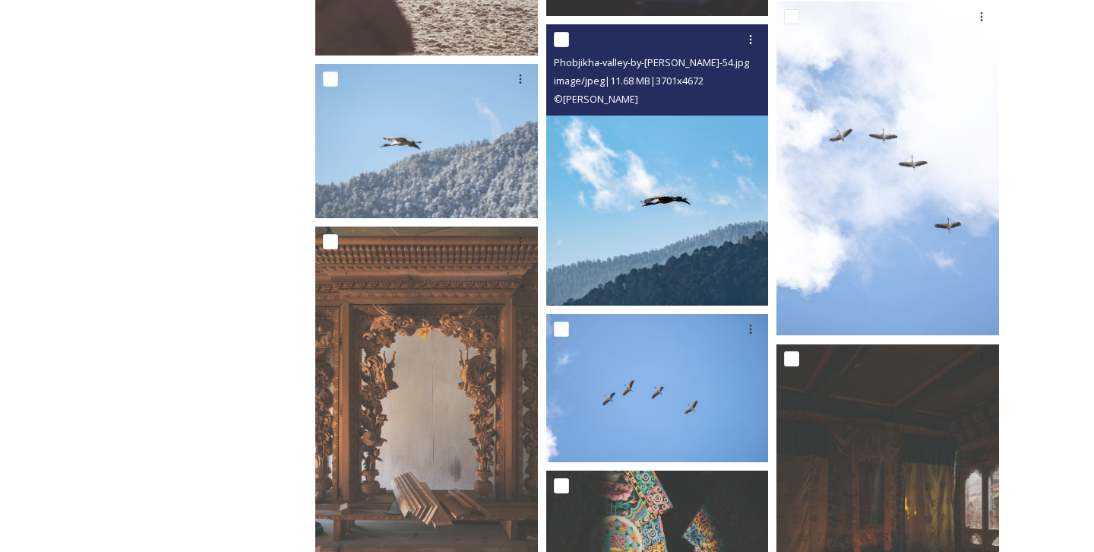
scroll to position [2873, 0]
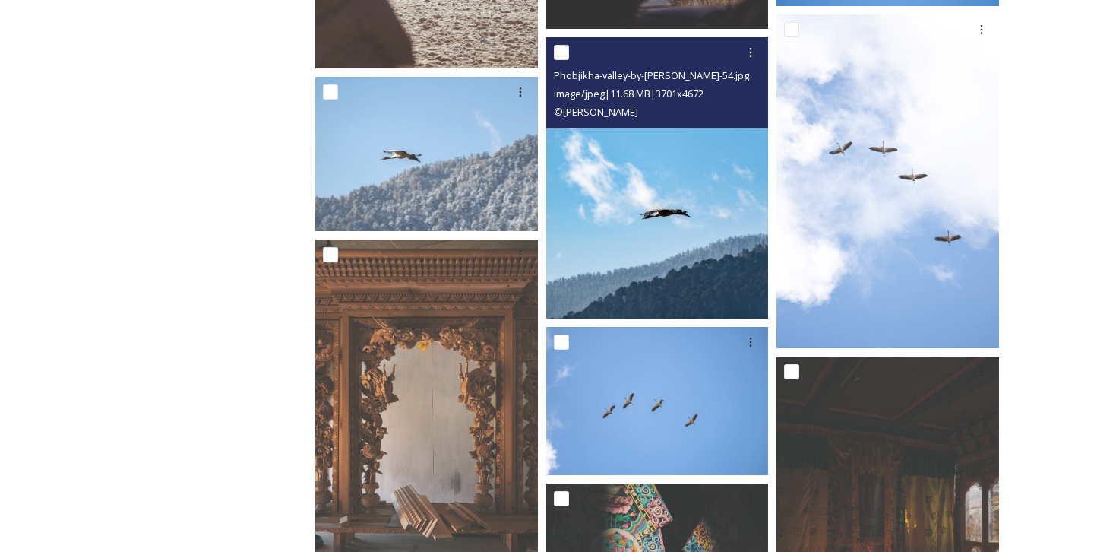
click at [655, 150] on img at bounding box center [657, 177] width 223 height 281
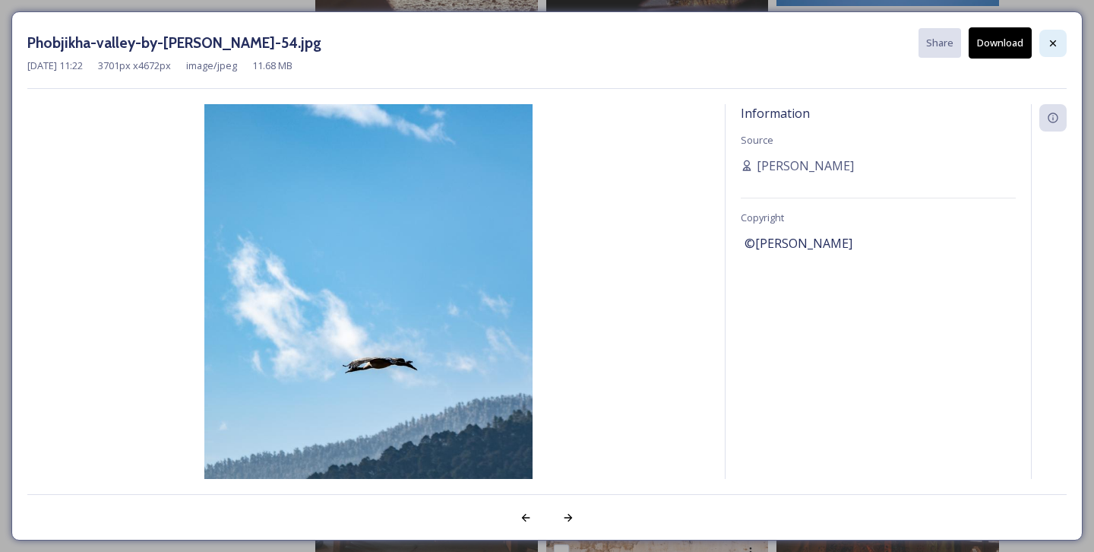
click at [1057, 40] on icon at bounding box center [1053, 43] width 12 height 12
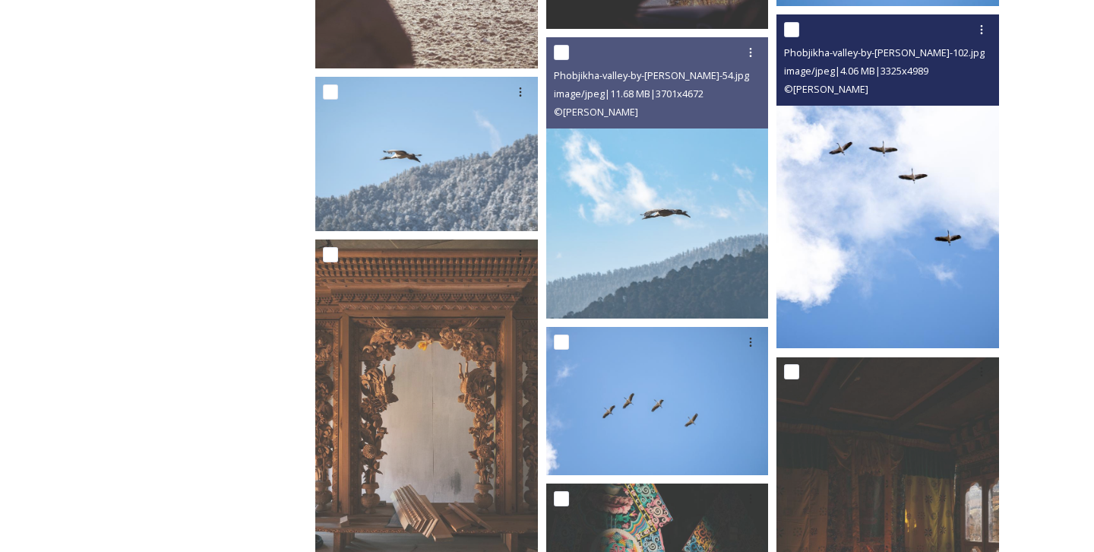
click at [935, 158] on img at bounding box center [888, 181] width 223 height 334
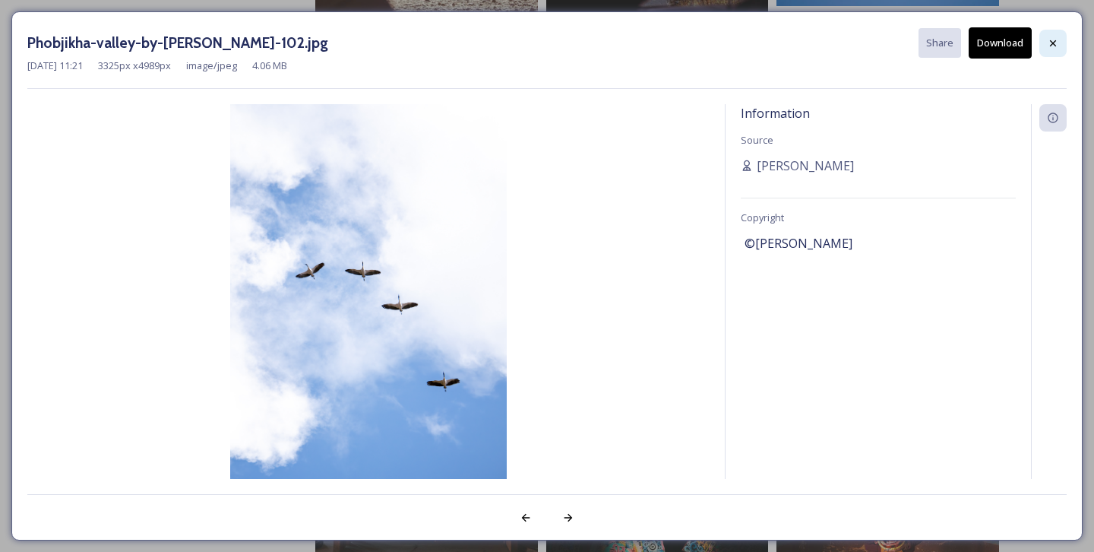
click at [1046, 43] on div at bounding box center [1052, 43] width 27 height 27
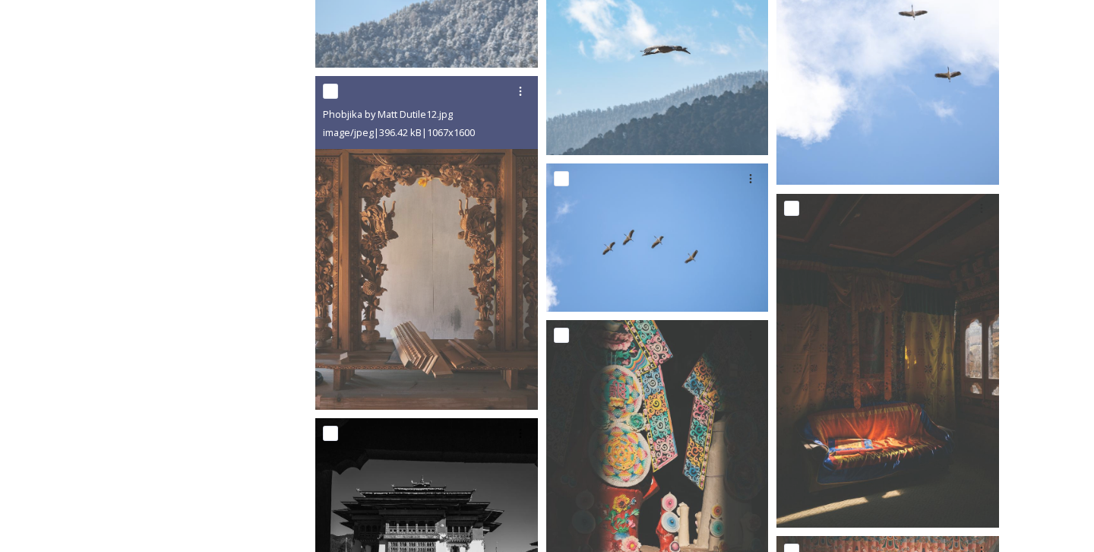
scroll to position [3368, 0]
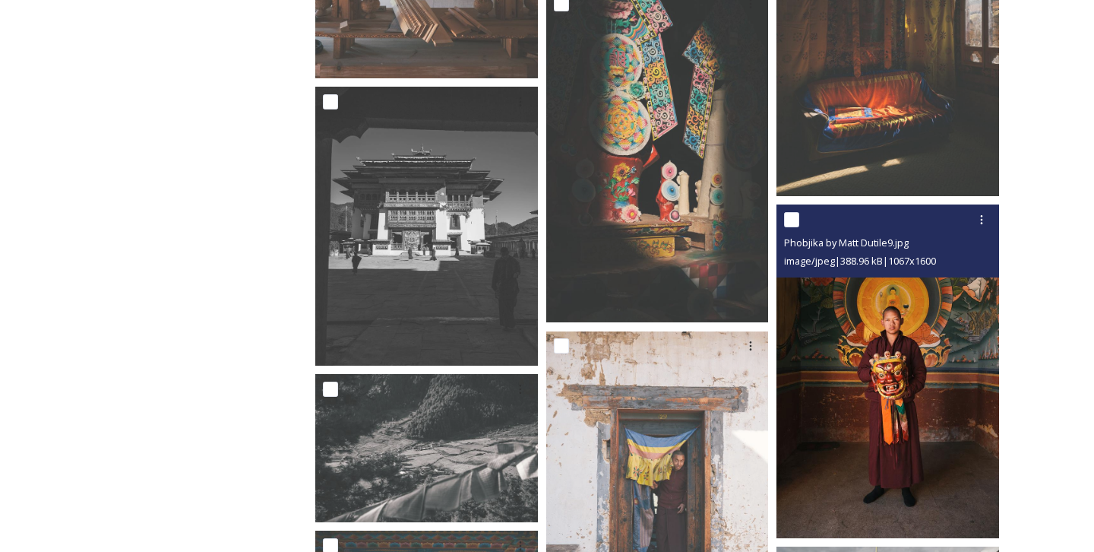
click at [908, 301] on img at bounding box center [888, 371] width 223 height 334
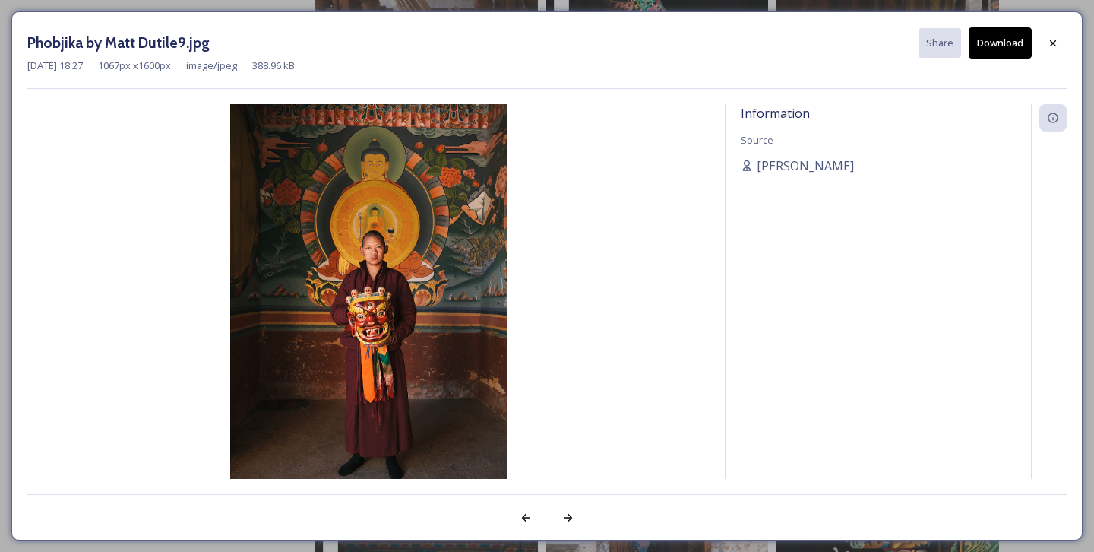
click at [1005, 46] on button "Download" at bounding box center [1000, 42] width 63 height 31
click at [1055, 43] on icon at bounding box center [1053, 43] width 12 height 12
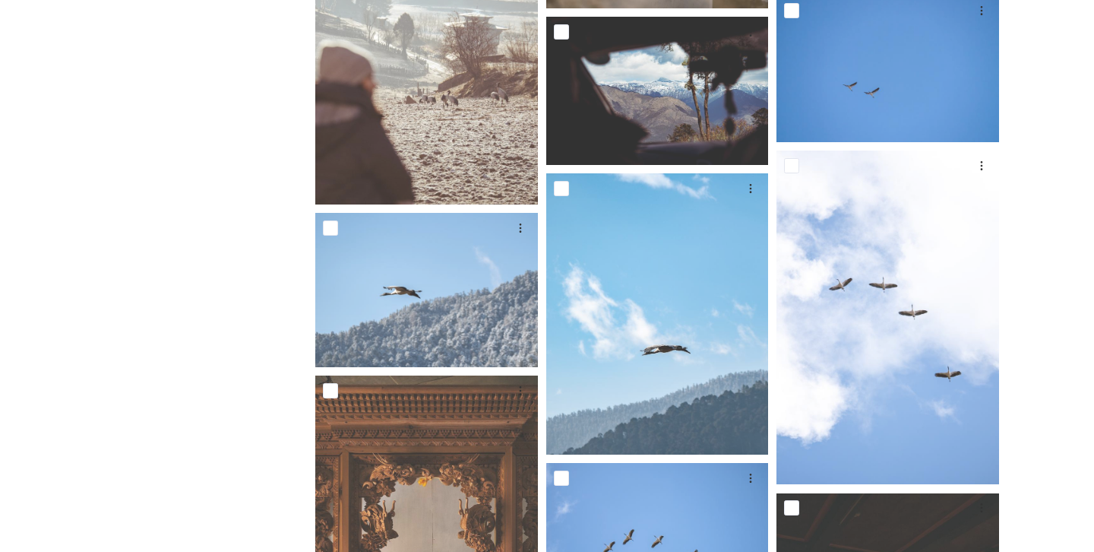
scroll to position [2830, 0]
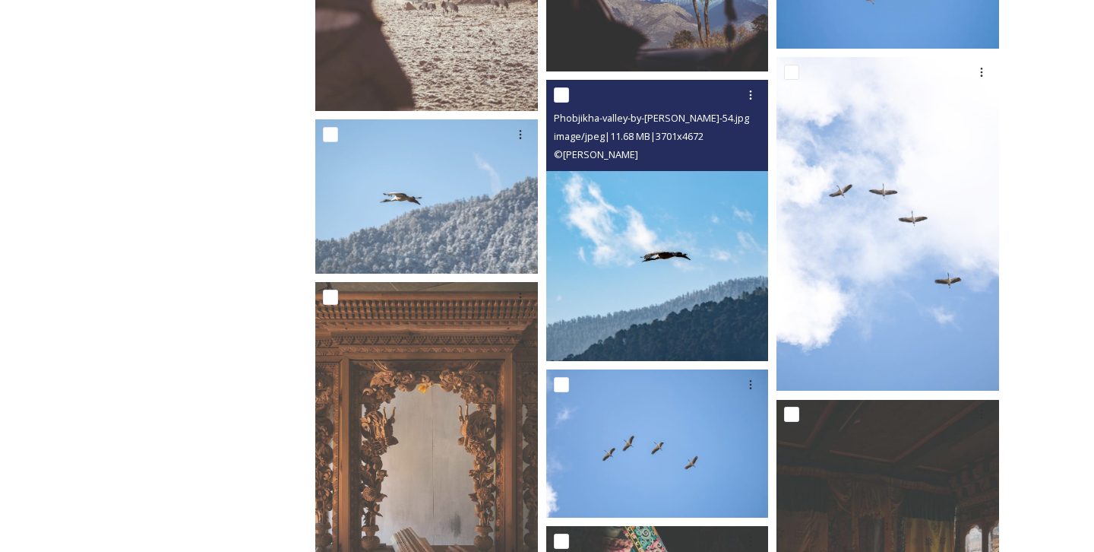
click at [586, 259] on img at bounding box center [657, 220] width 223 height 281
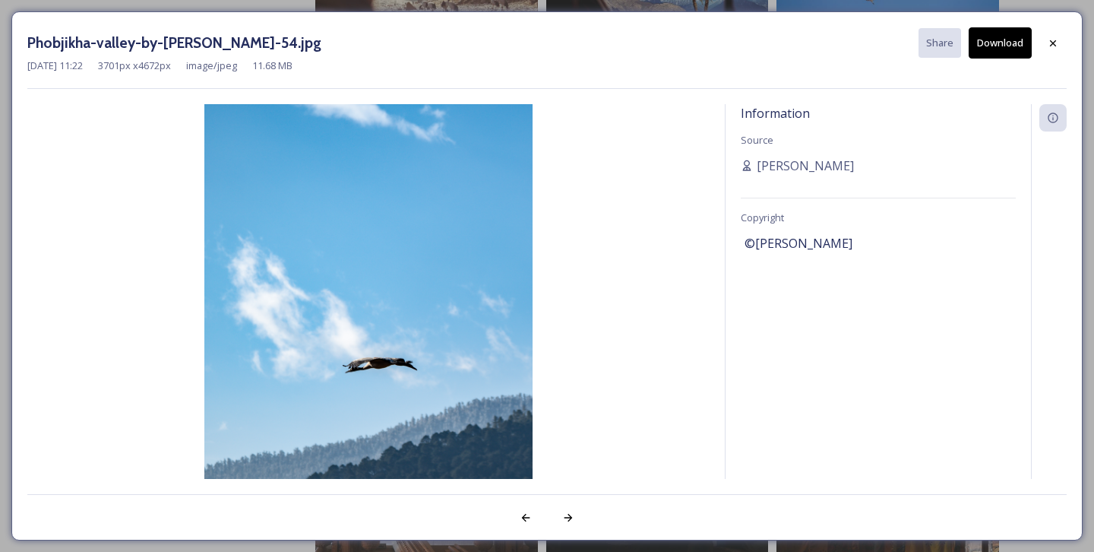
click at [980, 42] on button "Download" at bounding box center [1000, 42] width 63 height 31
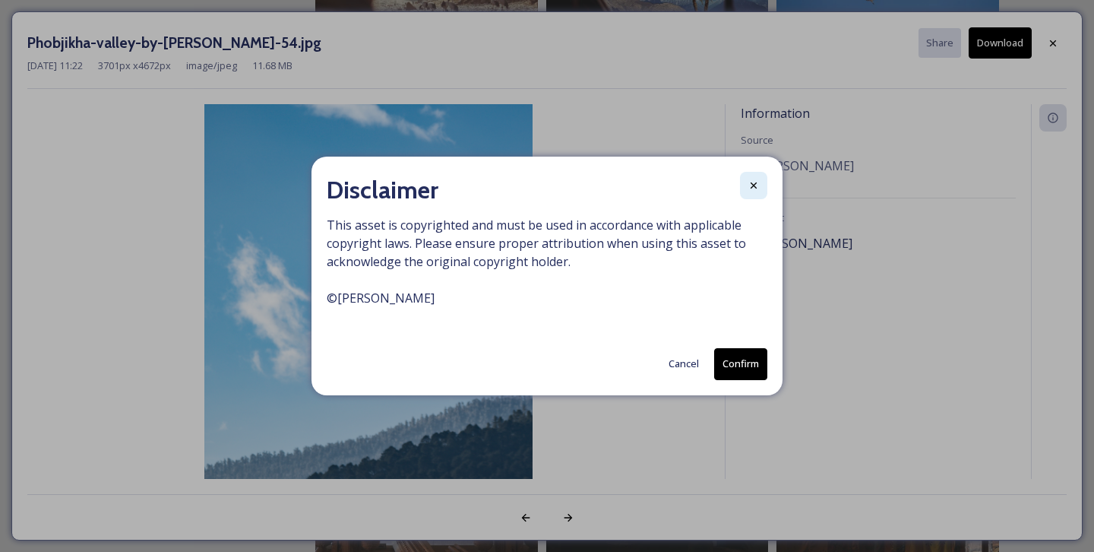
click at [754, 193] on div at bounding box center [753, 185] width 27 height 27
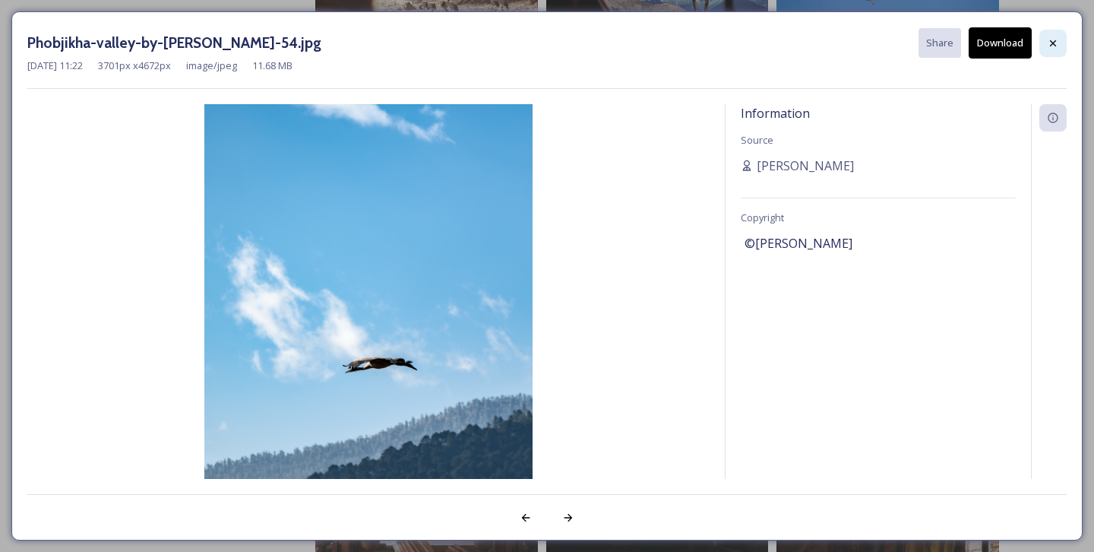
click at [1047, 43] on icon at bounding box center [1053, 43] width 12 height 12
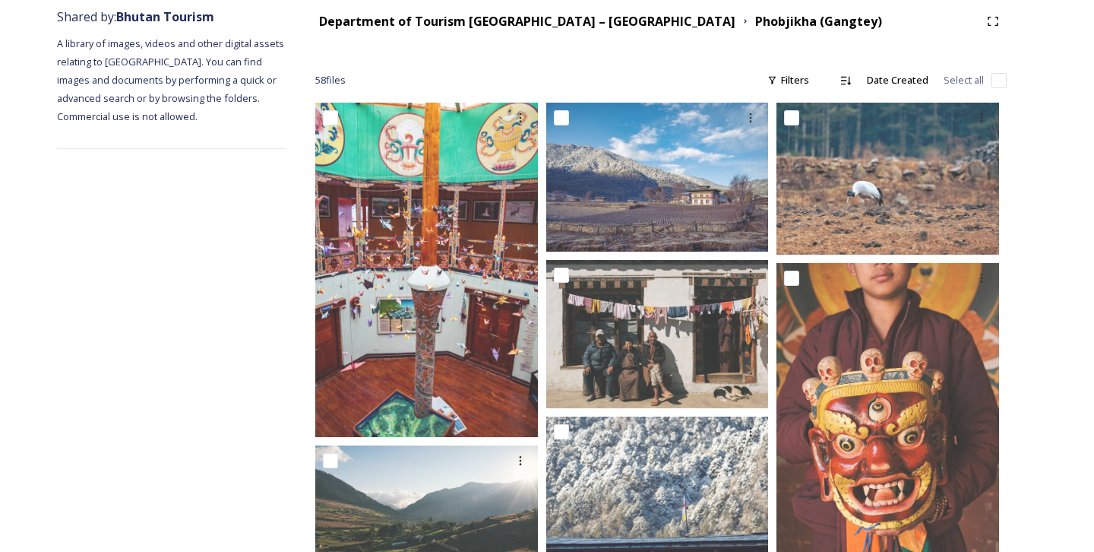
scroll to position [0, 0]
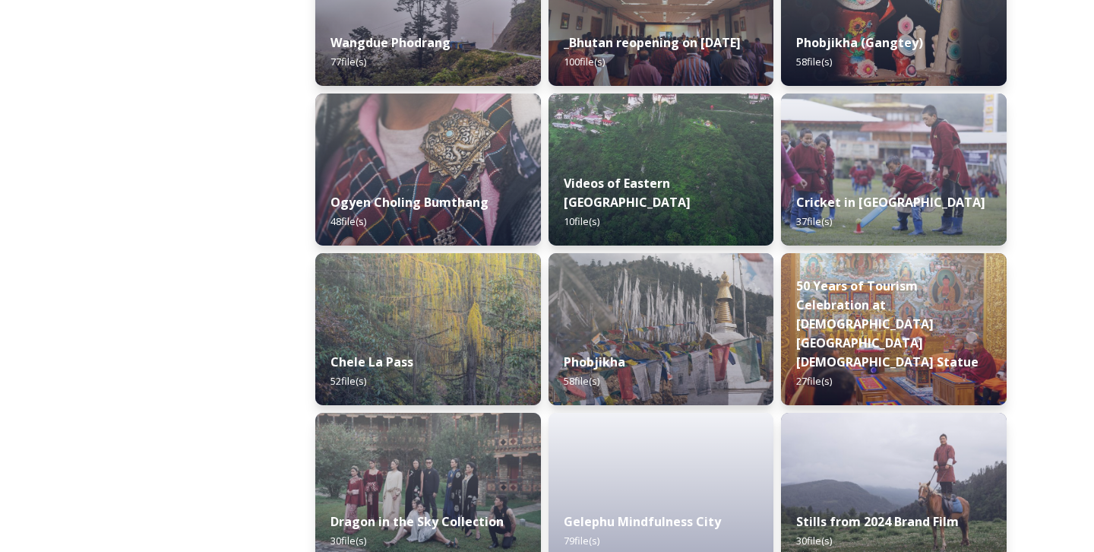
scroll to position [2495, 0]
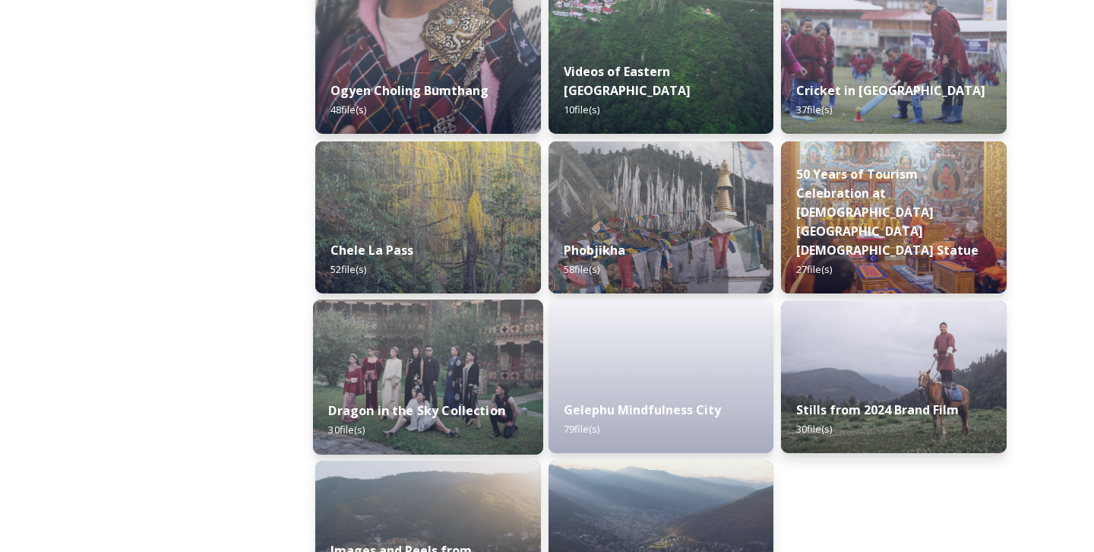
click at [425, 368] on img at bounding box center [428, 376] width 230 height 155
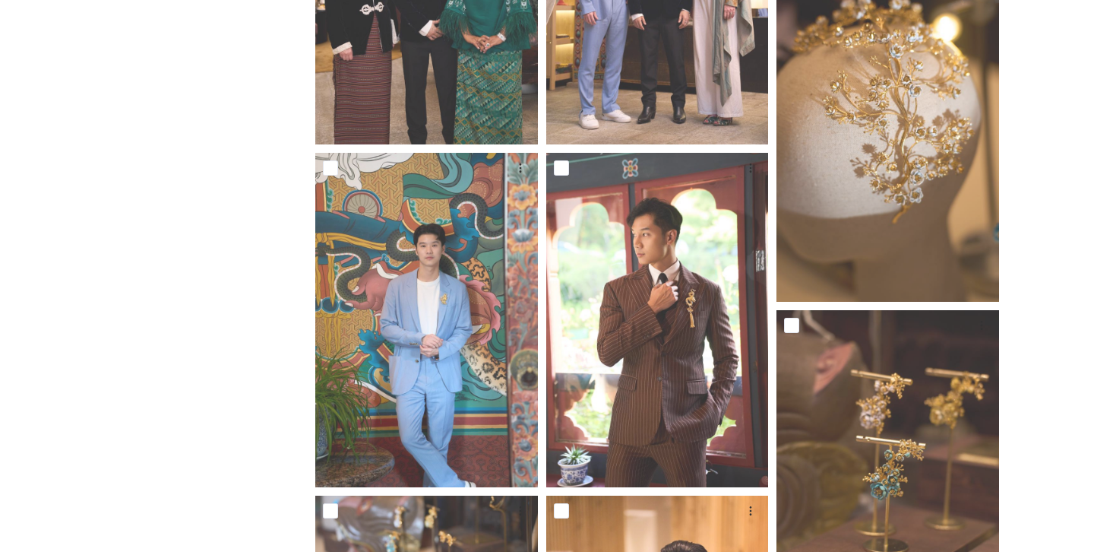
scroll to position [120, 0]
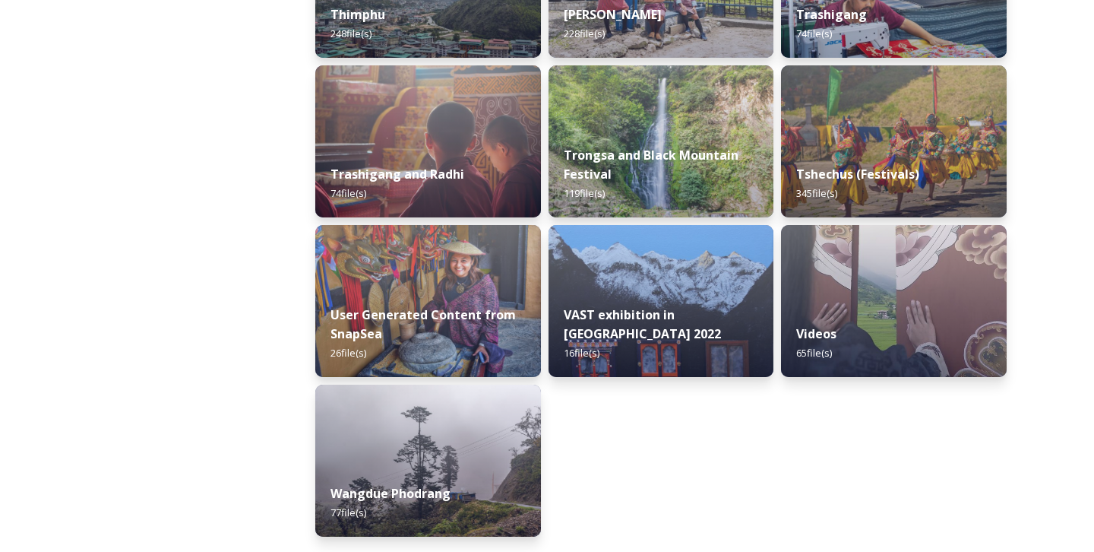
scroll to position [2571, 0]
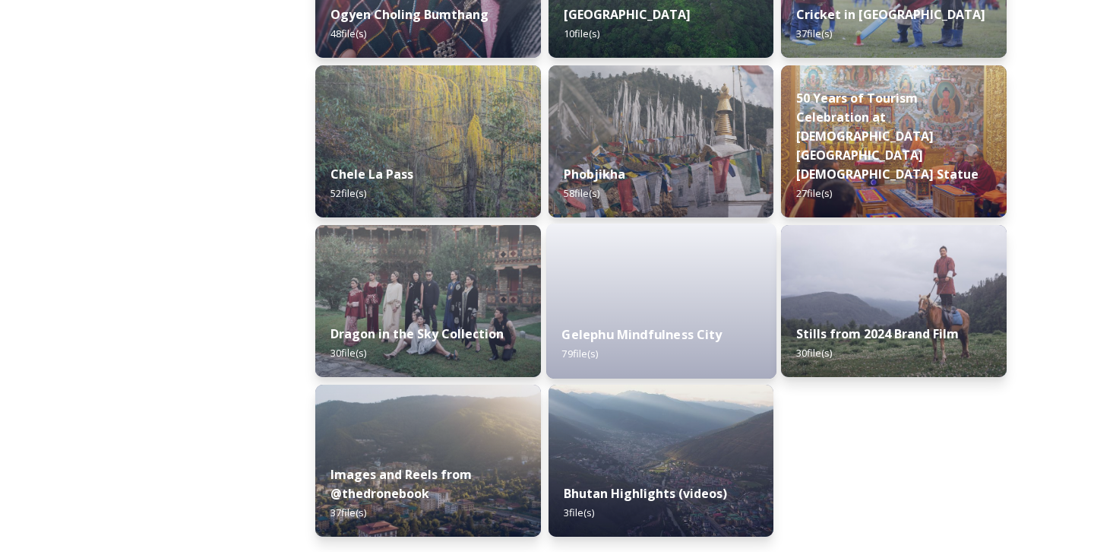
click at [709, 329] on strong "Gelephu Mindfulness City" at bounding box center [642, 334] width 160 height 17
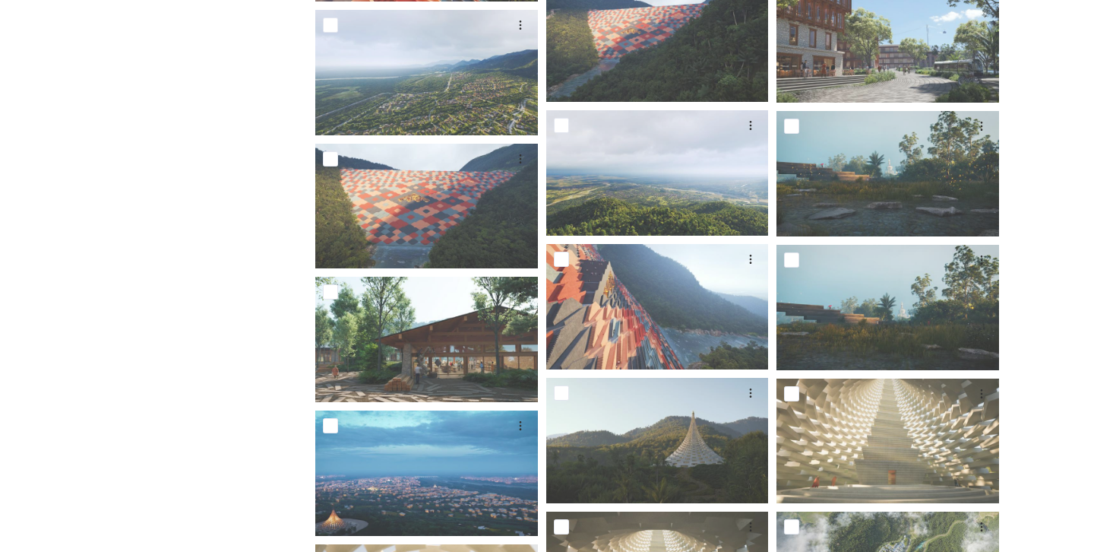
scroll to position [2058, 0]
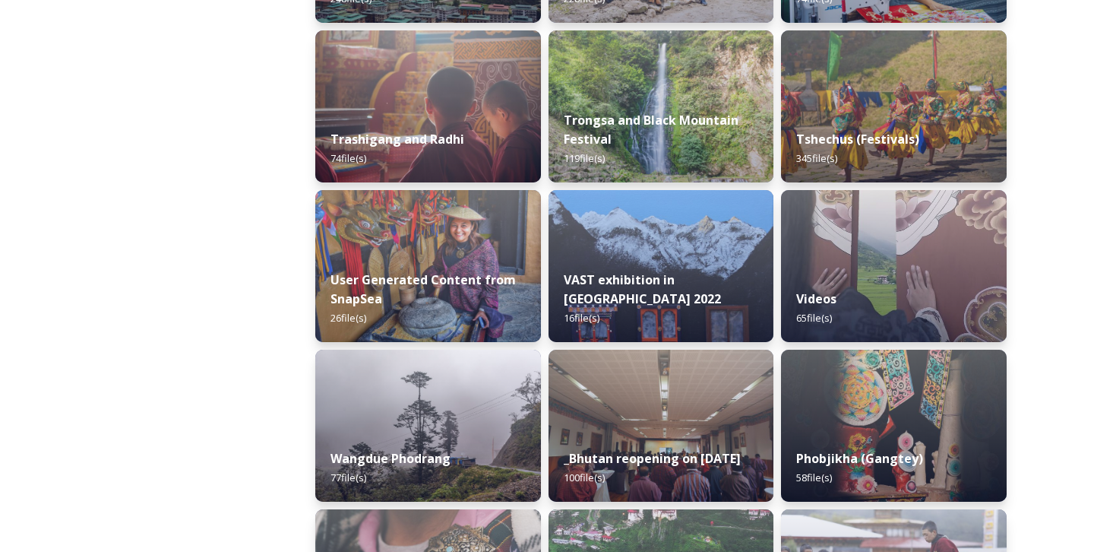
scroll to position [1965, 0]
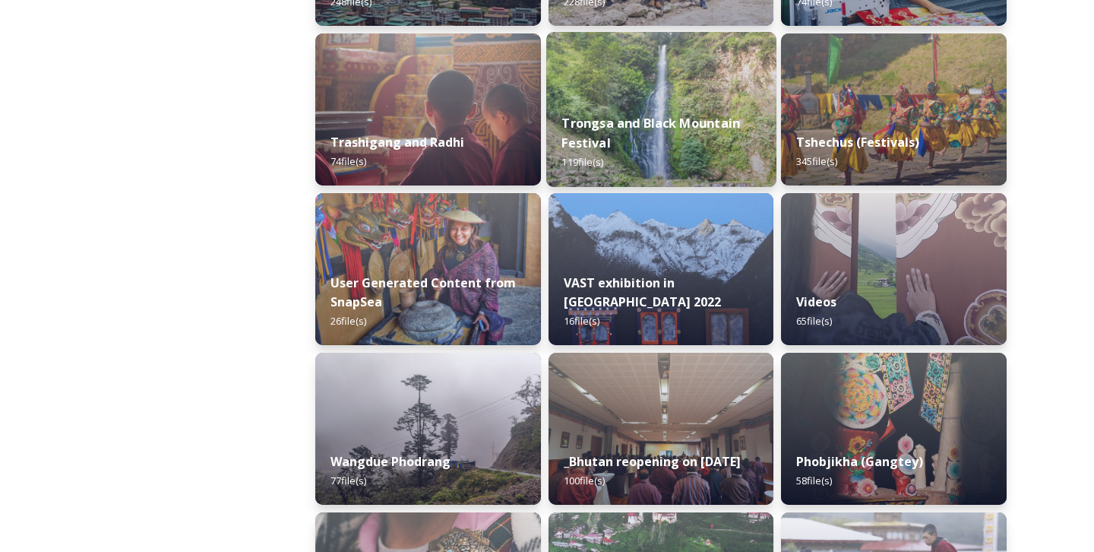
click at [608, 88] on img at bounding box center [661, 109] width 230 height 155
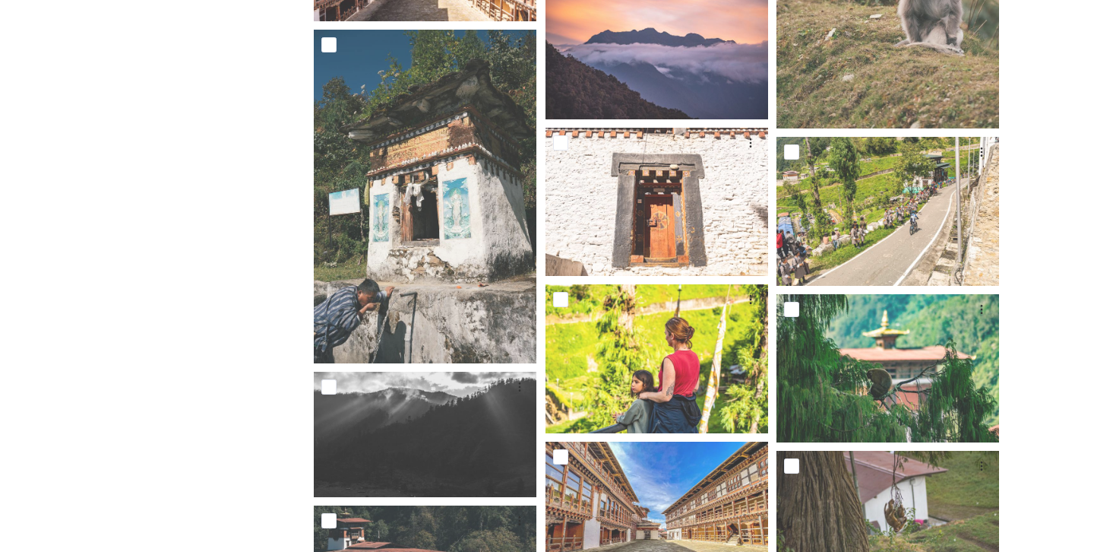
scroll to position [5585, 0]
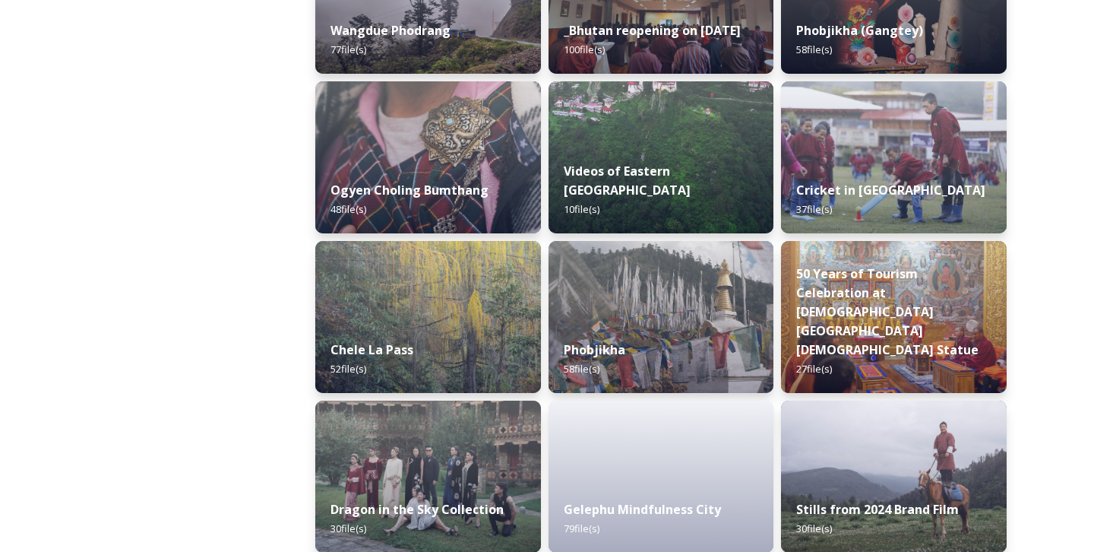
scroll to position [2571, 0]
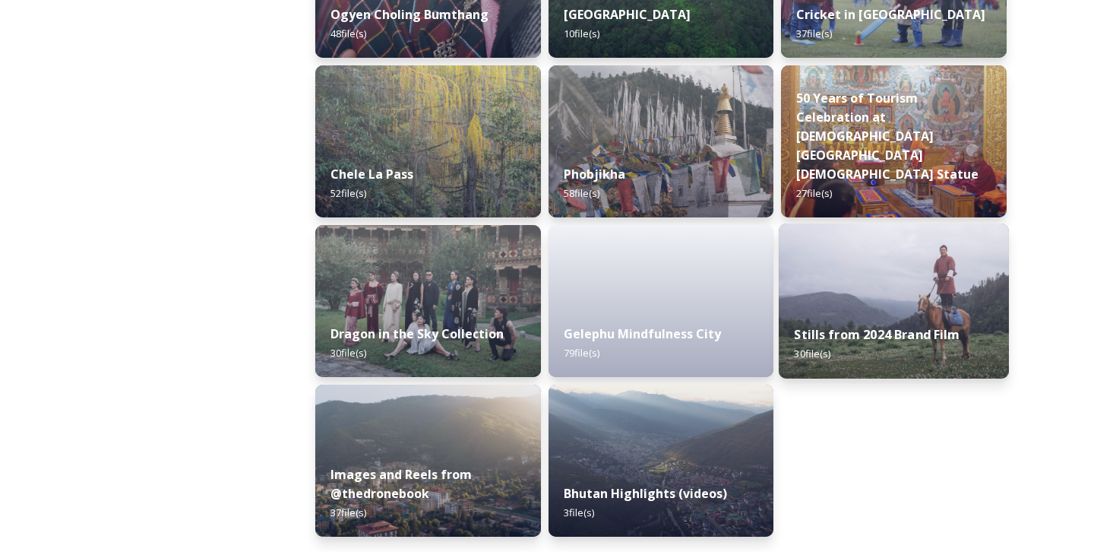
click at [888, 315] on div "Stills from 2024 Brand Film 30 file(s)" at bounding box center [894, 343] width 230 height 69
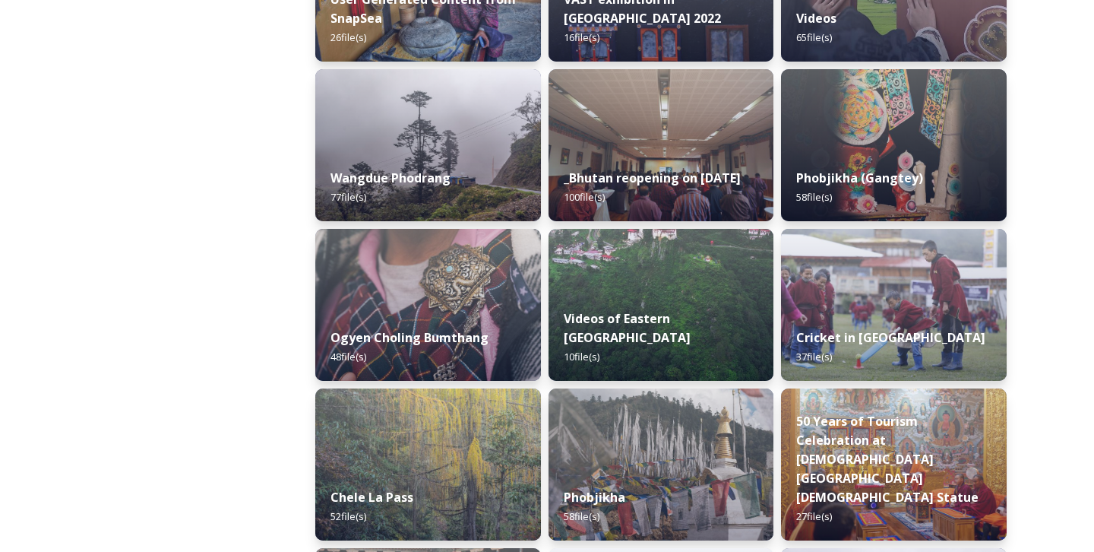
scroll to position [2571, 0]
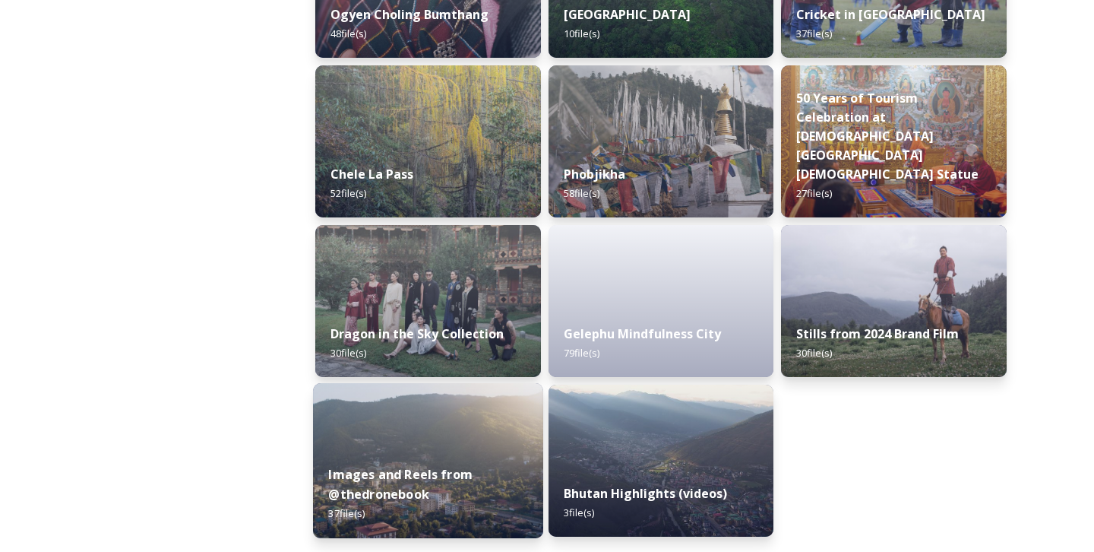
click at [449, 458] on div "Images and Reels from @thedronebook 37 file(s)" at bounding box center [428, 494] width 230 height 88
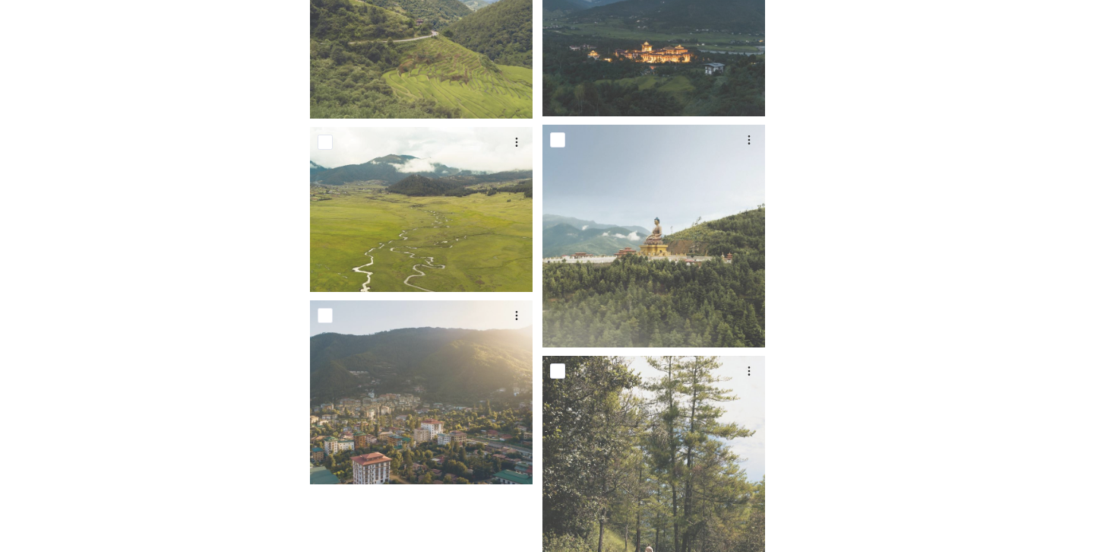
scroll to position [3837, 0]
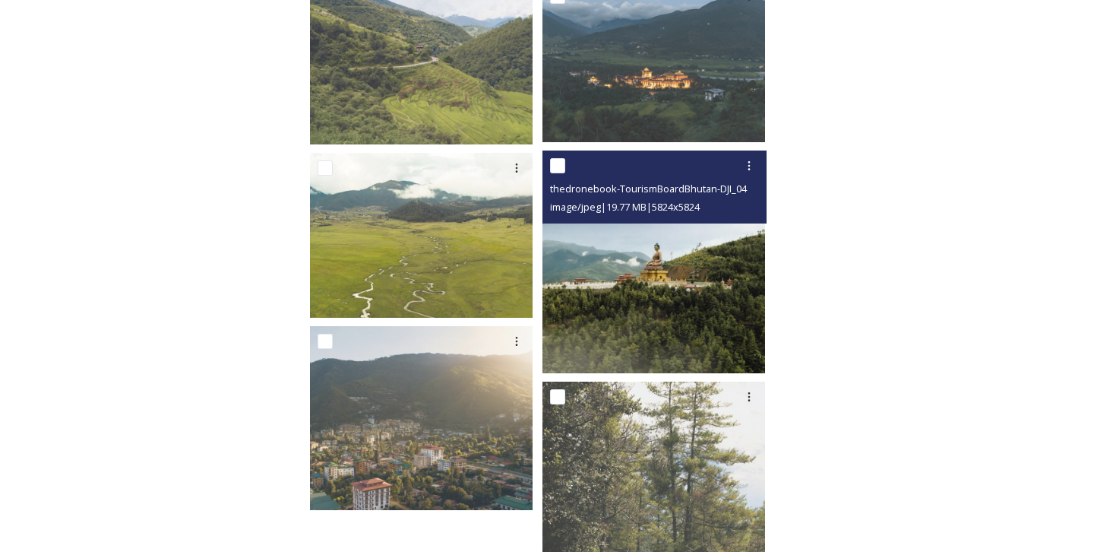
click at [720, 241] on img at bounding box center [654, 261] width 223 height 223
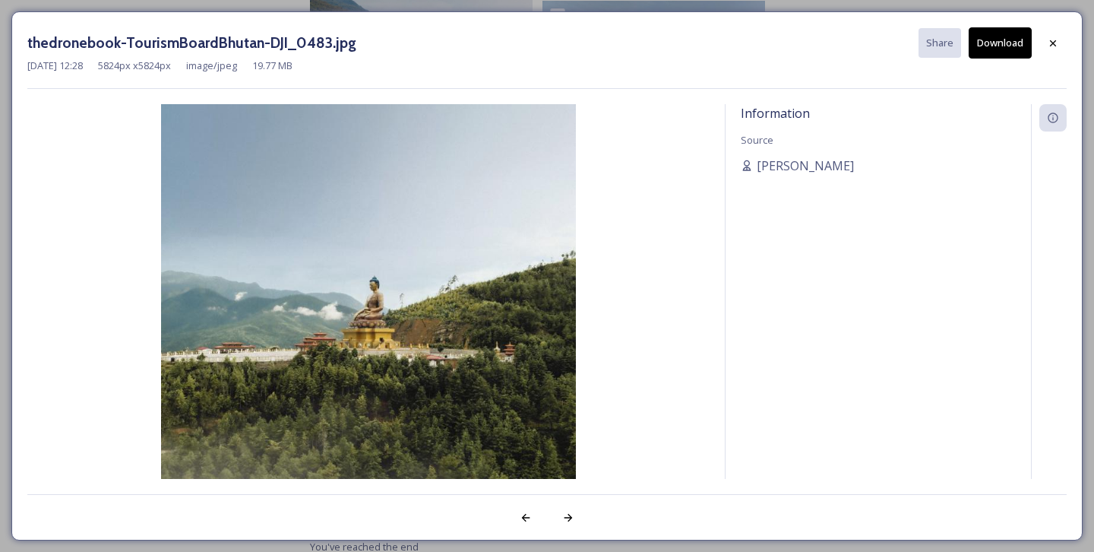
click at [720, 241] on div "Information Source [PERSON_NAME]" at bounding box center [546, 291] width 1039 height 375
click at [1047, 41] on icon at bounding box center [1053, 43] width 12 height 12
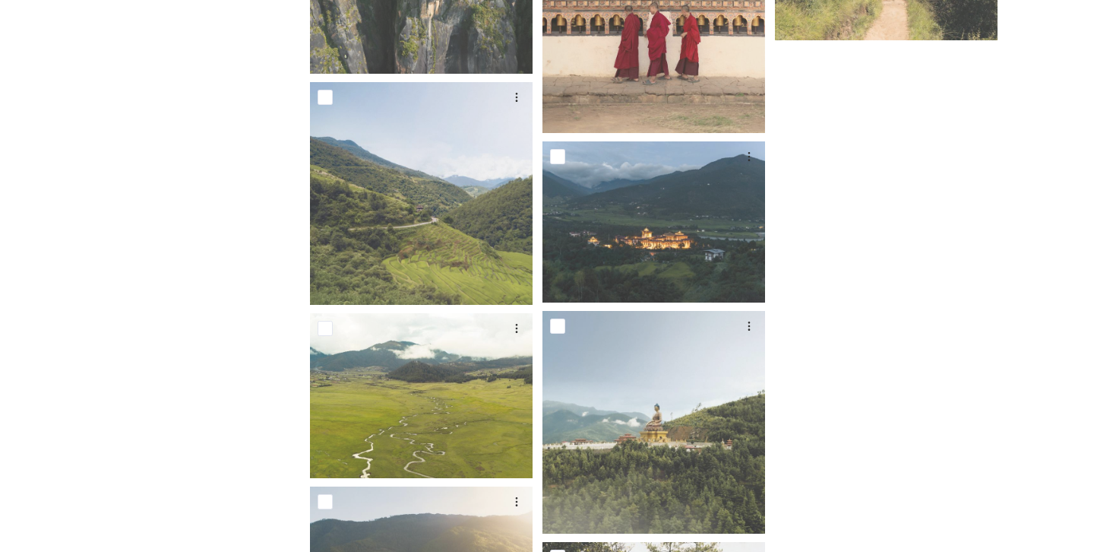
scroll to position [3655, 0]
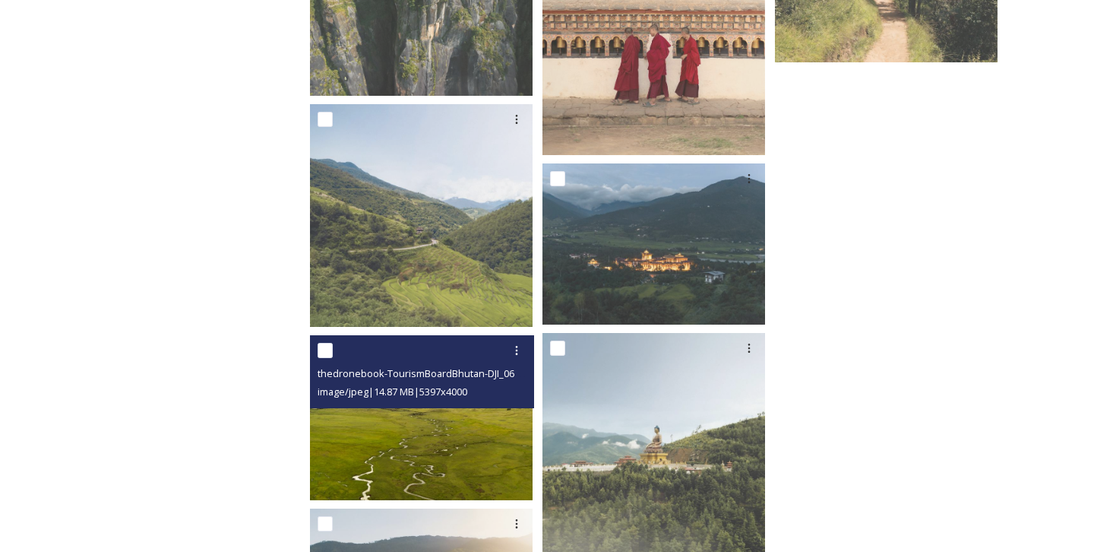
click at [362, 420] on img at bounding box center [421, 417] width 223 height 165
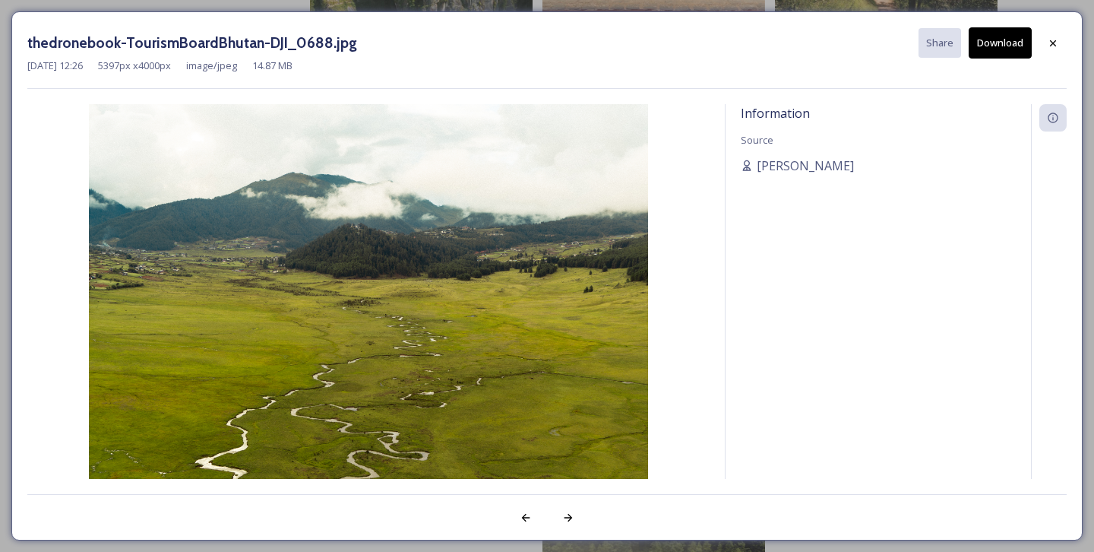
click at [1005, 48] on button "Download" at bounding box center [1000, 42] width 63 height 31
click at [1058, 46] on icon at bounding box center [1053, 43] width 12 height 12
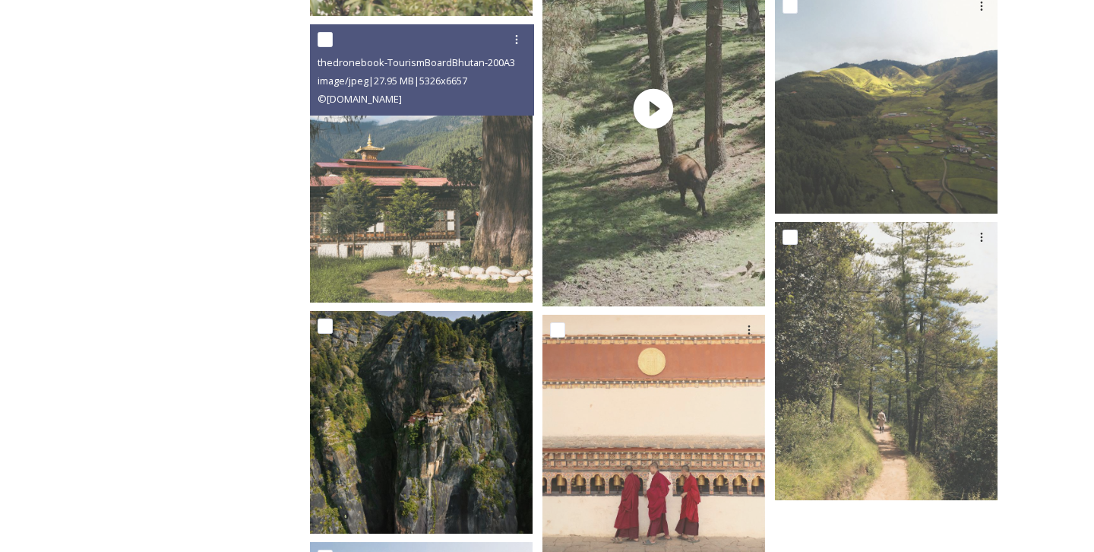
scroll to position [3268, 0]
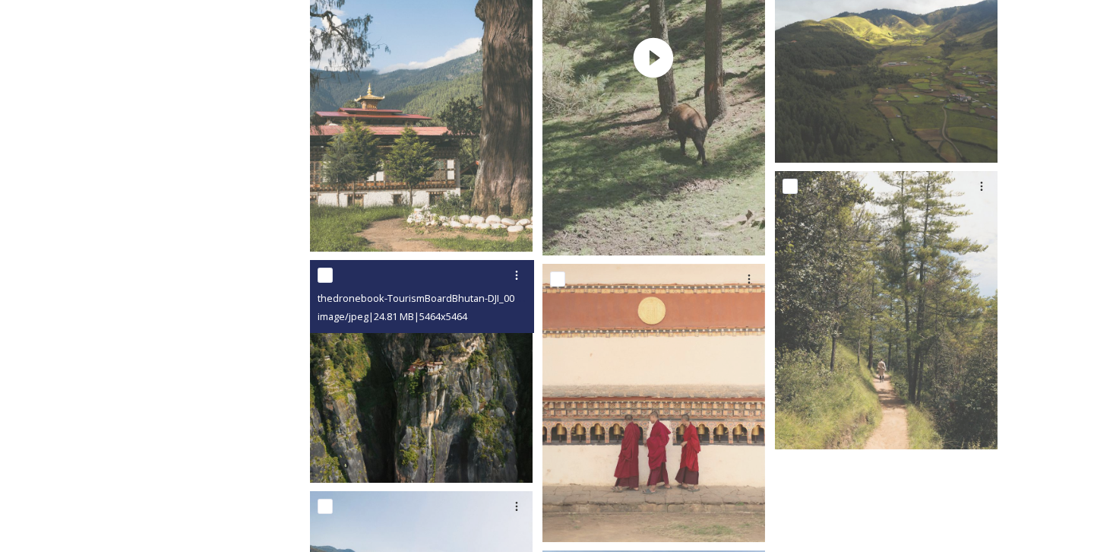
click at [420, 372] on img at bounding box center [421, 371] width 223 height 223
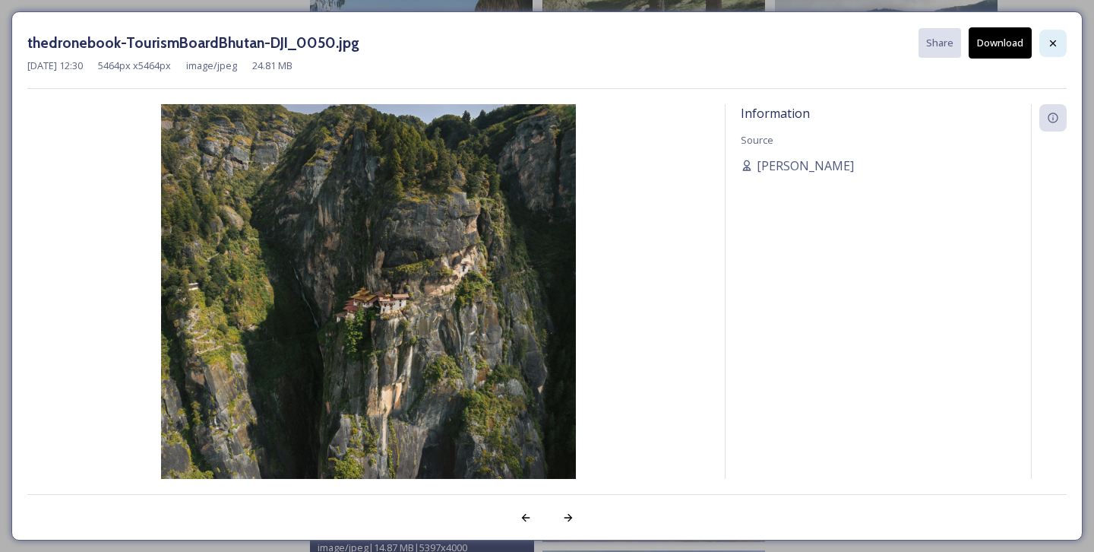
click at [1058, 37] on icon at bounding box center [1053, 43] width 12 height 12
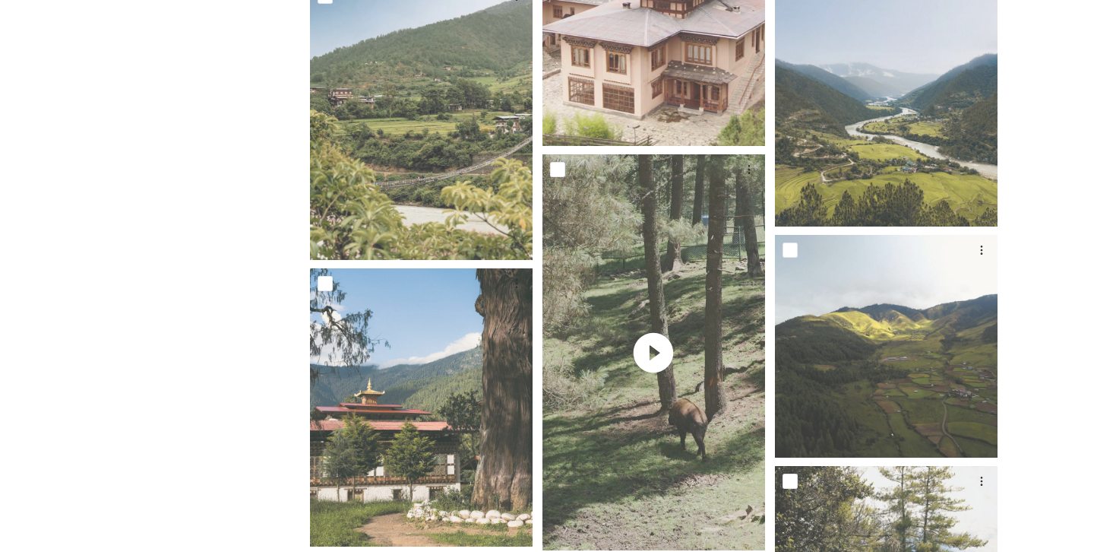
scroll to position [2843, 0]
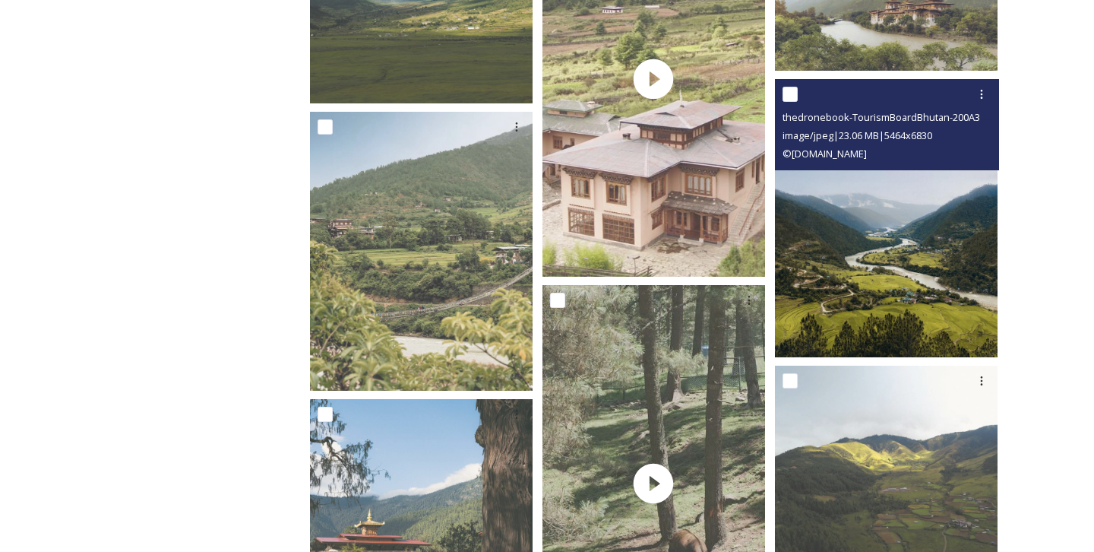
click at [840, 277] on img at bounding box center [886, 218] width 223 height 278
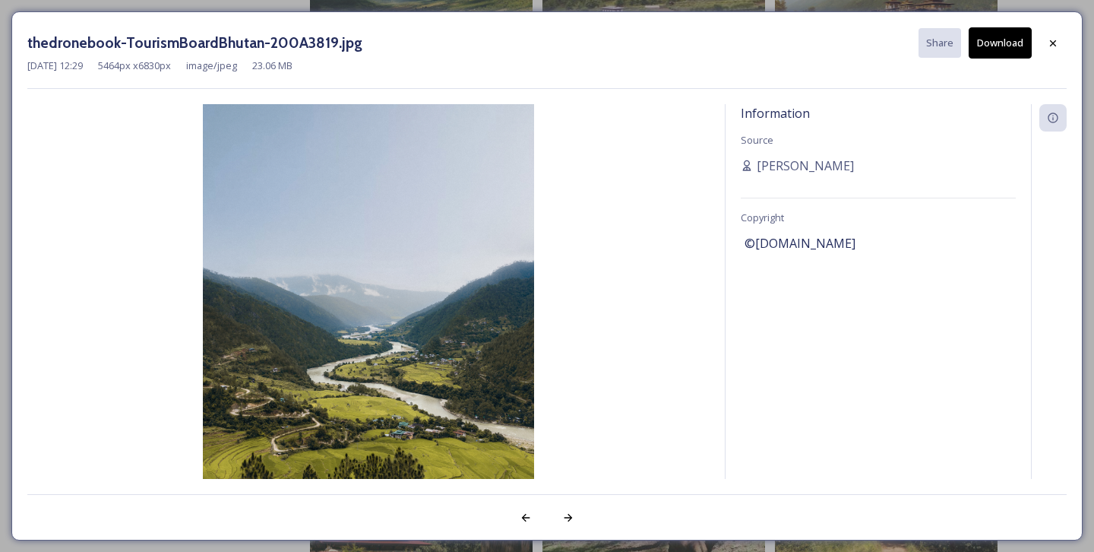
click at [1000, 53] on button "Download" at bounding box center [1000, 42] width 63 height 31
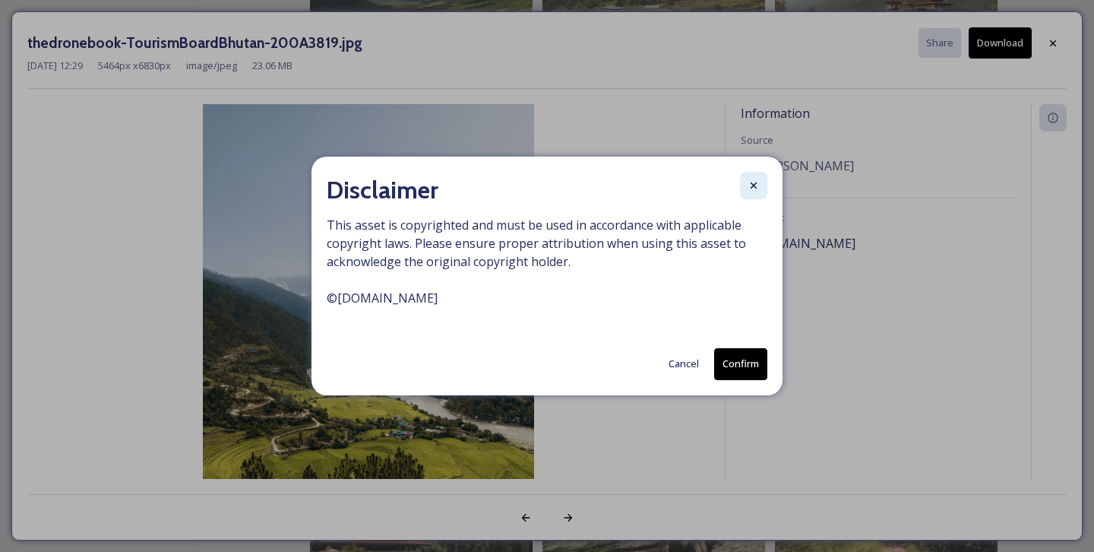
click at [749, 188] on icon at bounding box center [754, 185] width 12 height 12
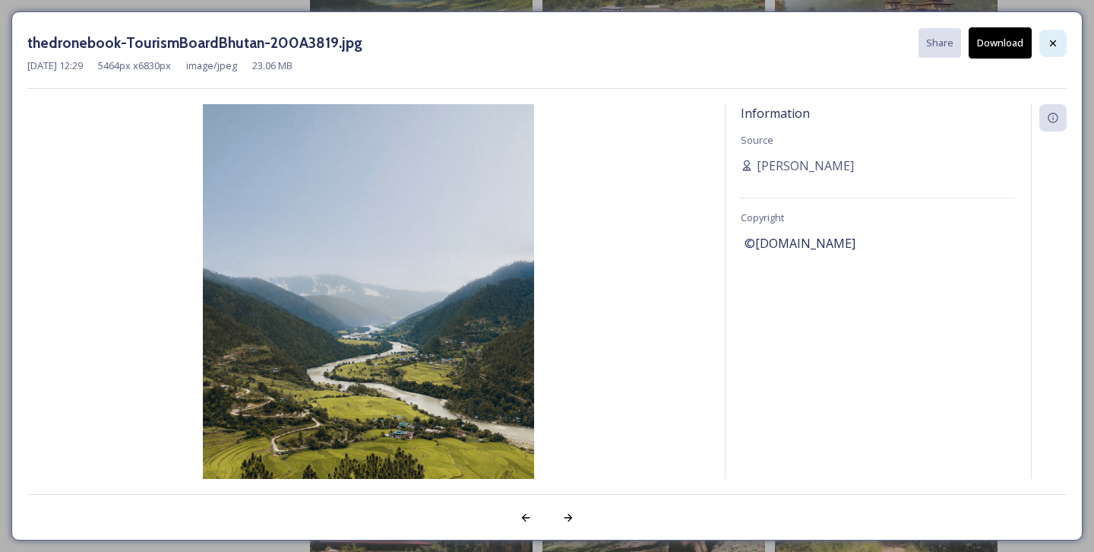
click at [1057, 40] on icon at bounding box center [1053, 43] width 12 height 12
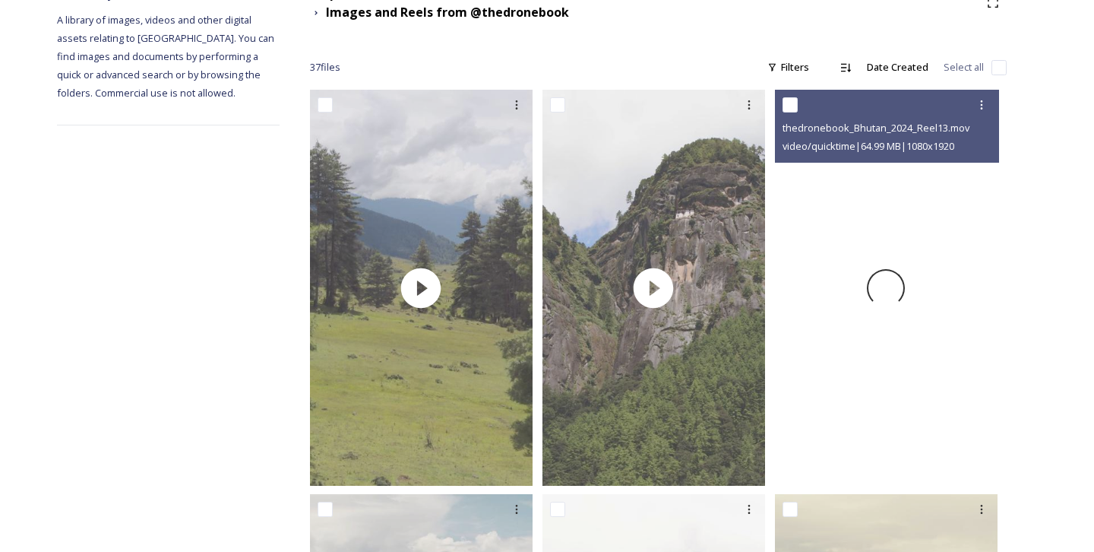
scroll to position [0, 0]
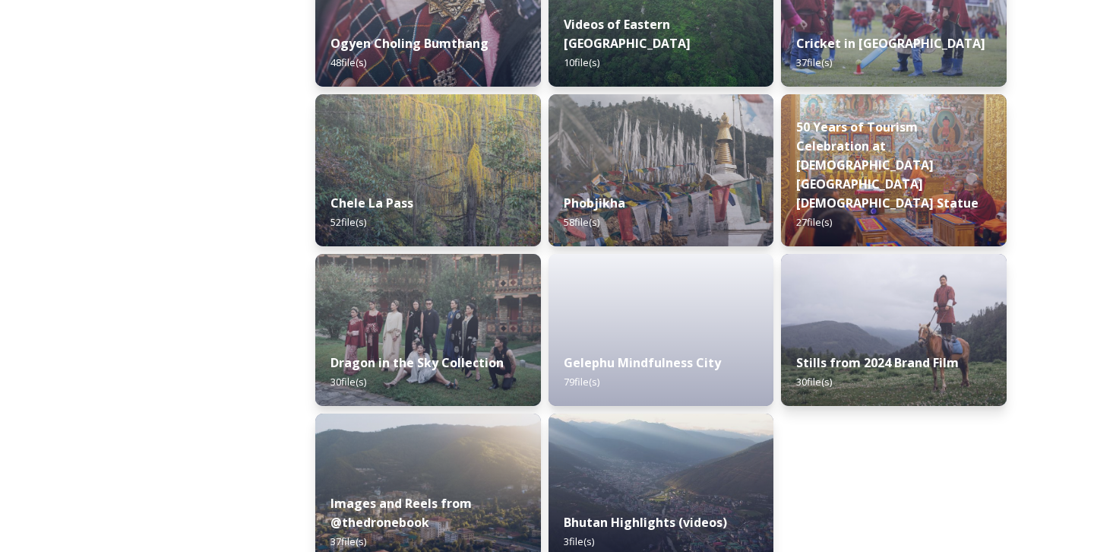
scroll to position [2571, 0]
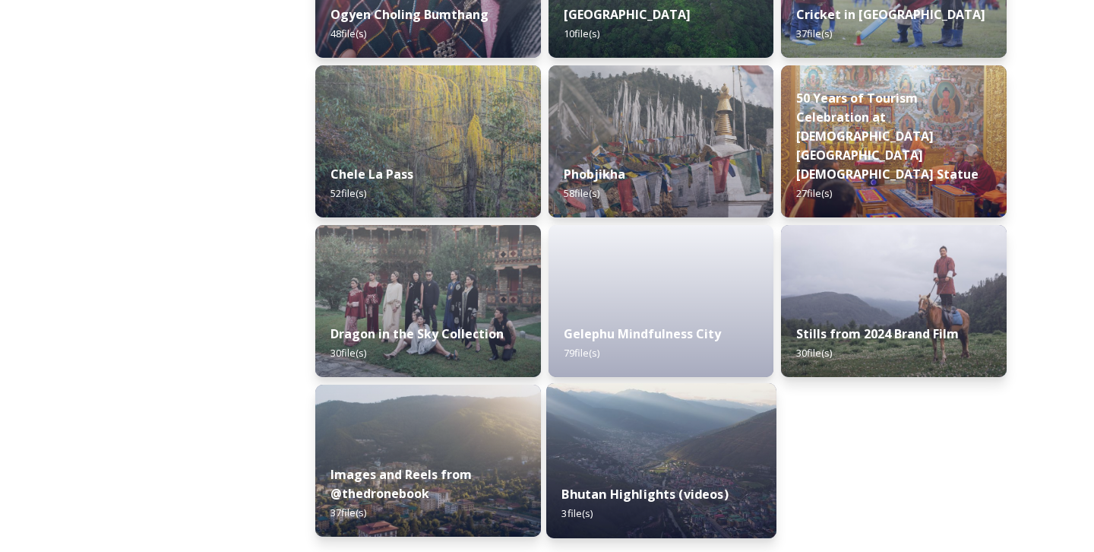
click at [571, 467] on img at bounding box center [661, 460] width 230 height 155
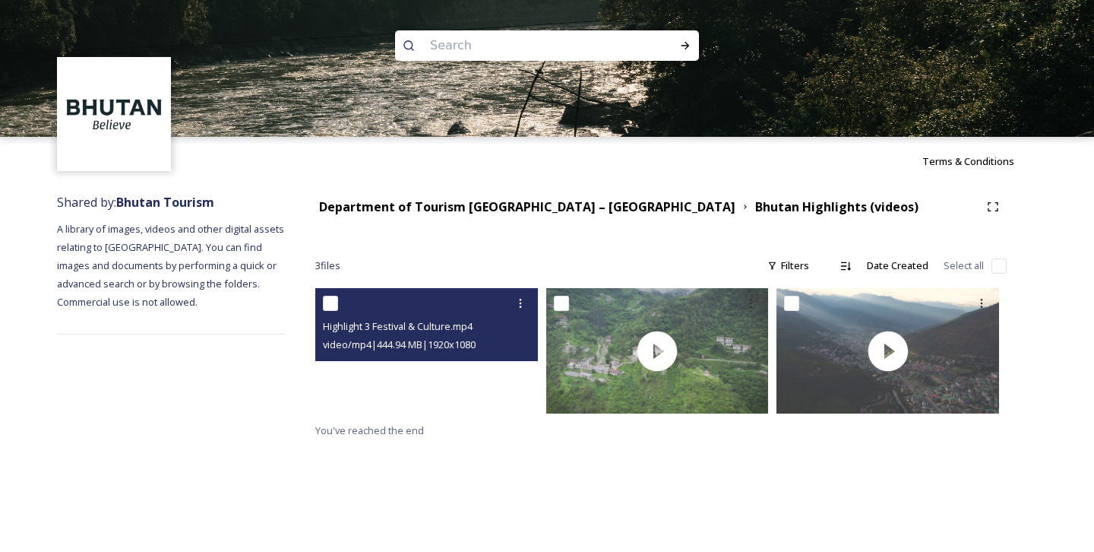
click at [451, 390] on video "Highlight 3 Festival & Culture.mp4" at bounding box center [426, 350] width 223 height 125
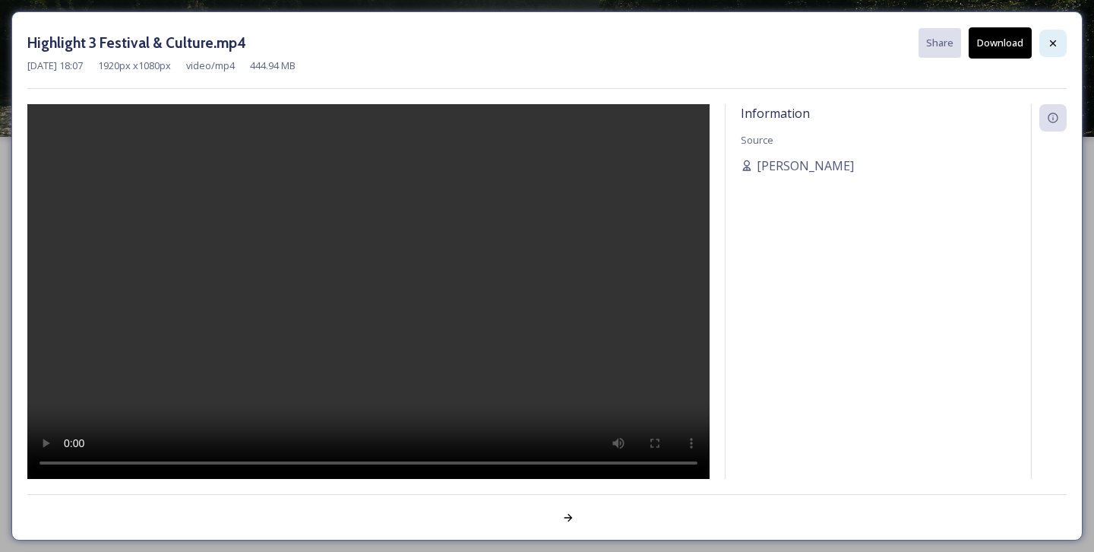
click at [1057, 44] on icon at bounding box center [1053, 43] width 12 height 12
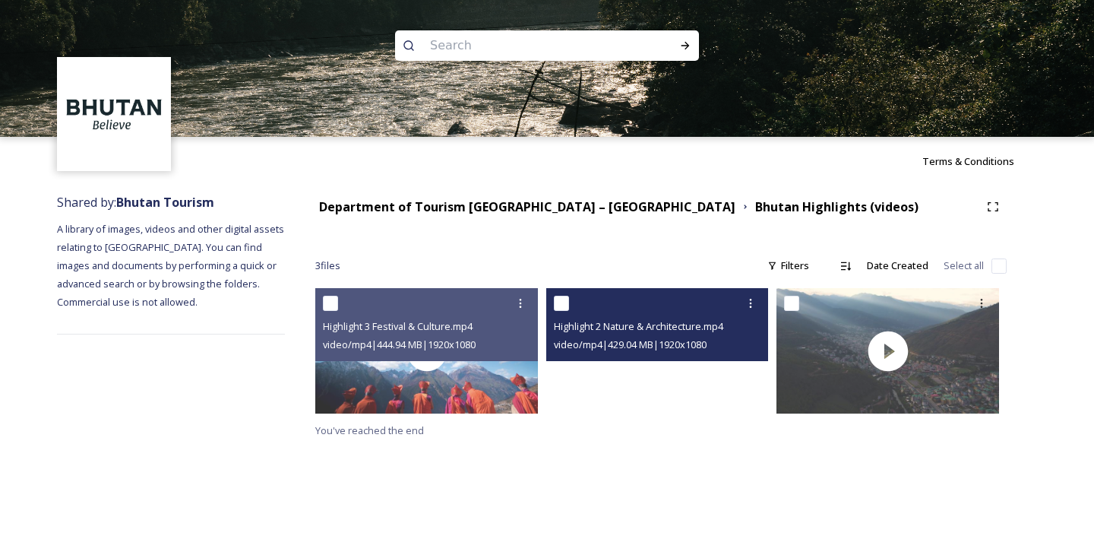
click at [673, 390] on video "Highlight 2 Nature & Architecture.mp4" at bounding box center [657, 350] width 223 height 125
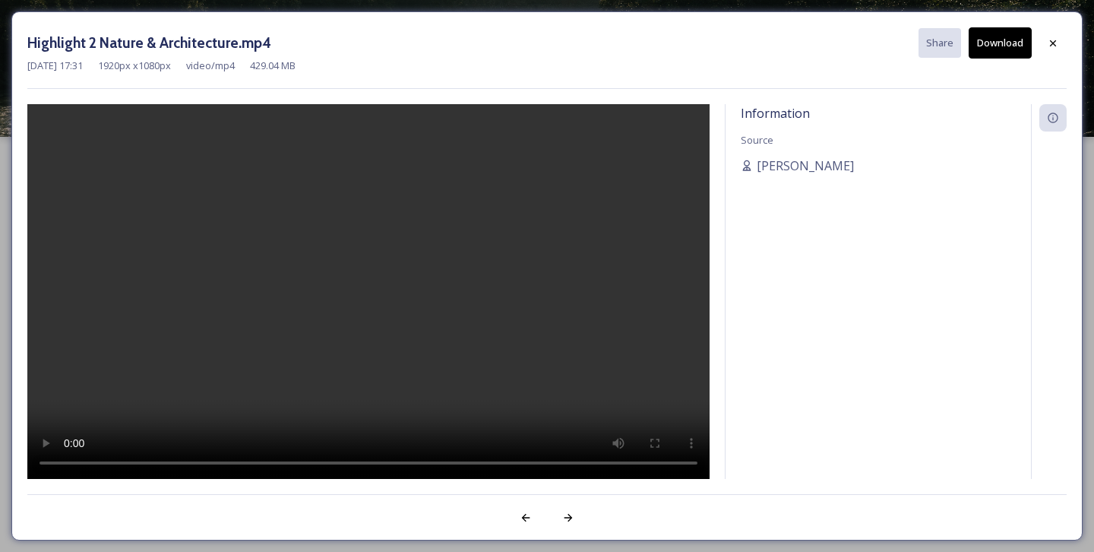
click at [673, 390] on video at bounding box center [368, 291] width 682 height 375
click at [1056, 43] on icon at bounding box center [1053, 43] width 12 height 12
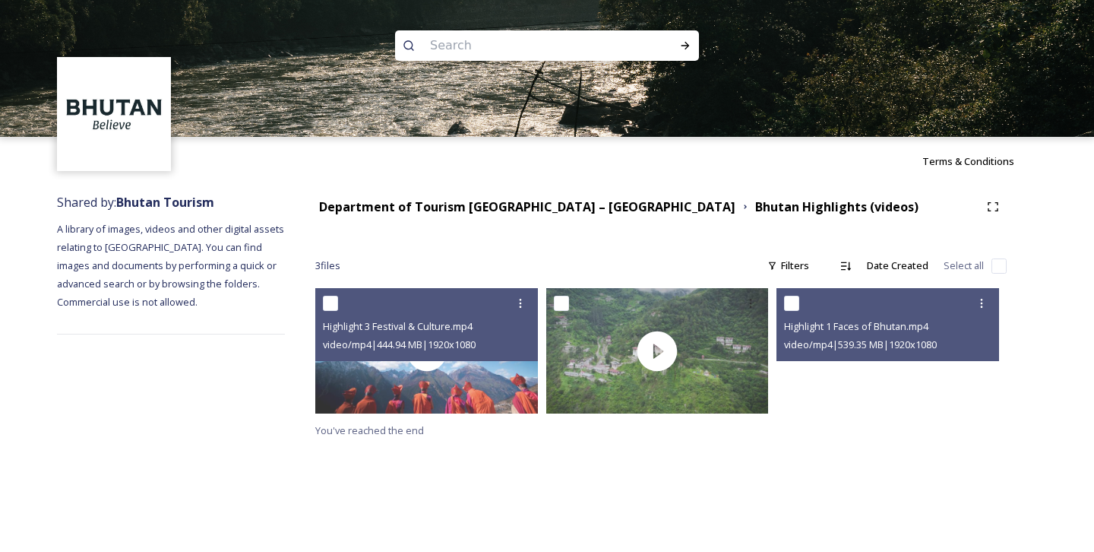
click at [859, 366] on video "Highlight 1 Faces of Bhutan.mp4" at bounding box center [888, 350] width 223 height 125
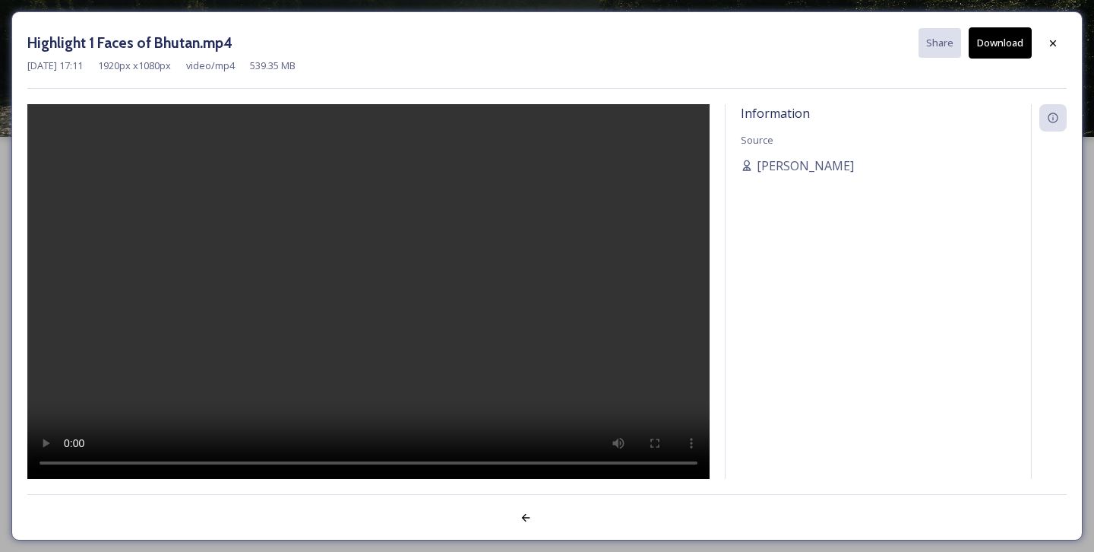
click at [859, 366] on div "Information Source [PERSON_NAME]" at bounding box center [878, 291] width 305 height 375
click at [65, 485] on div "Highlight 1 Faces of Bhutan.mp4 Share Download [DATE] 17:11 1920 px x 1080 px v…" at bounding box center [546, 275] width 1071 height 529
click at [1046, 48] on div at bounding box center [1052, 43] width 27 height 27
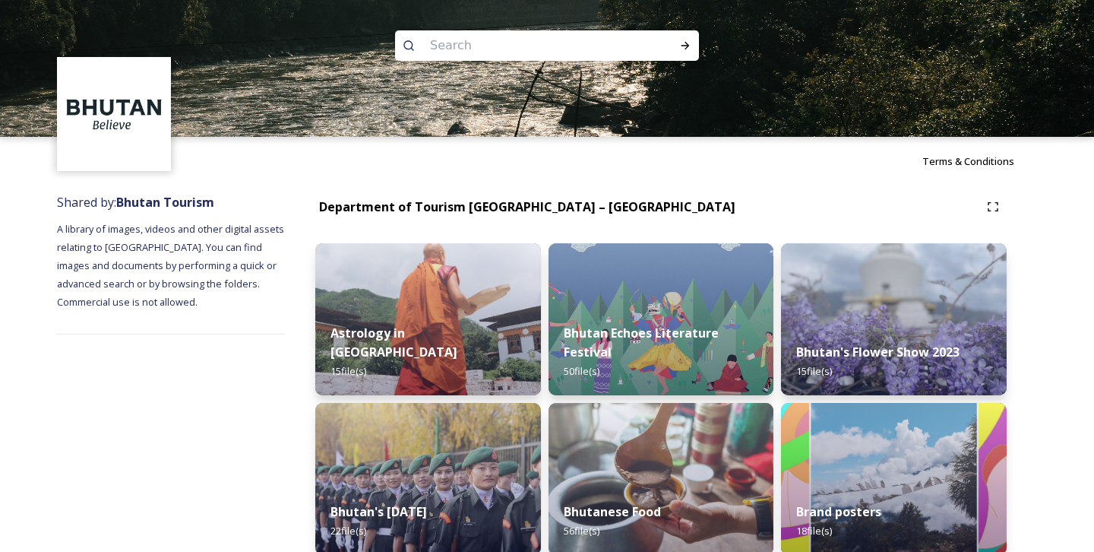
click at [519, 55] on input at bounding box center [526, 45] width 208 height 33
type input "Bhutan Believe"
click at [682, 45] on icon at bounding box center [685, 46] width 12 height 12
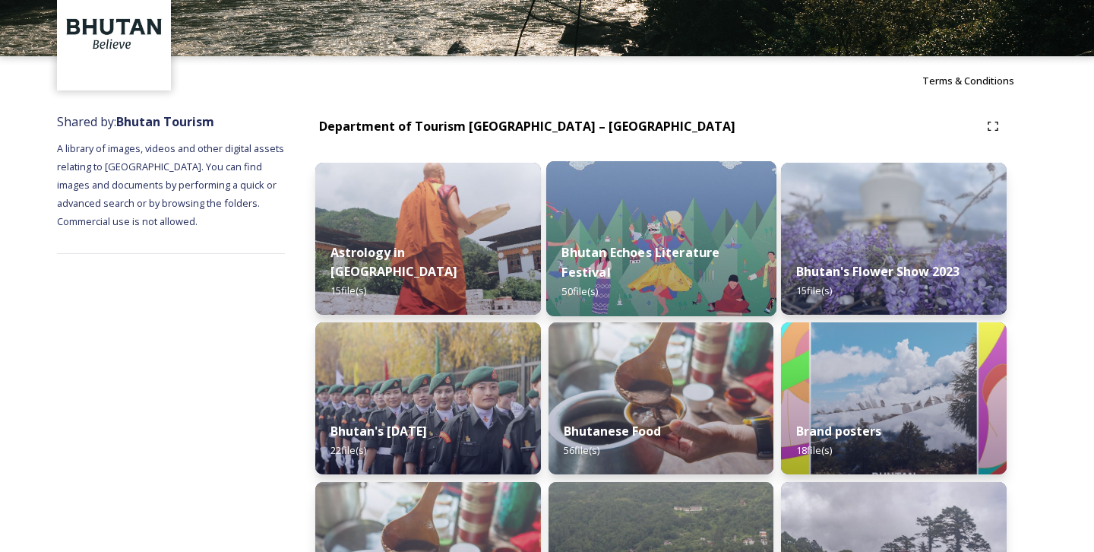
scroll to position [214, 0]
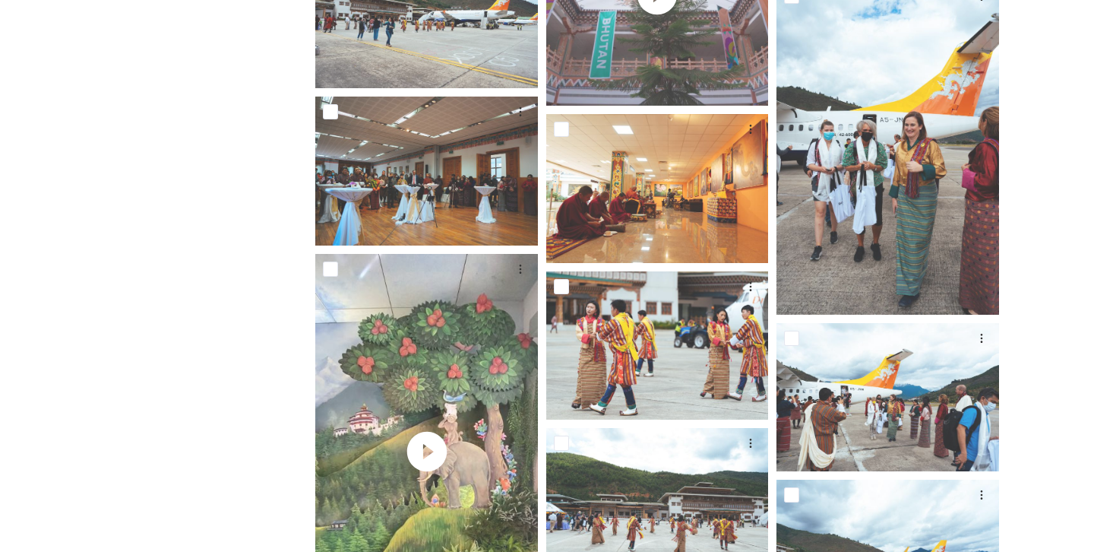
scroll to position [1270, 0]
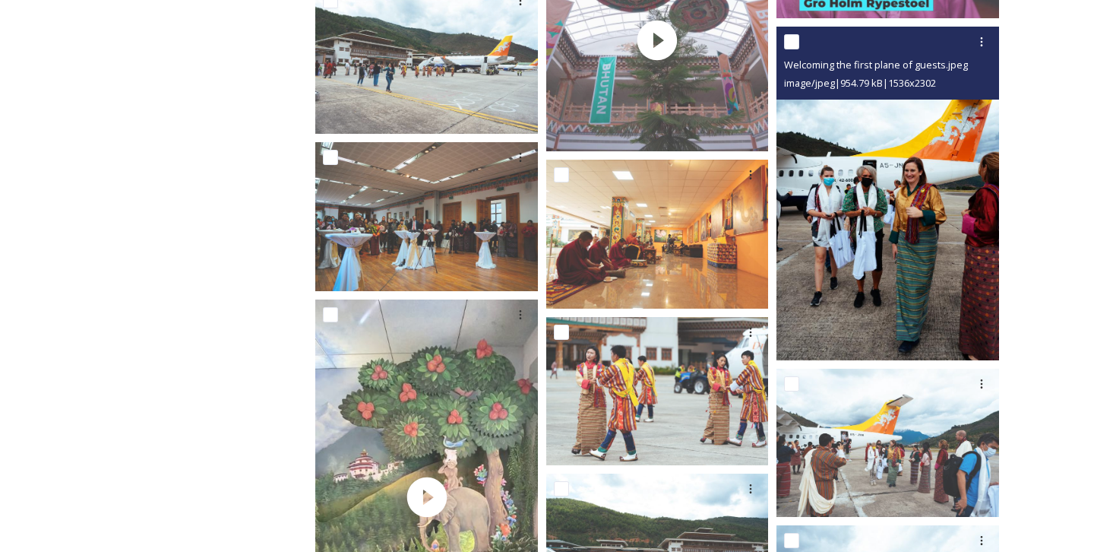
click at [941, 267] on img at bounding box center [888, 194] width 223 height 334
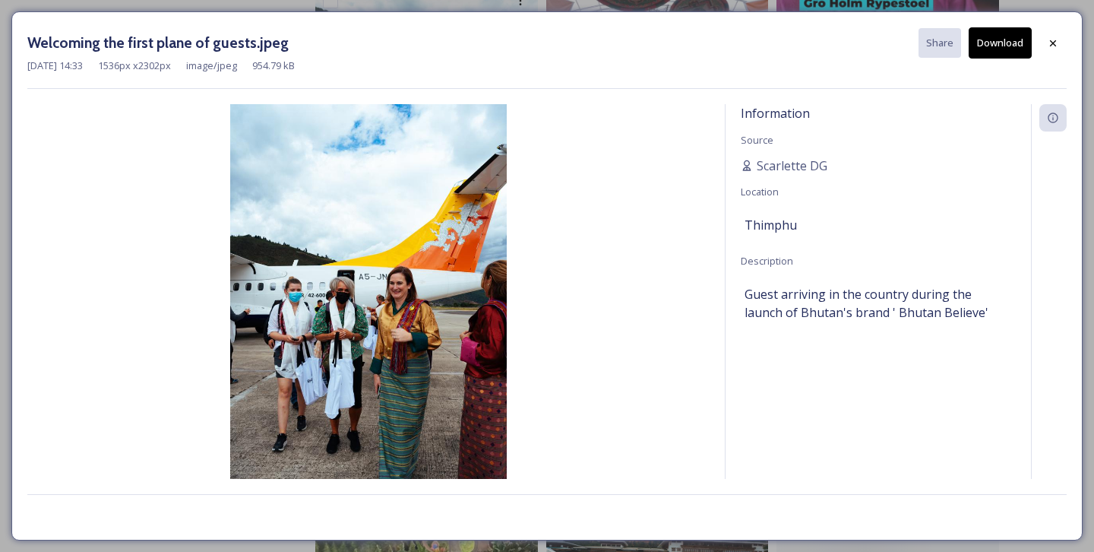
click at [941, 267] on div "Information Source [PERSON_NAME] Location [GEOGRAPHIC_DATA] Description Guest a…" at bounding box center [878, 291] width 305 height 375
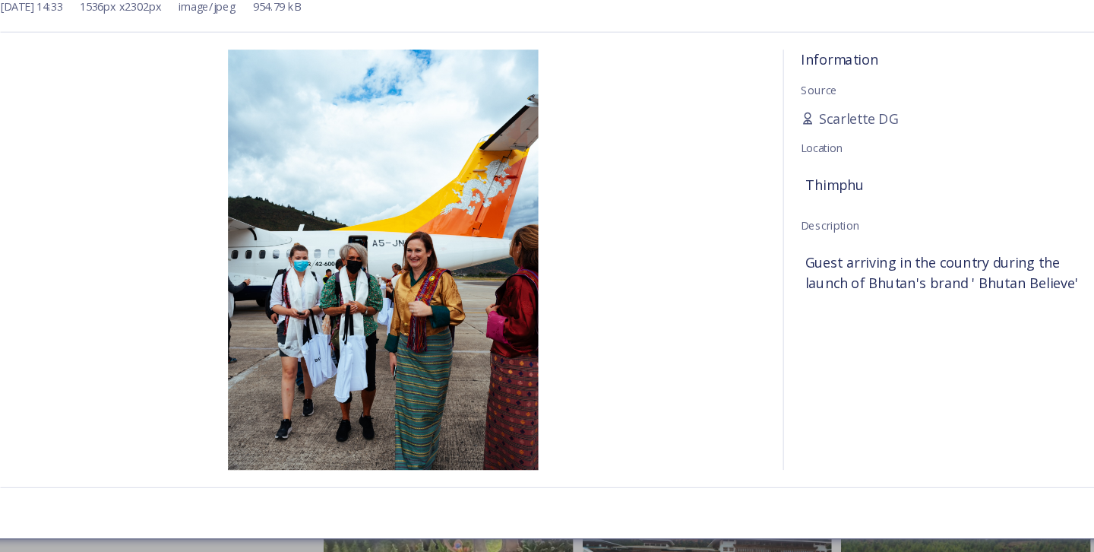
scroll to position [1269, 0]
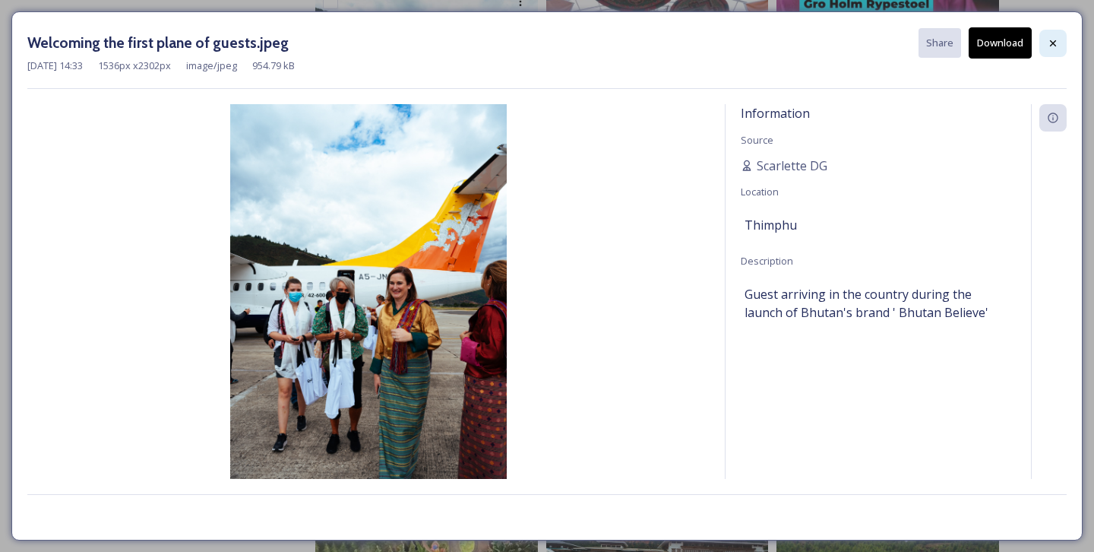
click at [1049, 43] on icon at bounding box center [1053, 43] width 12 height 12
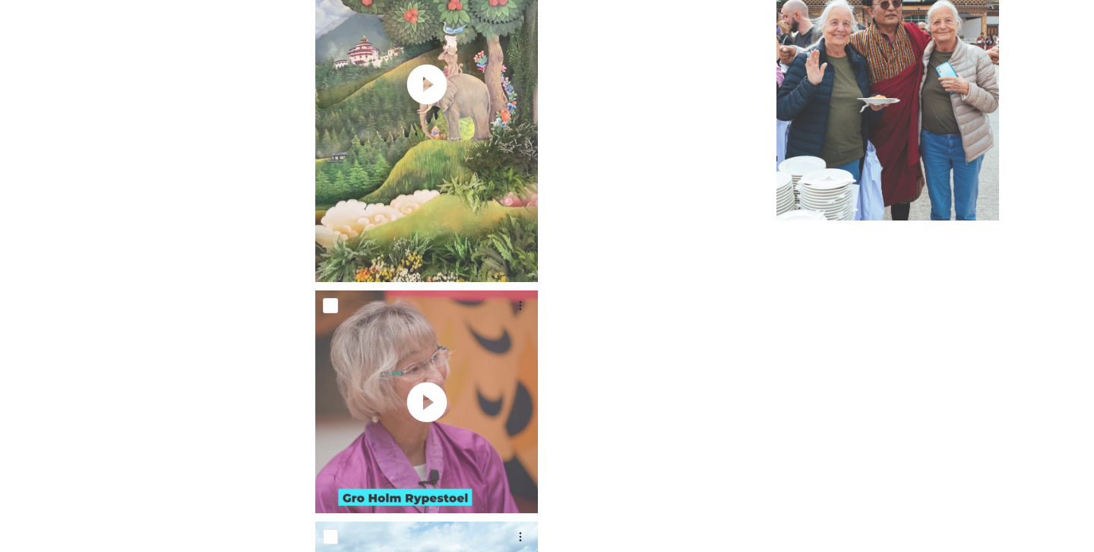
scroll to position [2023, 0]
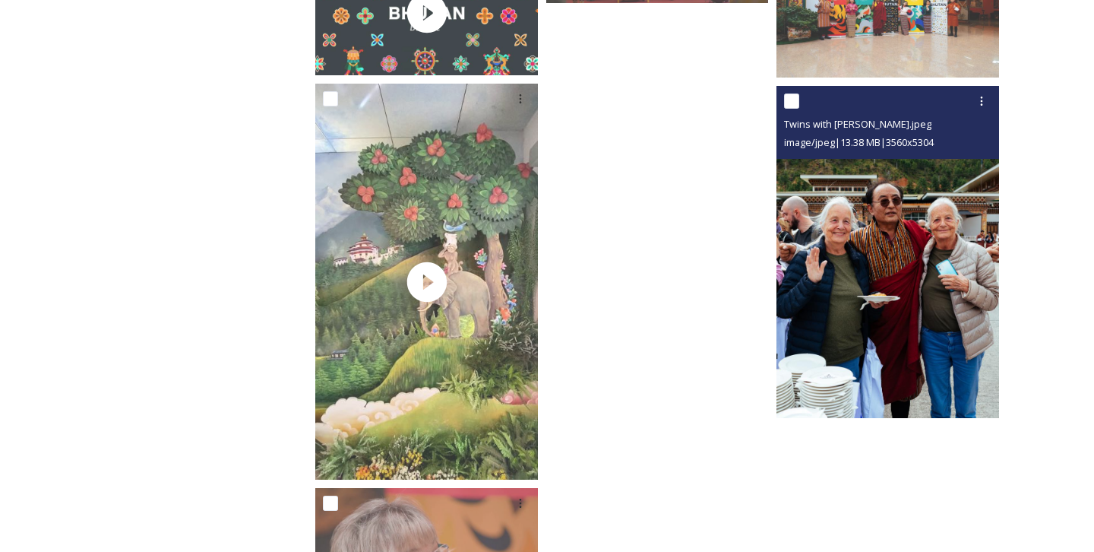
click at [888, 233] on img at bounding box center [888, 252] width 223 height 332
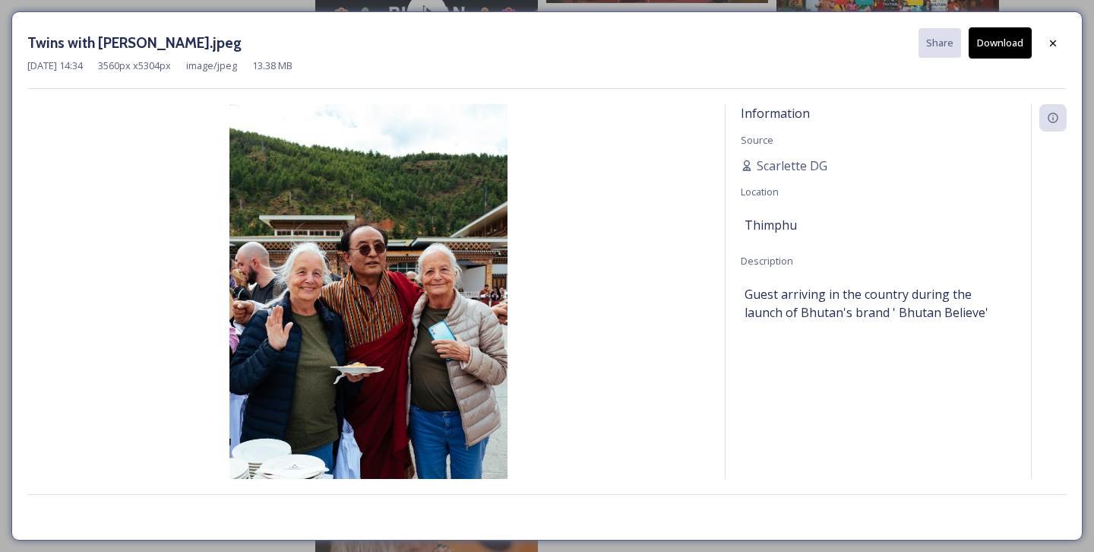
click at [888, 233] on div "Thimphu" at bounding box center [878, 225] width 267 height 26
click at [1057, 39] on icon at bounding box center [1053, 43] width 12 height 12
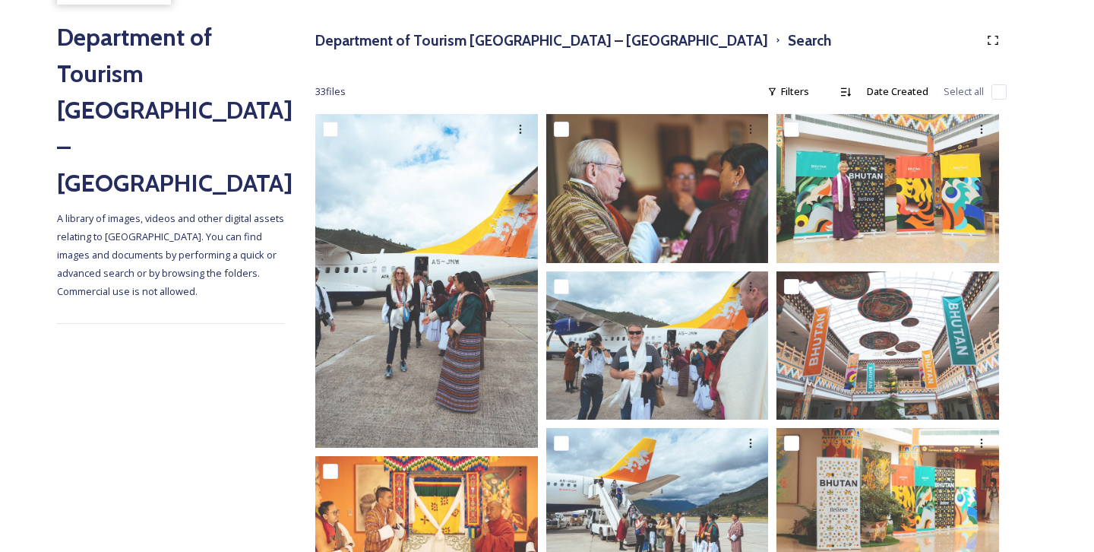
scroll to position [525, 0]
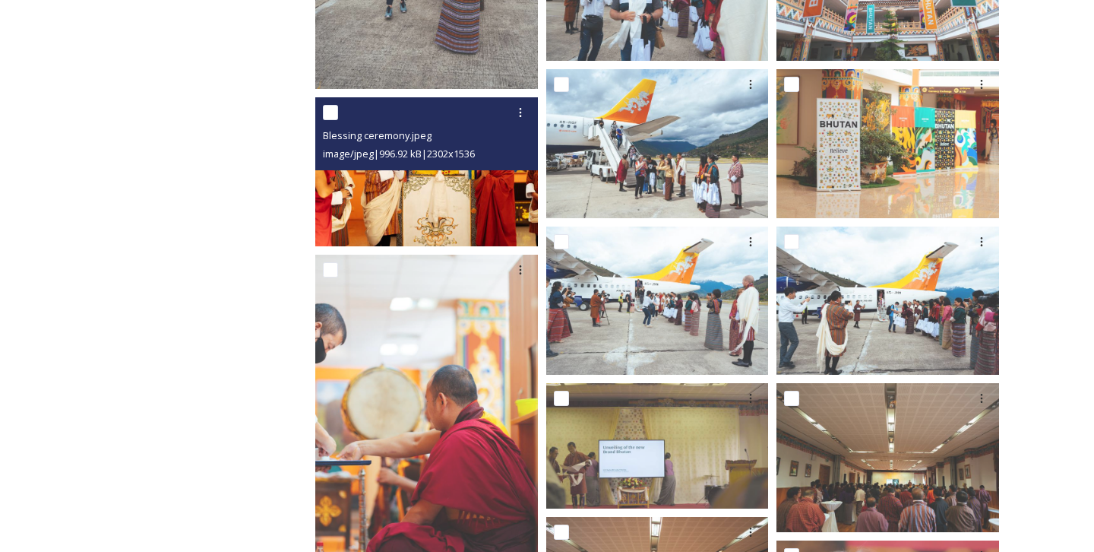
click at [403, 191] on img at bounding box center [426, 171] width 223 height 148
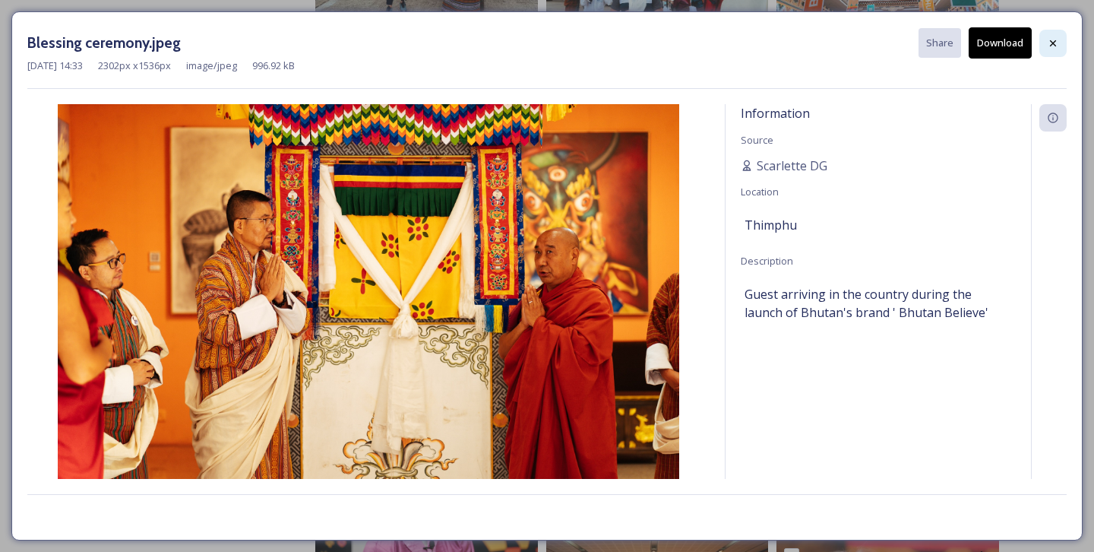
click at [1053, 41] on icon at bounding box center [1053, 43] width 12 height 12
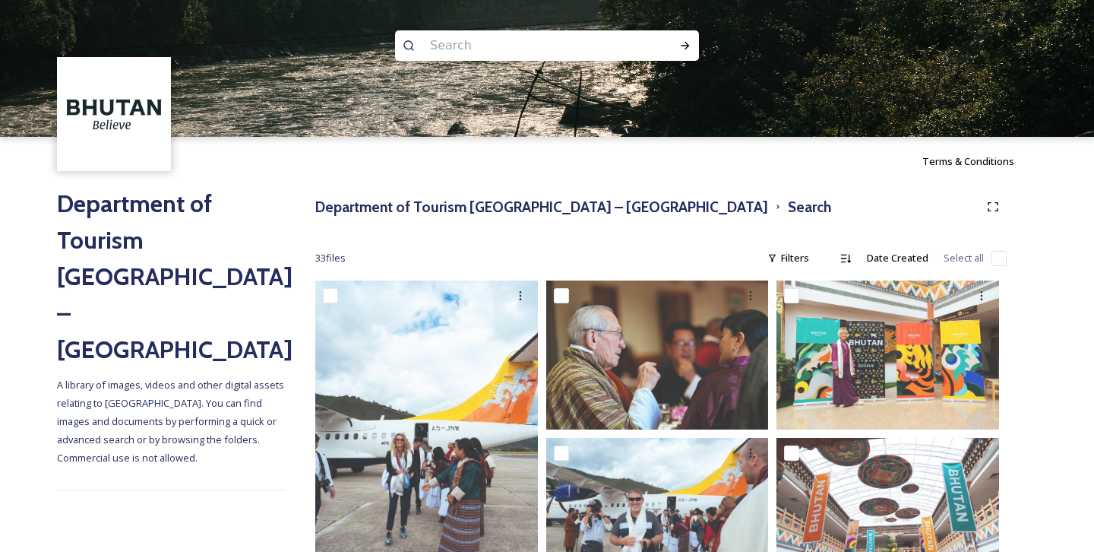
click at [149, 133] on img at bounding box center [114, 114] width 110 height 110
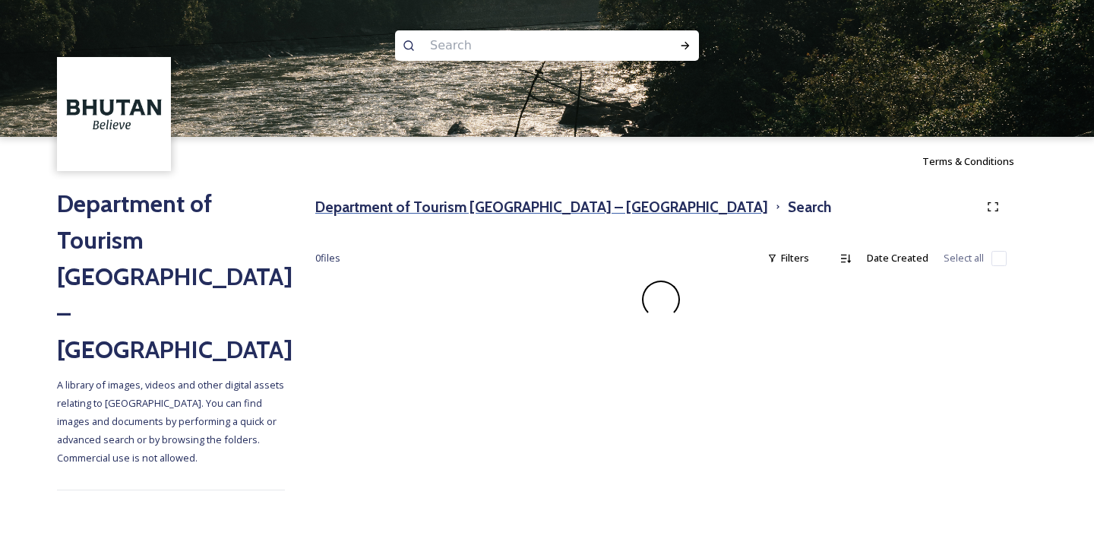
click at [545, 210] on h3 "Department of Tourism [GEOGRAPHIC_DATA] – [GEOGRAPHIC_DATA]" at bounding box center [541, 207] width 453 height 22
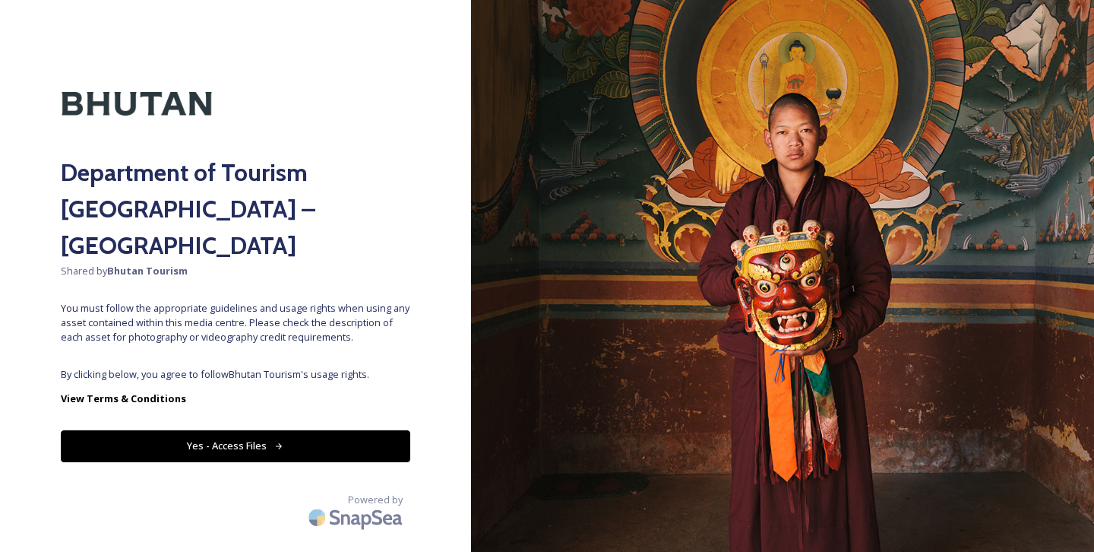
click at [193, 430] on button "Yes - Access Files" at bounding box center [236, 445] width 350 height 31
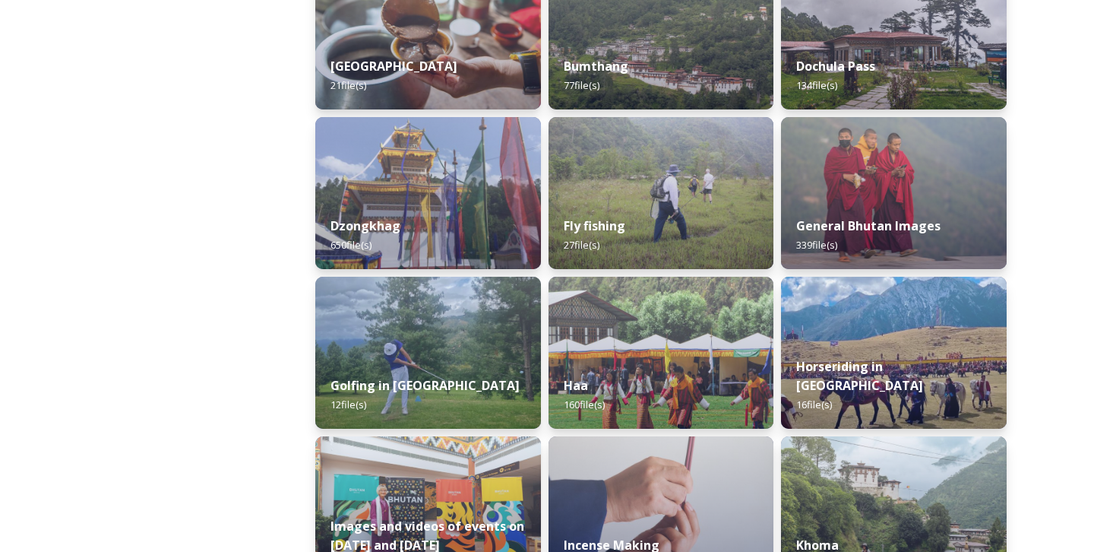
scroll to position [593, 0]
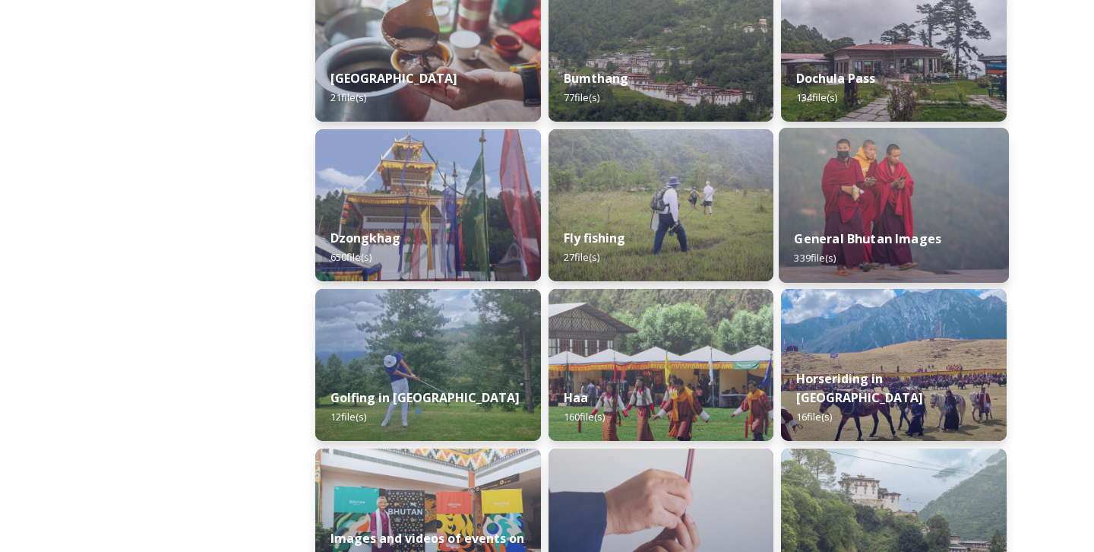
click at [879, 210] on img at bounding box center [894, 205] width 230 height 155
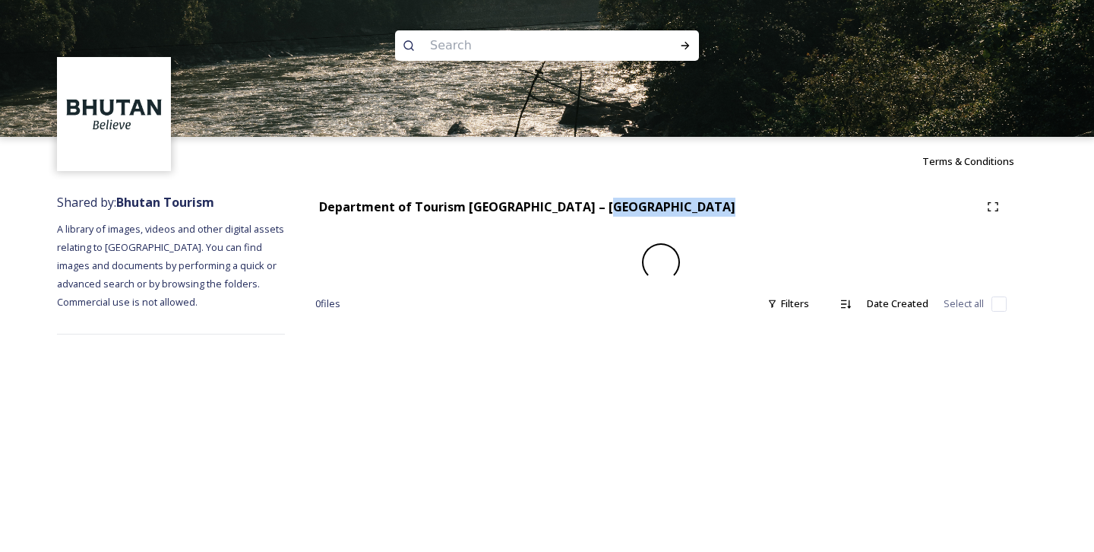
click at [879, 210] on div "Department of Tourism [GEOGRAPHIC_DATA] – [GEOGRAPHIC_DATA]" at bounding box center [647, 207] width 664 height 19
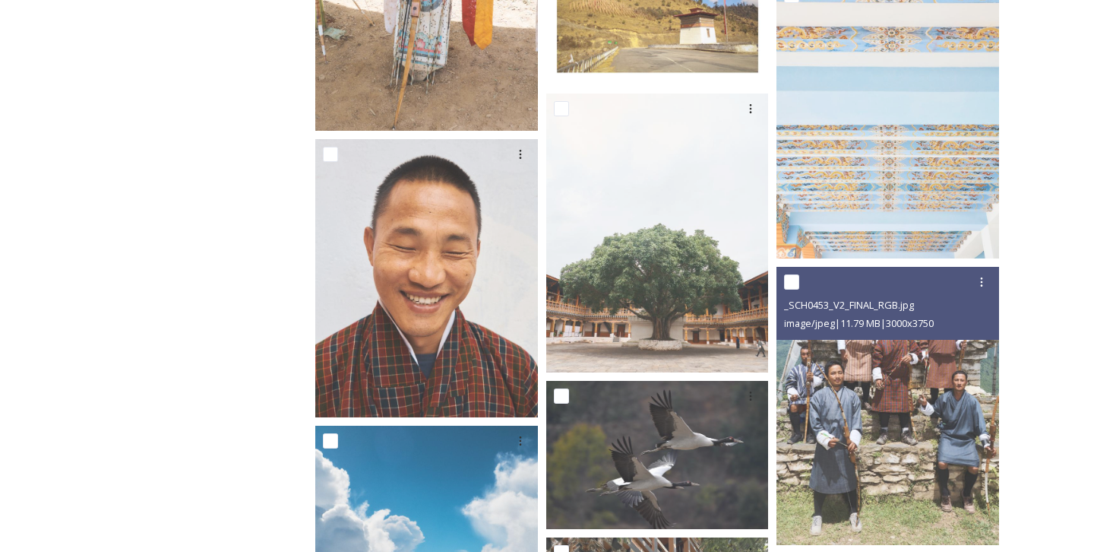
scroll to position [4447, 0]
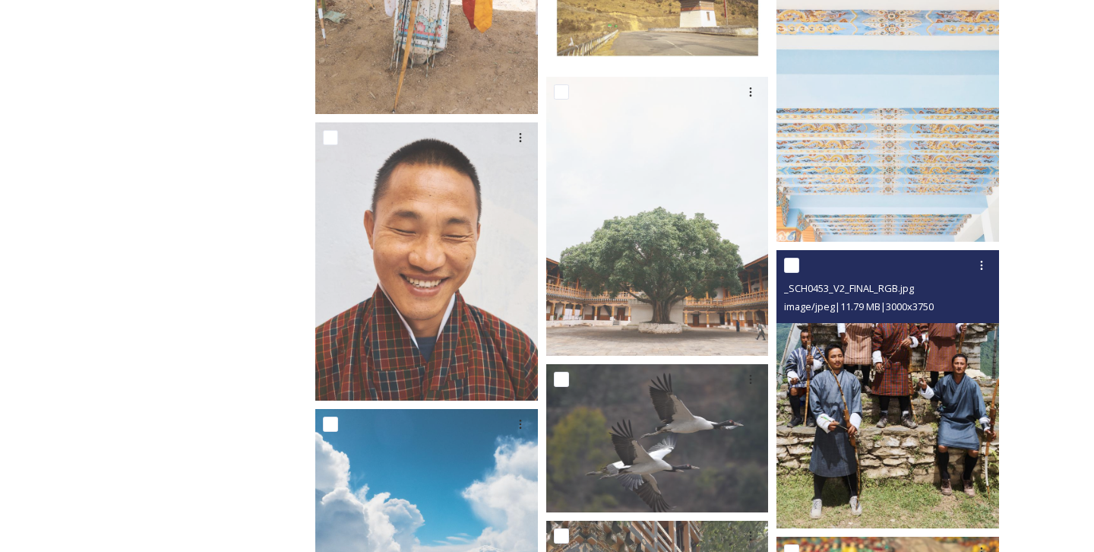
click at [887, 407] on img at bounding box center [888, 389] width 223 height 278
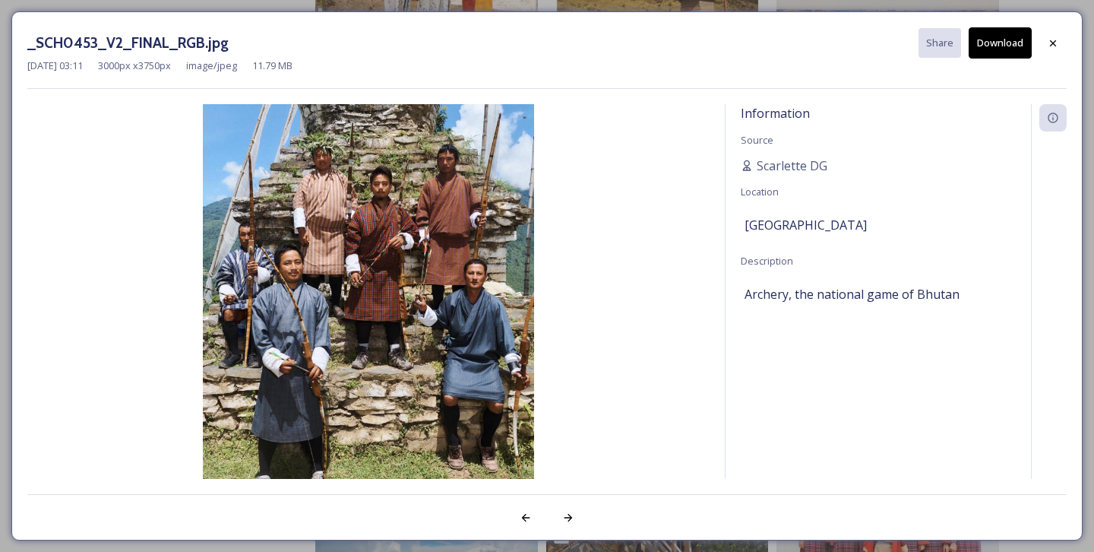
click at [887, 407] on div "Information Source Scarlette DG Location Bhutan Description Archery, the nation…" at bounding box center [878, 291] width 305 height 375
click at [996, 59] on div "Jul 22 2023 03:11 3000 px x 3750 px image/jpeg 11.79 MB" at bounding box center [546, 66] width 1039 height 14
click at [1004, 43] on button "Download" at bounding box center [1000, 42] width 63 height 31
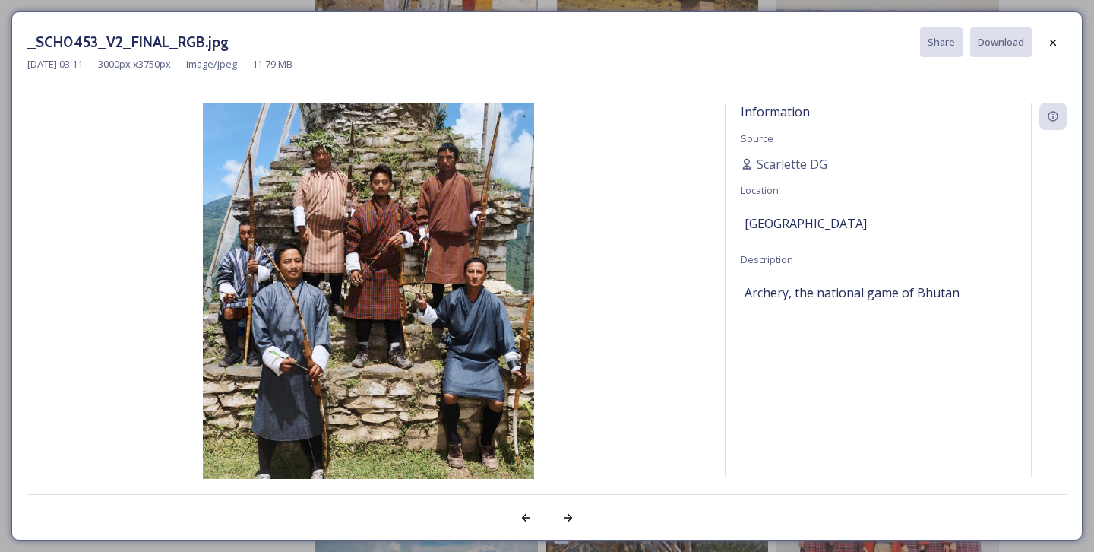
click at [456, 285] on img at bounding box center [368, 310] width 682 height 415
click at [1061, 39] on div at bounding box center [1052, 42] width 27 height 27
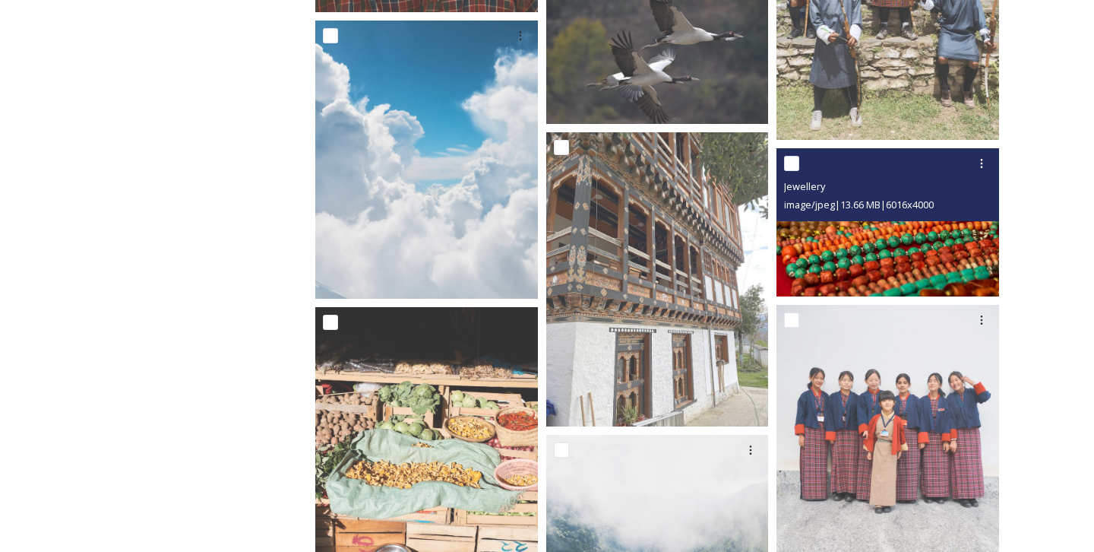
scroll to position [4790, 0]
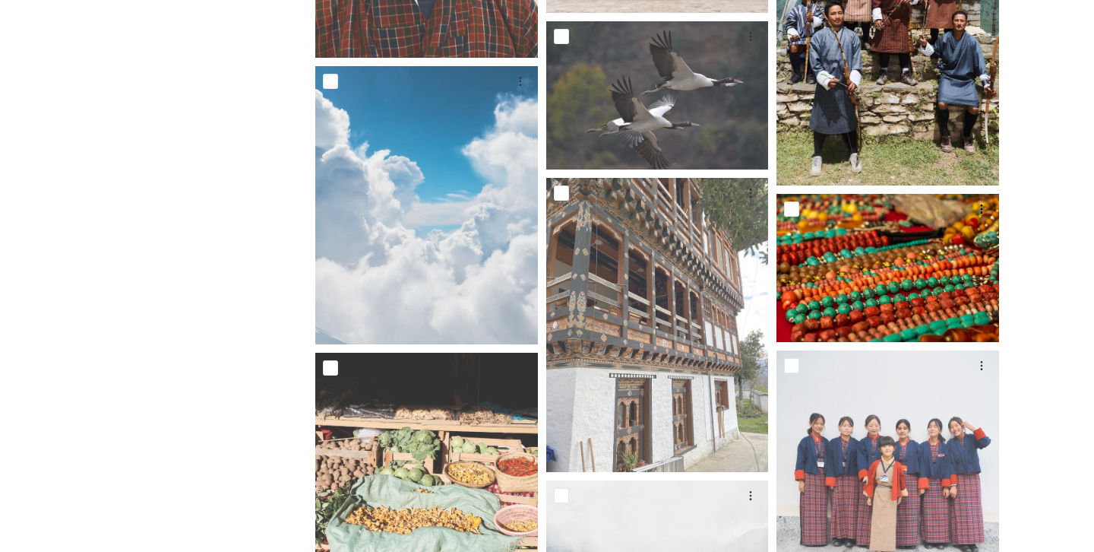
click at [906, 150] on img at bounding box center [888, 46] width 223 height 278
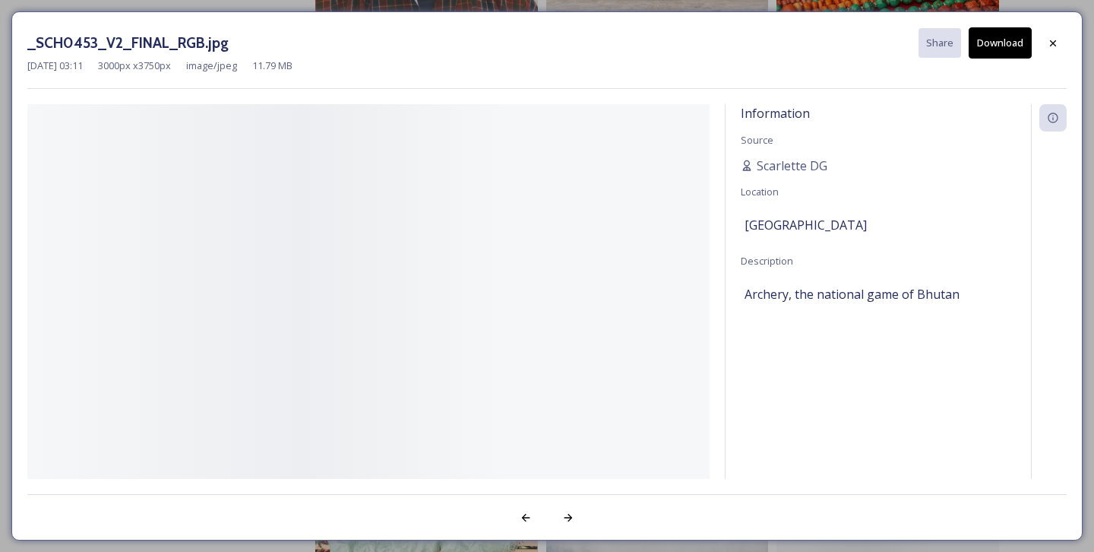
click at [906, 150] on div "Information Source Scarlette DG Location Bhutan Description Archery, the nation…" at bounding box center [878, 291] width 305 height 375
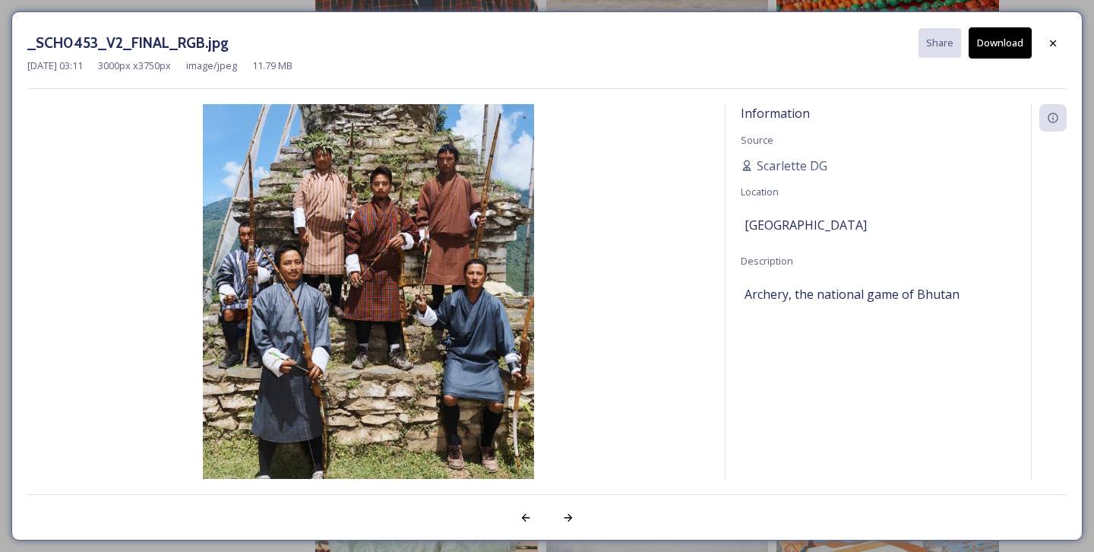
click at [1000, 49] on button "Download" at bounding box center [1000, 42] width 63 height 31
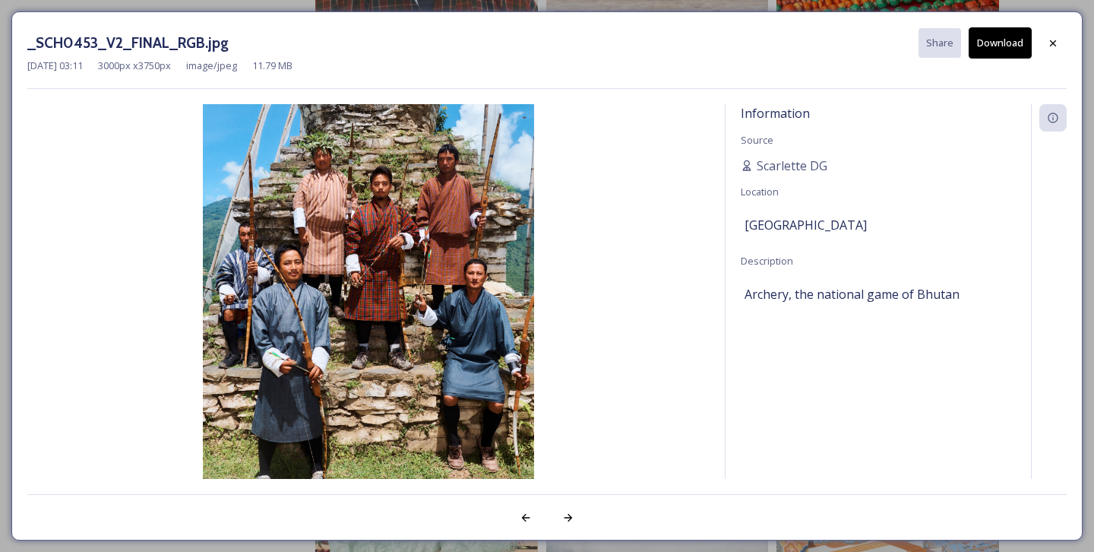
click at [992, 40] on button "Download" at bounding box center [1000, 42] width 63 height 31
click at [983, 48] on button "Download" at bounding box center [1000, 42] width 63 height 31
click at [1054, 39] on icon at bounding box center [1053, 43] width 12 height 12
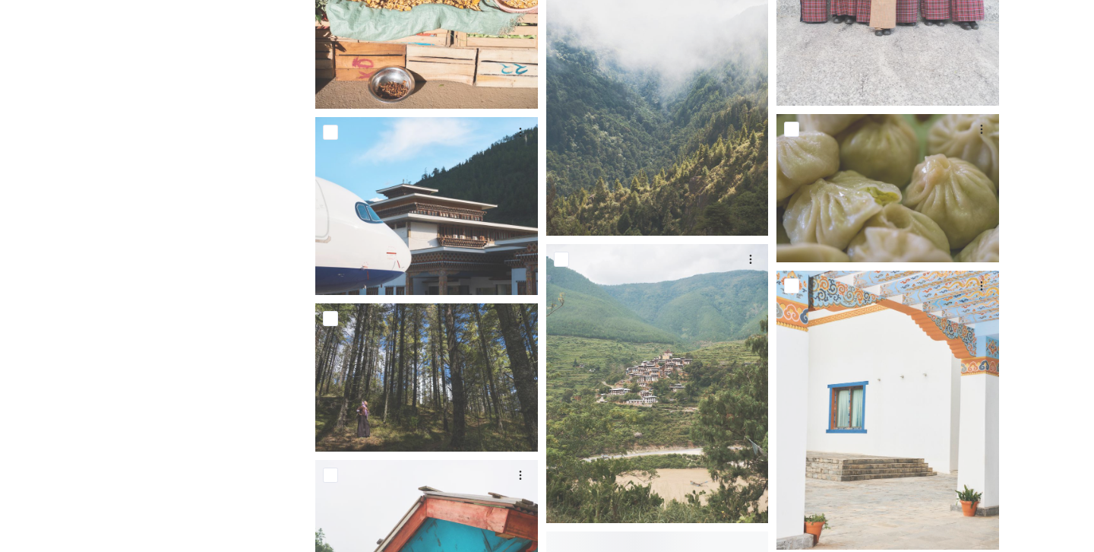
scroll to position [5511, 0]
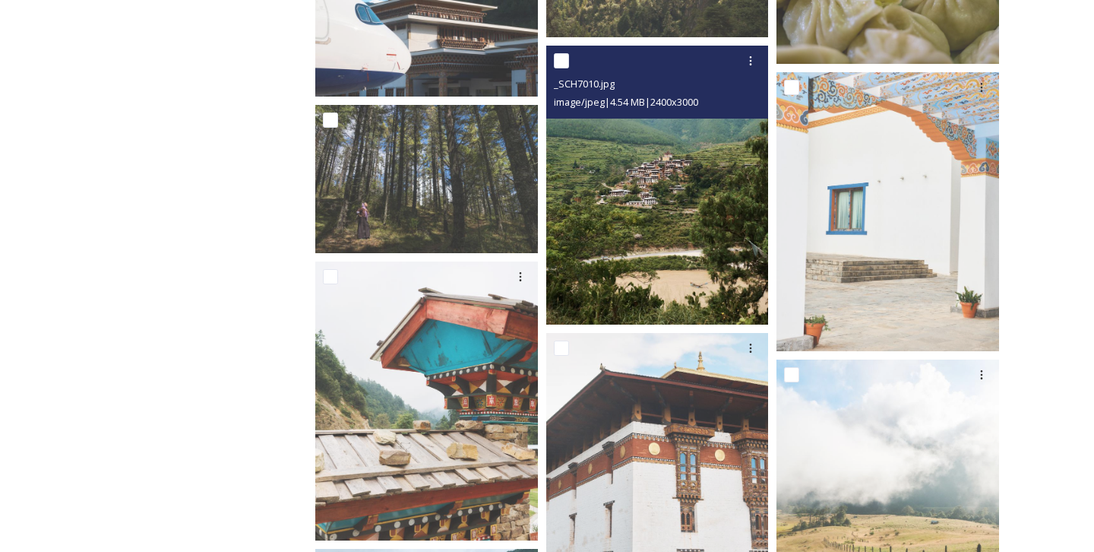
click at [678, 198] on img at bounding box center [657, 185] width 223 height 278
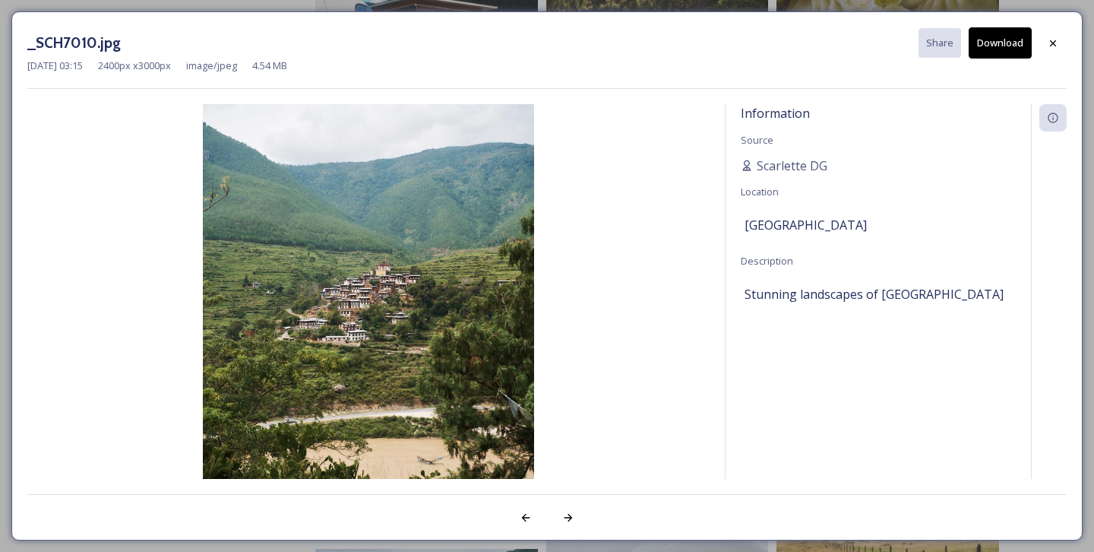
click at [678, 198] on img at bounding box center [368, 311] width 682 height 415
click at [1055, 43] on icon at bounding box center [1053, 43] width 12 height 12
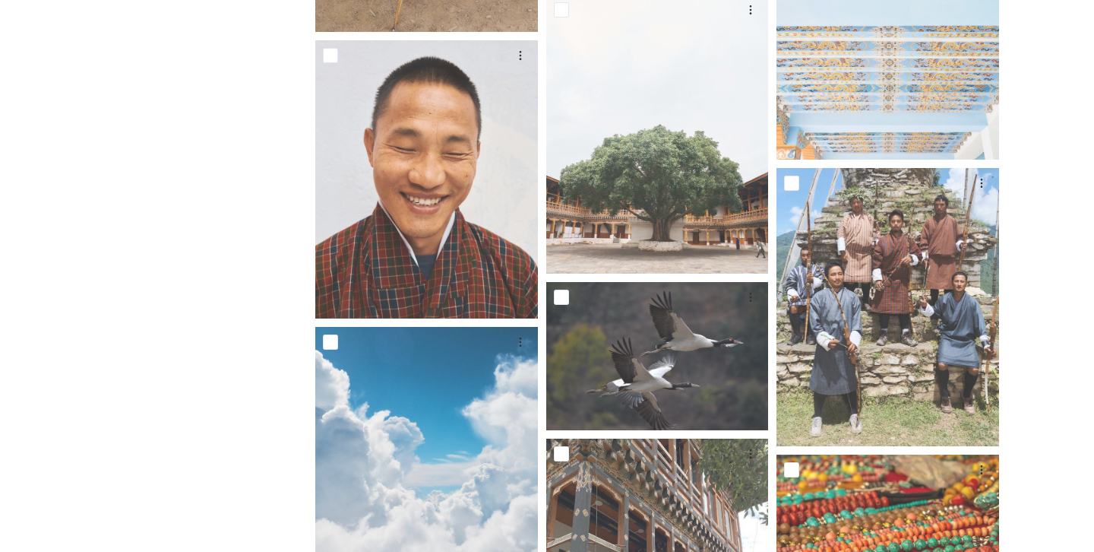
scroll to position [4523, 0]
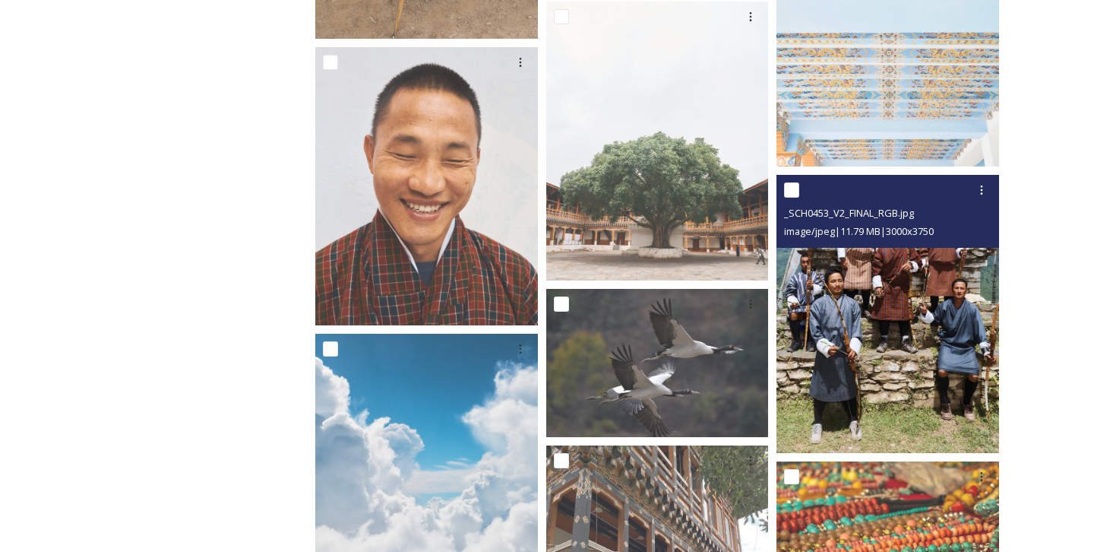
click at [864, 281] on img at bounding box center [888, 314] width 223 height 278
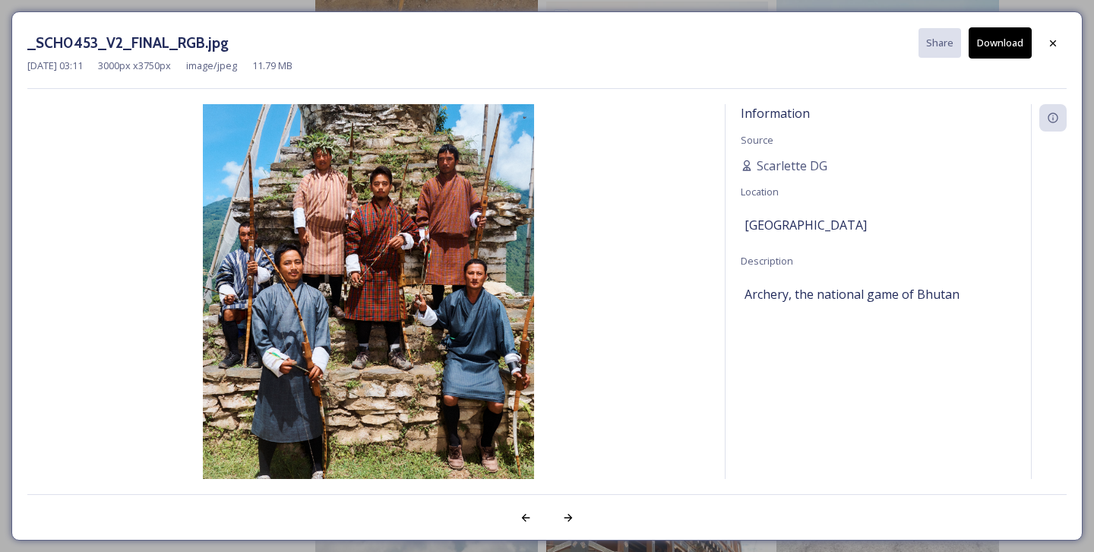
click at [1005, 48] on button "Download" at bounding box center [1000, 42] width 63 height 31
click at [1015, 44] on button "Download" at bounding box center [1000, 42] width 63 height 31
click at [1004, 47] on button "Download" at bounding box center [1000, 42] width 63 height 31
click at [1052, 40] on icon at bounding box center [1053, 43] width 12 height 12
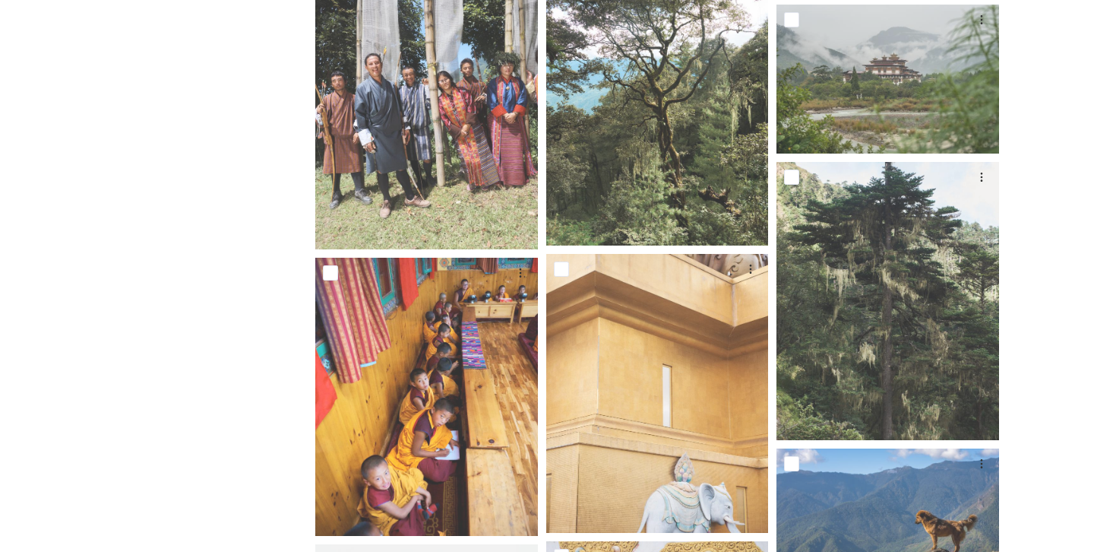
scroll to position [6918, 0]
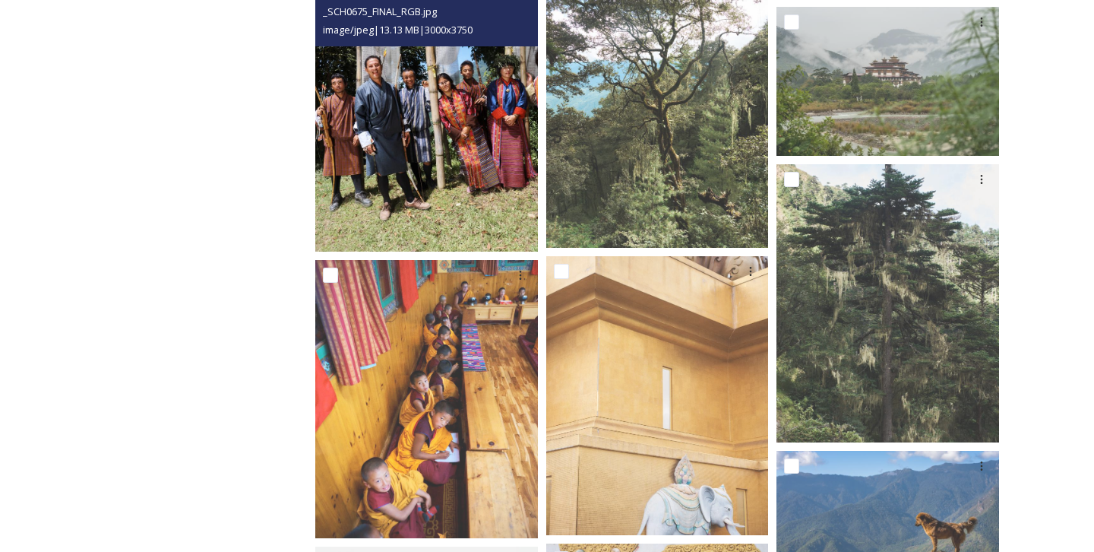
click at [413, 176] on img at bounding box center [426, 112] width 223 height 278
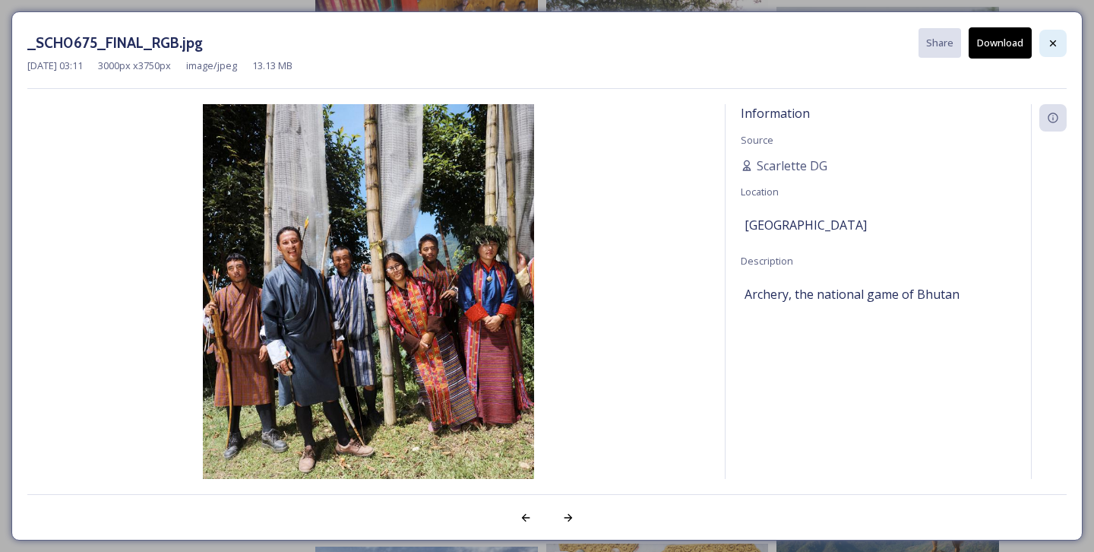
click at [1058, 41] on icon at bounding box center [1053, 43] width 12 height 12
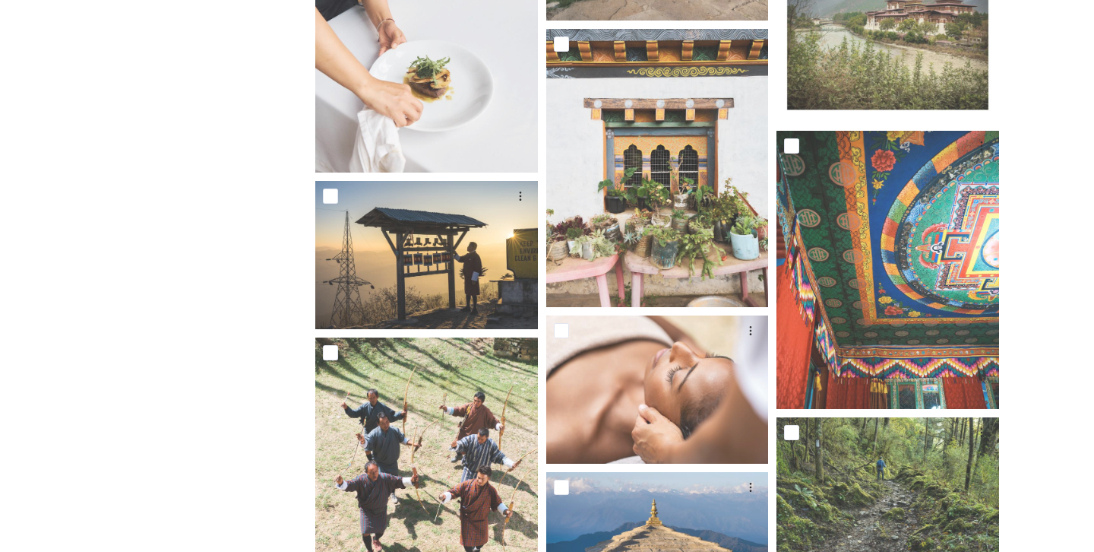
scroll to position [8481, 0]
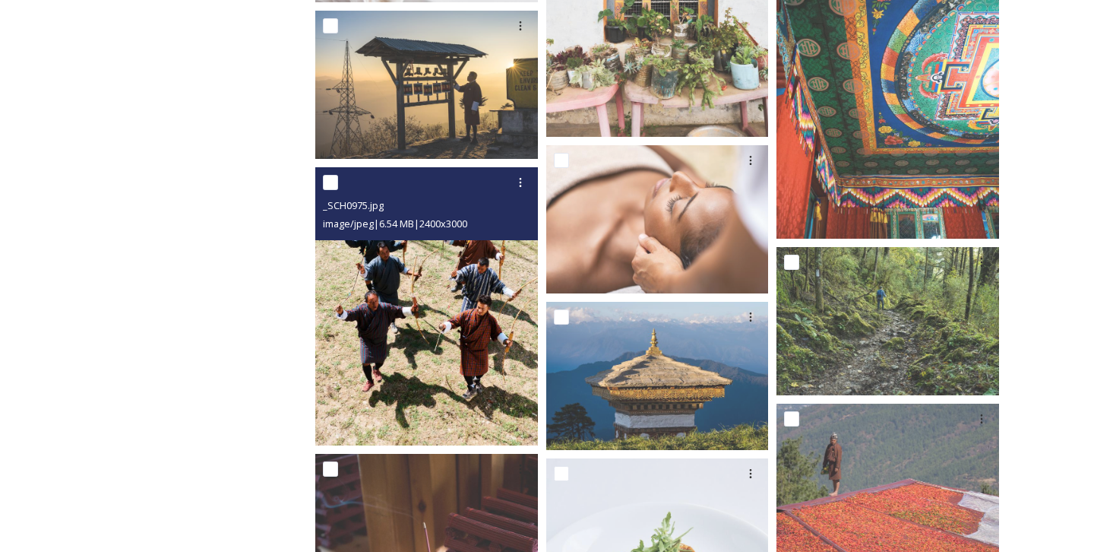
click at [424, 299] on img at bounding box center [426, 306] width 223 height 278
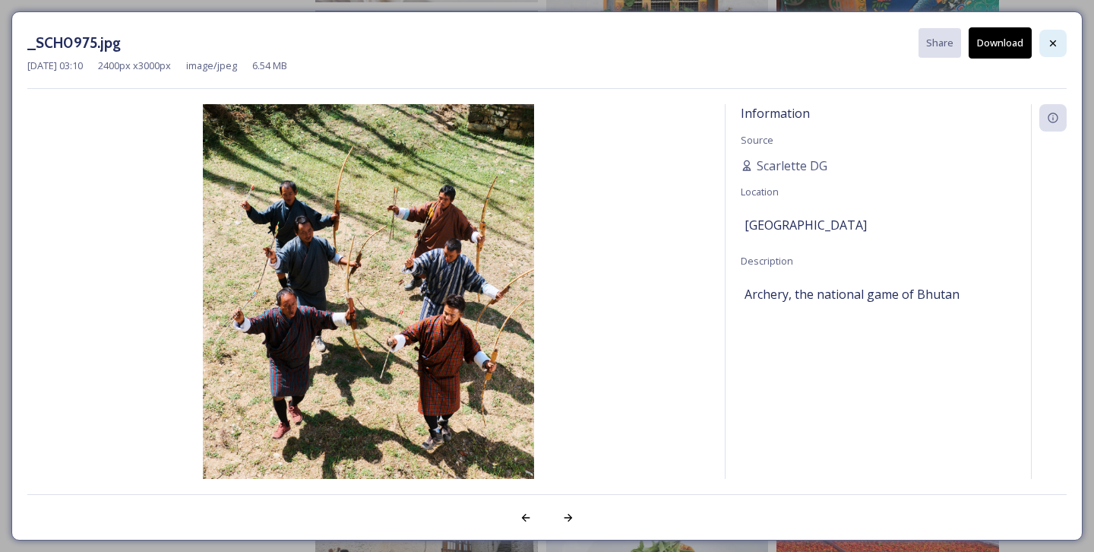
click at [1054, 46] on icon at bounding box center [1053, 43] width 12 height 12
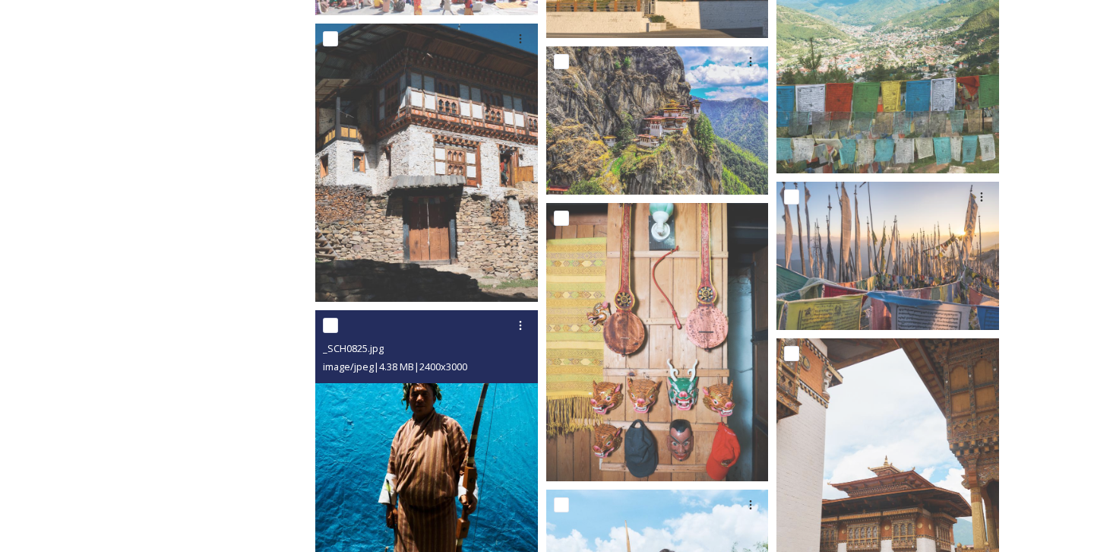
scroll to position [9900, 0]
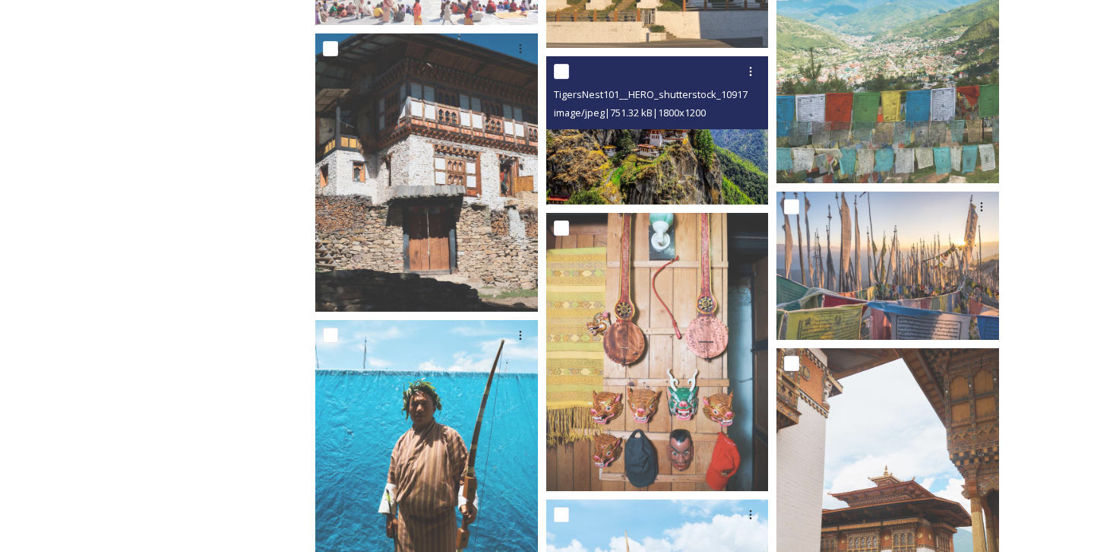
click at [645, 153] on img at bounding box center [657, 130] width 223 height 148
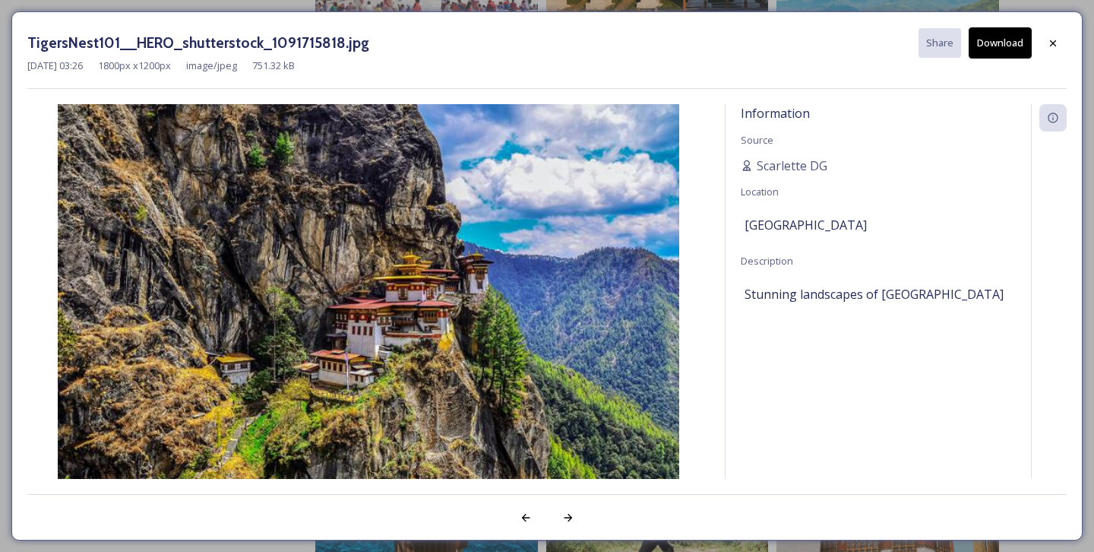
click at [645, 153] on img at bounding box center [368, 311] width 682 height 415
click at [1054, 44] on icon at bounding box center [1053, 43] width 12 height 12
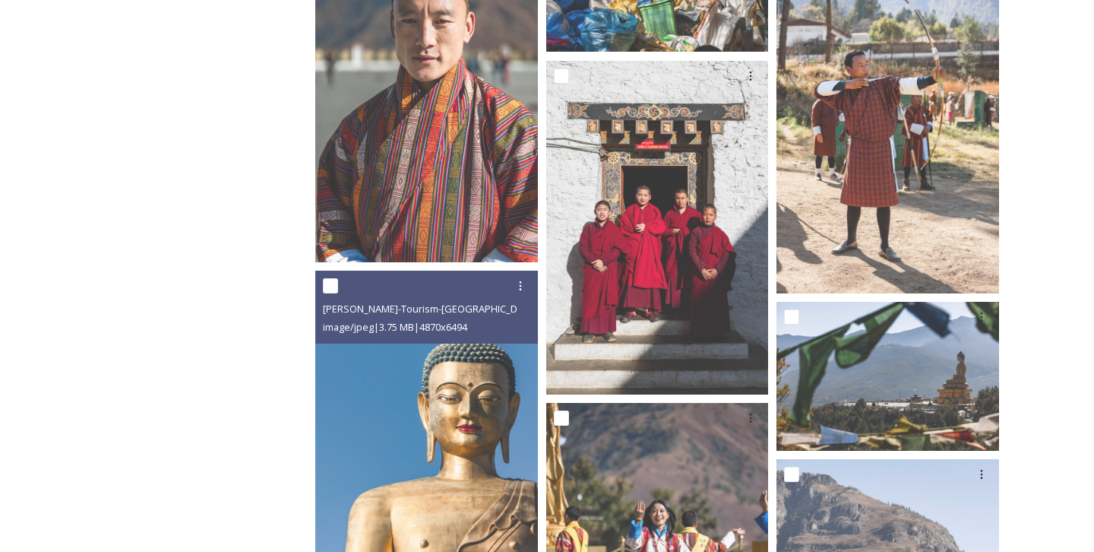
scroll to position [18080, 0]
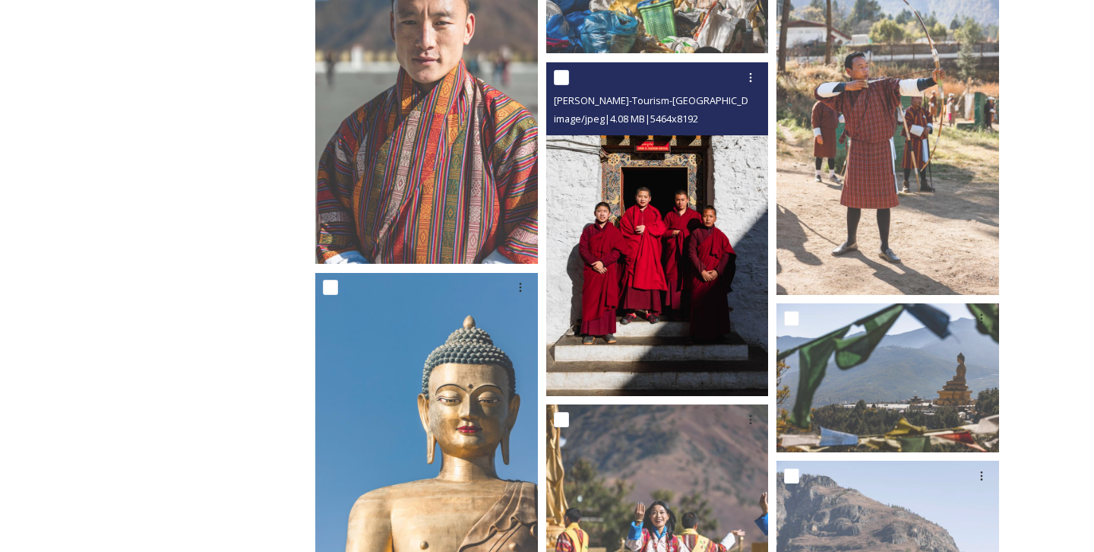
click at [641, 198] on img at bounding box center [657, 229] width 223 height 334
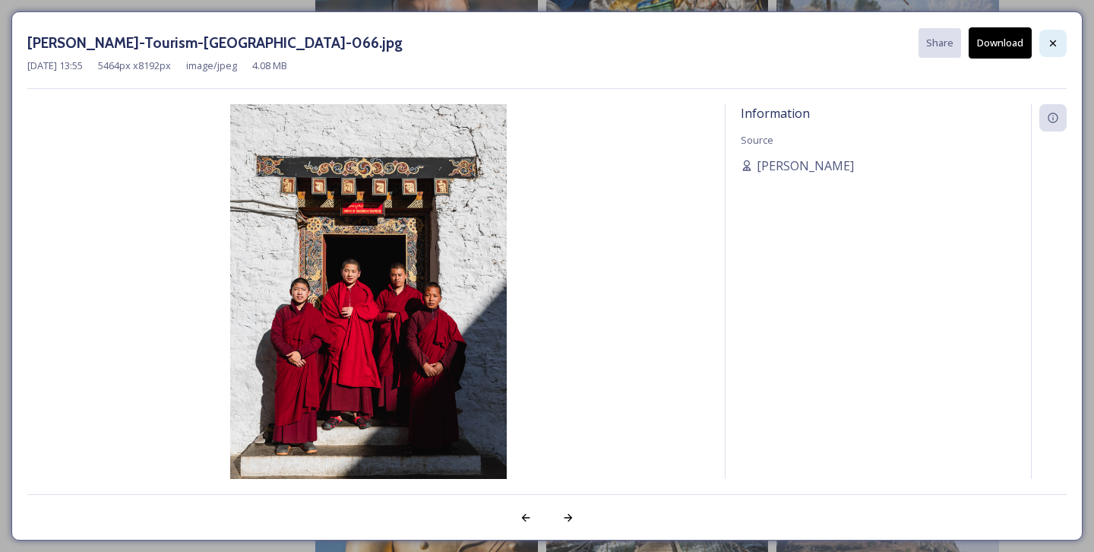
click at [1058, 37] on icon at bounding box center [1053, 43] width 12 height 12
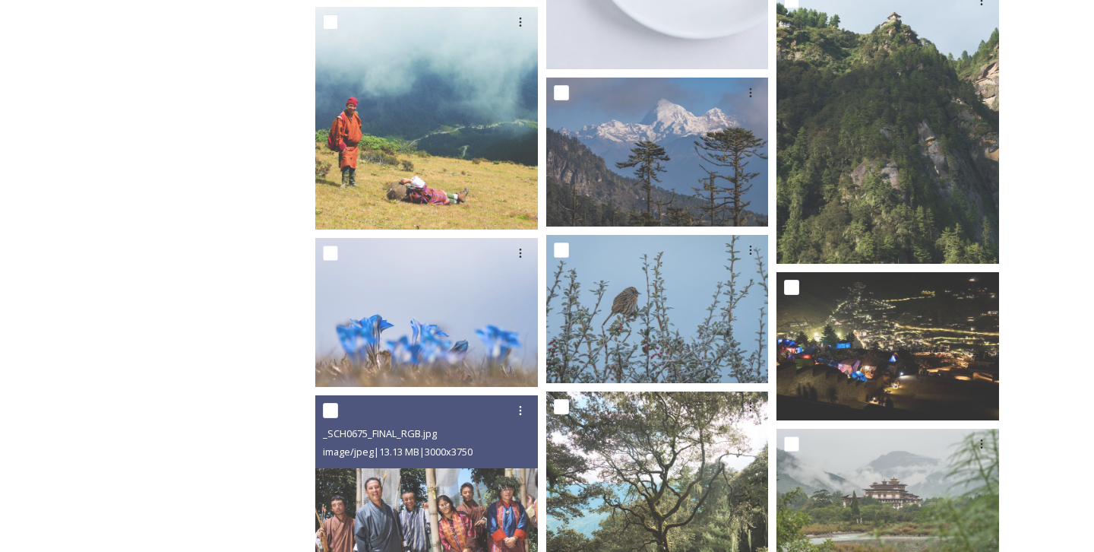
scroll to position [5845, 0]
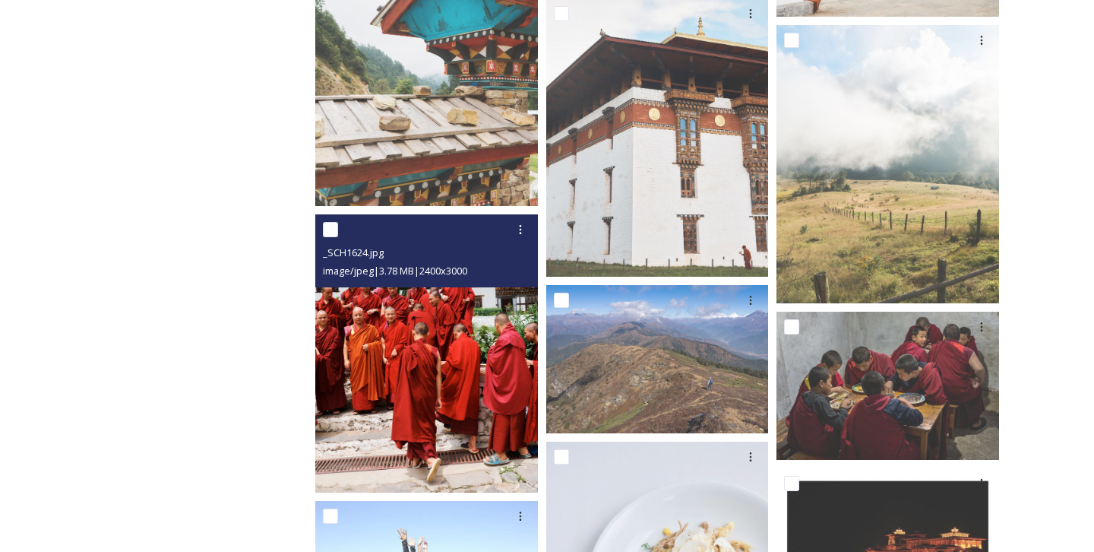
click at [450, 324] on img at bounding box center [426, 353] width 223 height 278
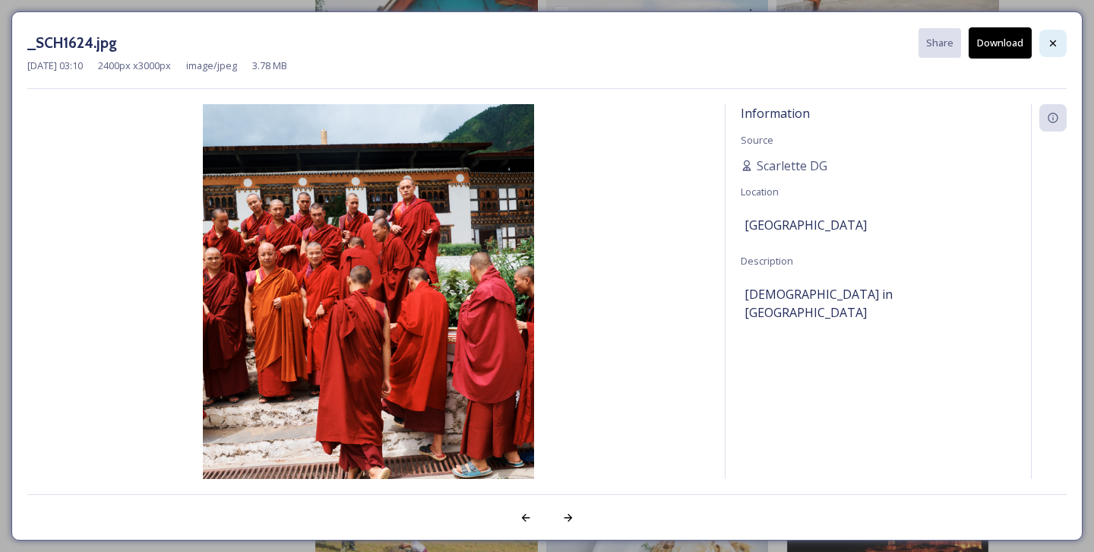
click at [1052, 49] on div at bounding box center [1052, 43] width 27 height 27
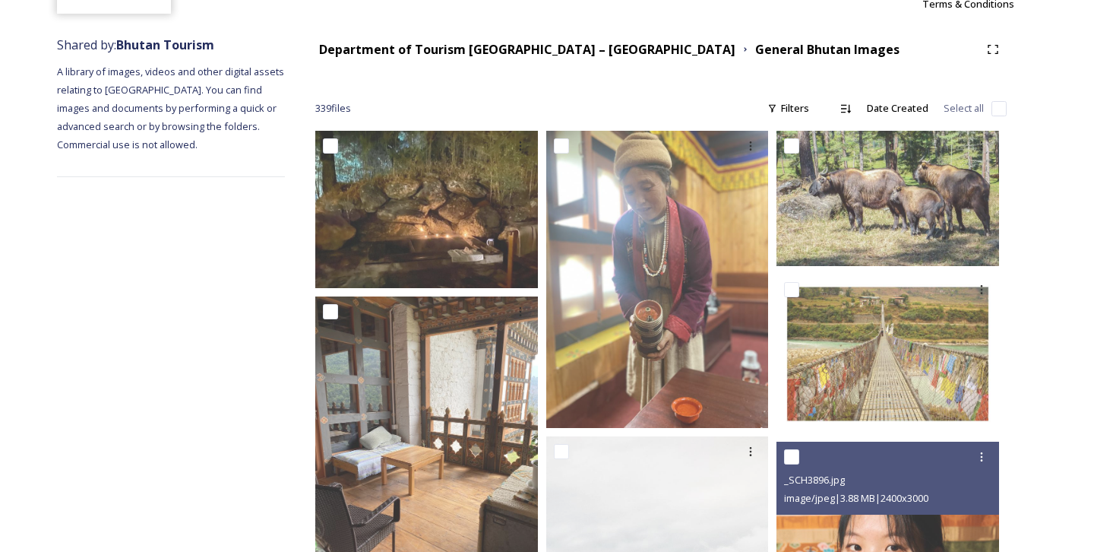
scroll to position [0, 0]
